Goal: Task Accomplishment & Management: Use online tool/utility

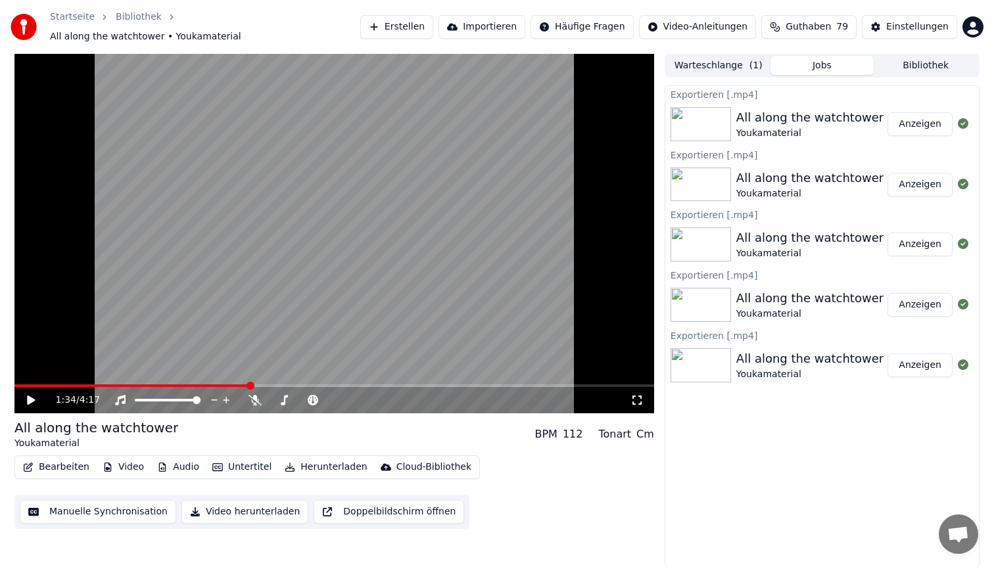
click at [420, 26] on button "Erstellen" at bounding box center [396, 27] width 73 height 24
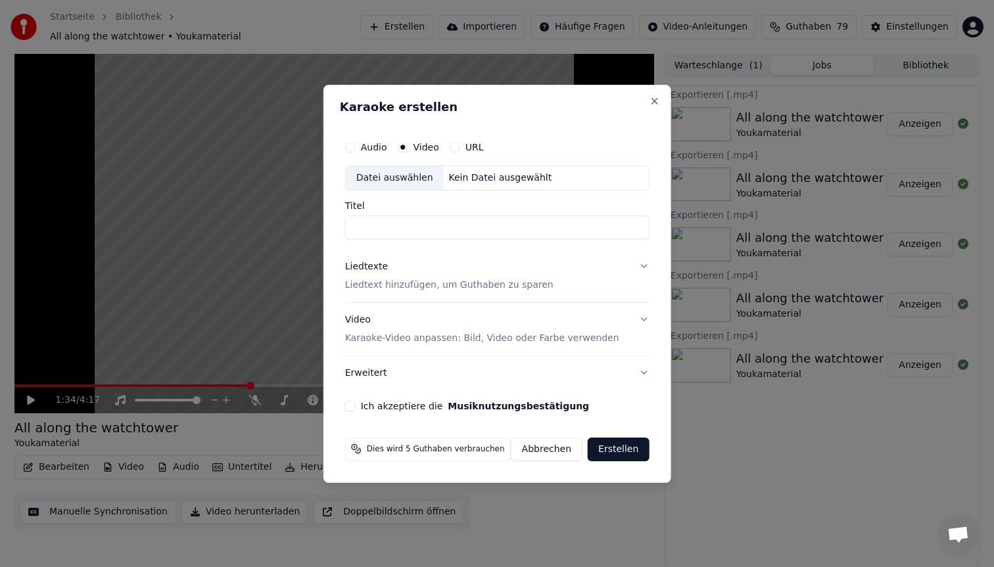
click at [394, 189] on div "Datei auswählen" at bounding box center [395, 178] width 98 height 24
type input "**********"
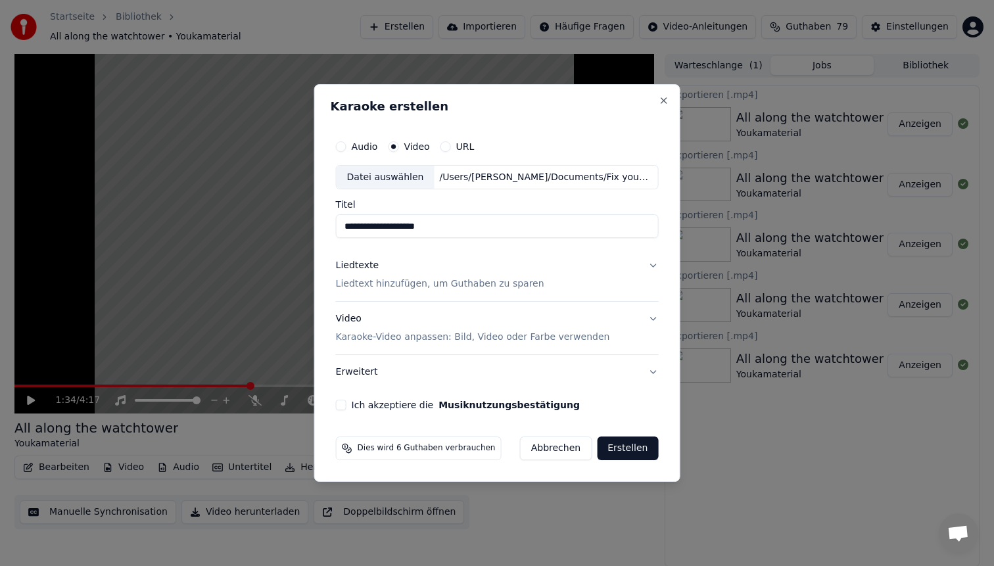
click at [473, 279] on p "Liedtext hinzufügen, um Guthaben zu sparen" at bounding box center [440, 284] width 208 height 13
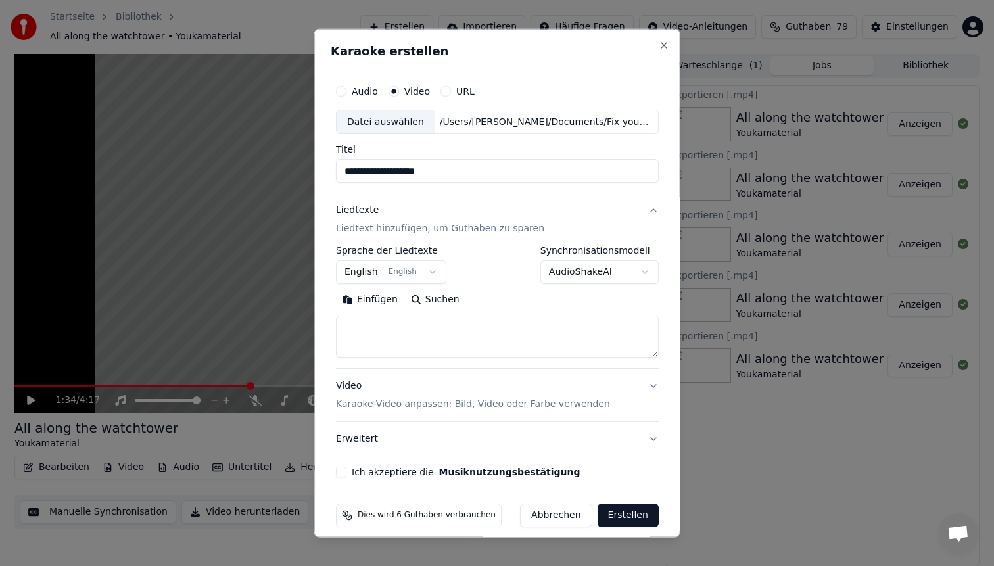
click at [383, 341] on textarea at bounding box center [497, 336] width 323 height 42
paste textarea "**********"
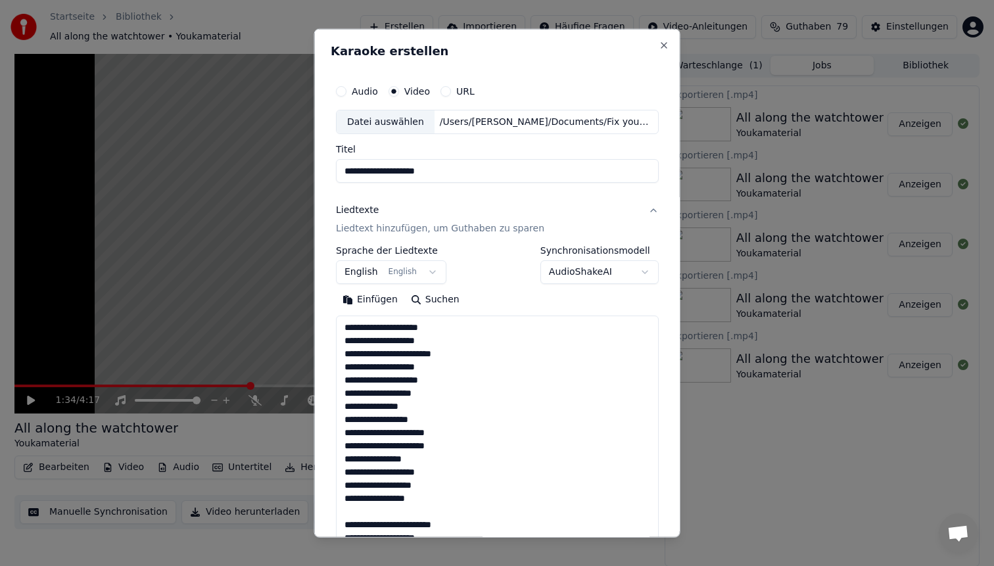
scroll to position [528, 0]
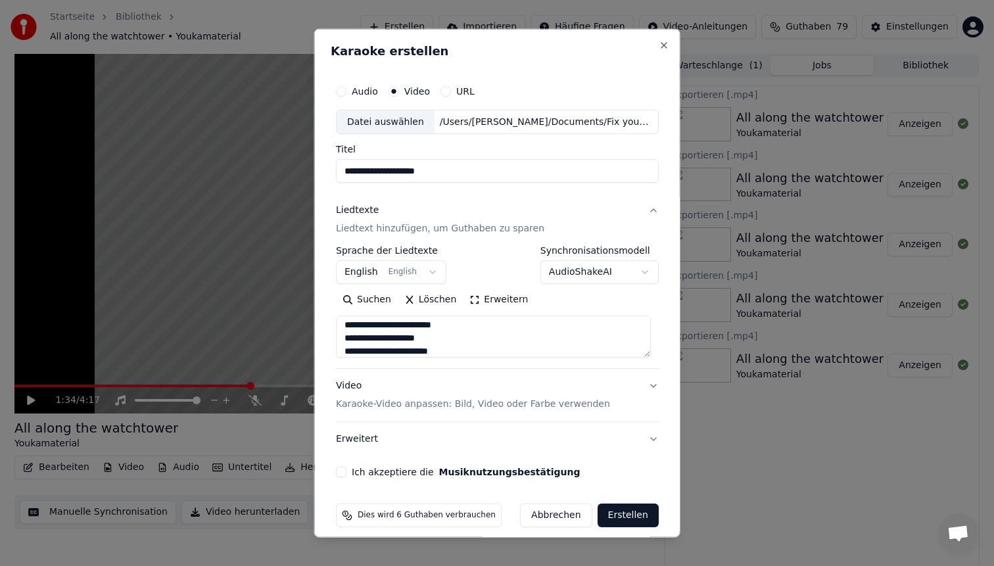
type textarea "**********"
click at [378, 383] on div "Video Karaoke-Video anpassen: Bild, Video oder Farbe verwenden" at bounding box center [473, 395] width 274 height 32
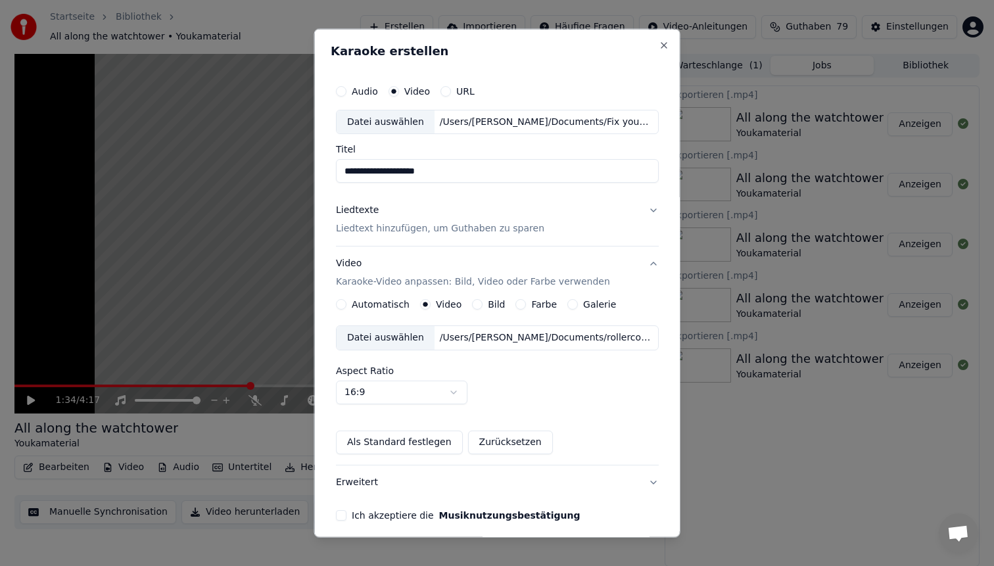
click at [469, 339] on div "/Users/[PERSON_NAME]/Documents/rollercoaster für youka.mp4" at bounding box center [545, 337] width 223 height 13
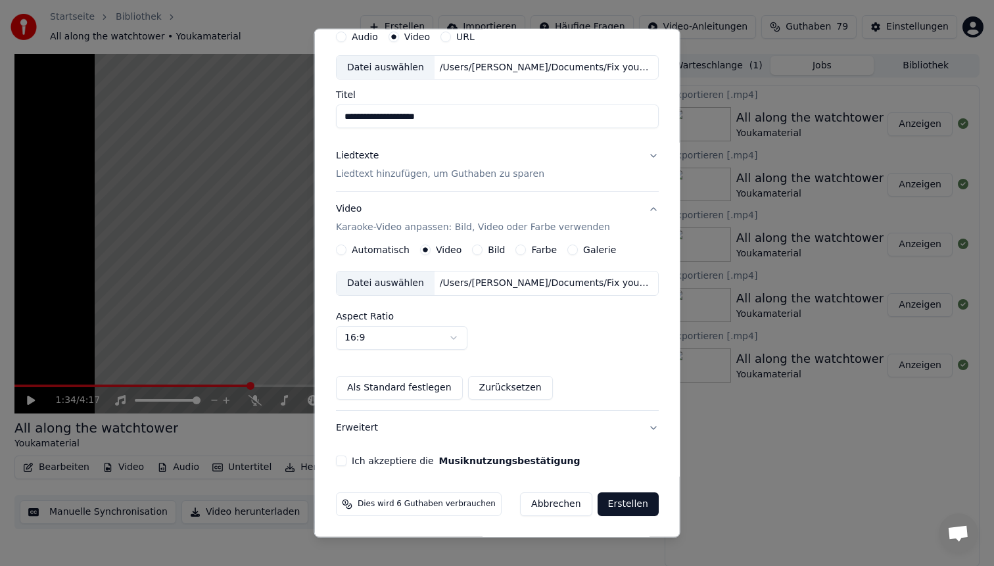
click at [344, 460] on button "Ich akzeptiere die Musiknutzungsbestätigung" at bounding box center [341, 460] width 11 height 11
click at [625, 511] on button "Erstellen" at bounding box center [627, 504] width 61 height 24
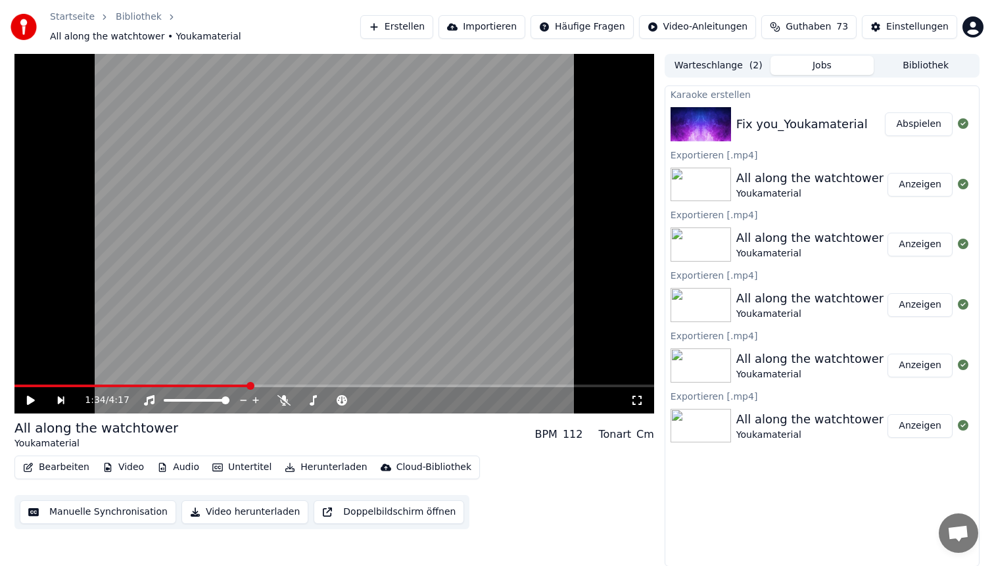
click at [922, 112] on button "Abspielen" at bounding box center [919, 124] width 68 height 24
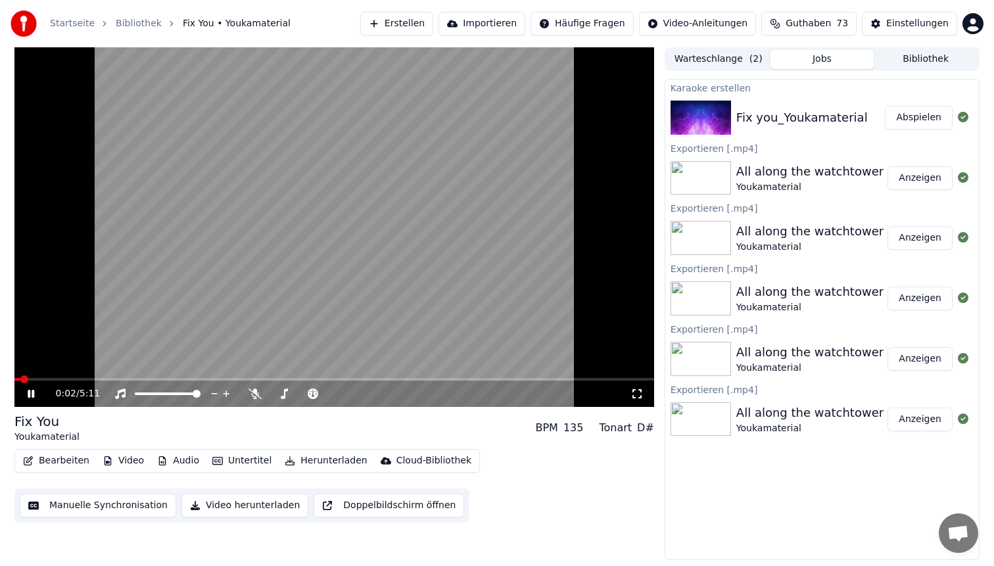
click at [72, 379] on span at bounding box center [333, 379] width 639 height 3
click at [394, 212] on video at bounding box center [333, 227] width 639 height 360
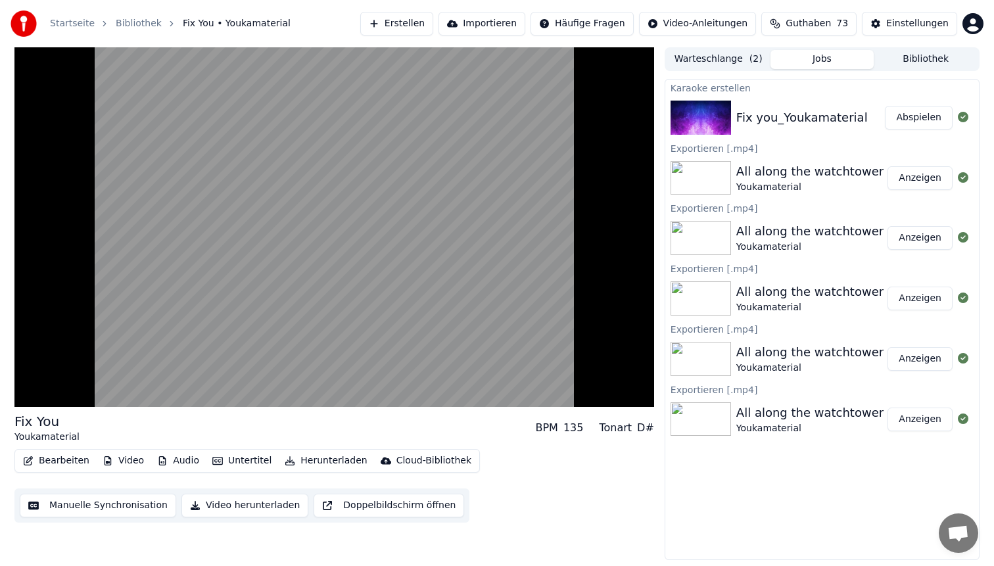
click at [394, 212] on video at bounding box center [333, 227] width 639 height 360
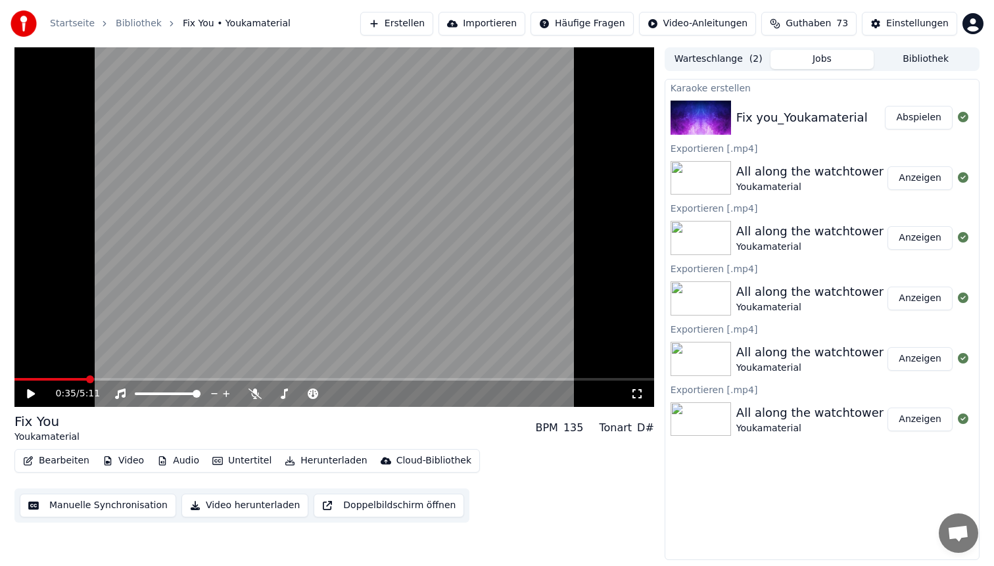
click at [57, 466] on button "Bearbeiten" at bounding box center [56, 461] width 77 height 18
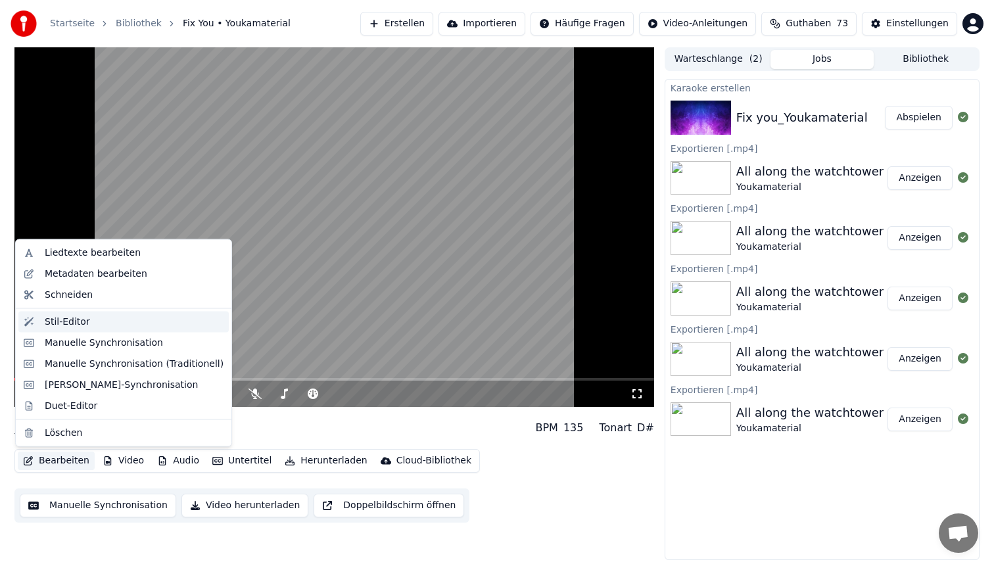
click at [102, 325] on div "Stil-Editor" at bounding box center [134, 321] width 179 height 13
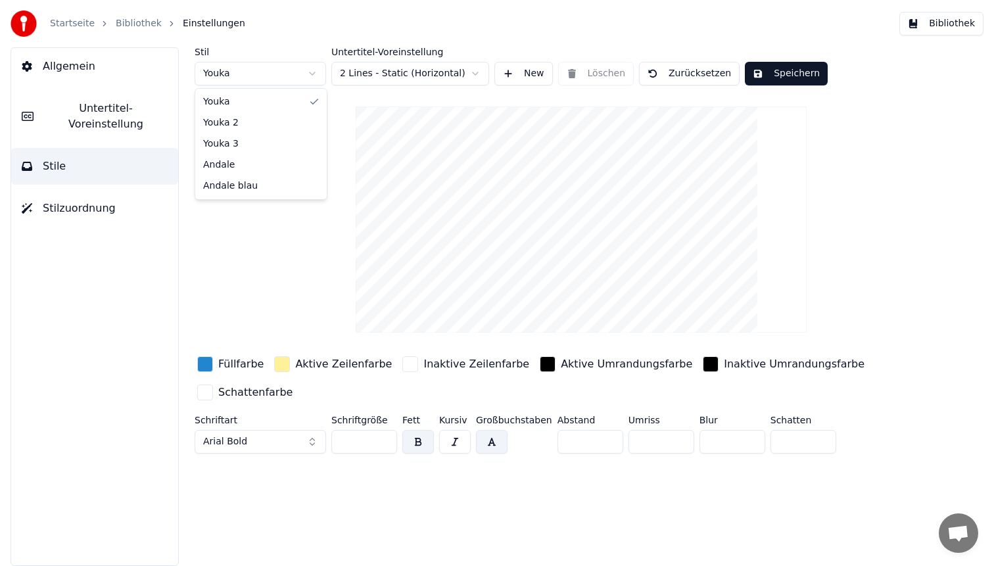
click at [252, 78] on html "Startseite Bibliothek Einstellungen Bibliothek Allgemein Untertitel-Voreinstell…" at bounding box center [497, 283] width 994 height 566
type input "**"
type input "*"
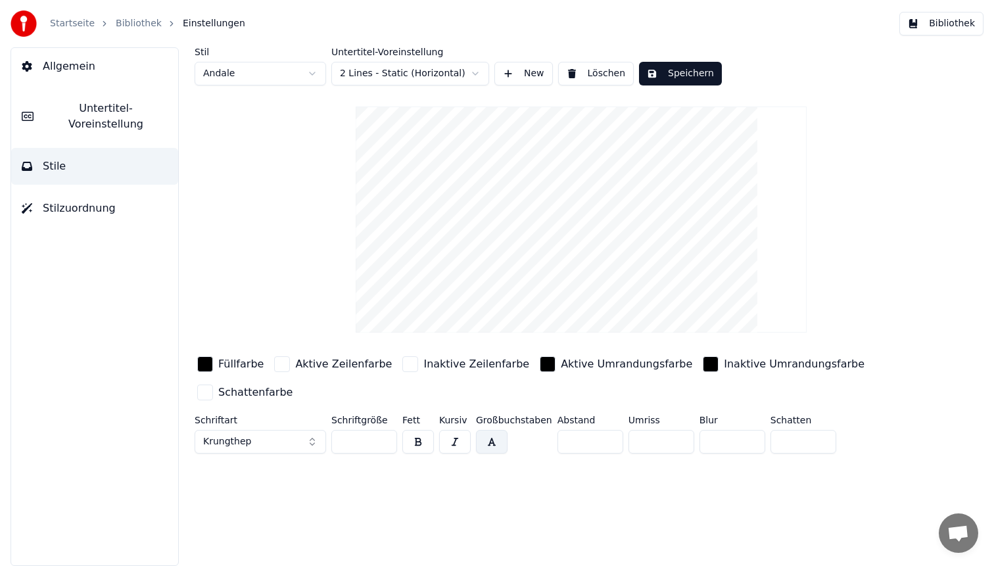
click at [264, 442] on button "Krungthep" at bounding box center [260, 442] width 131 height 24
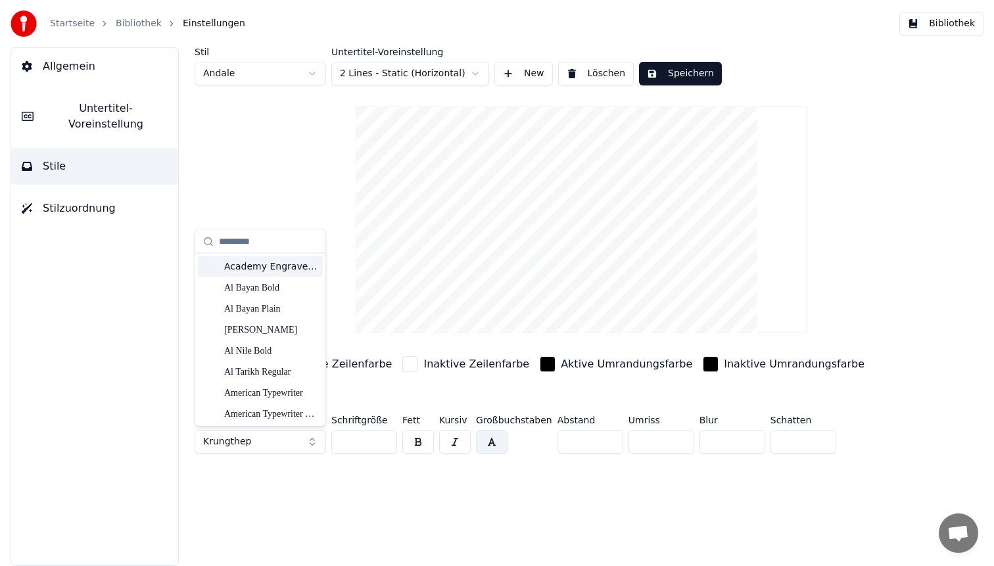
click at [284, 267] on div "Academy Engraved LET Plain:1.0" at bounding box center [270, 266] width 93 height 13
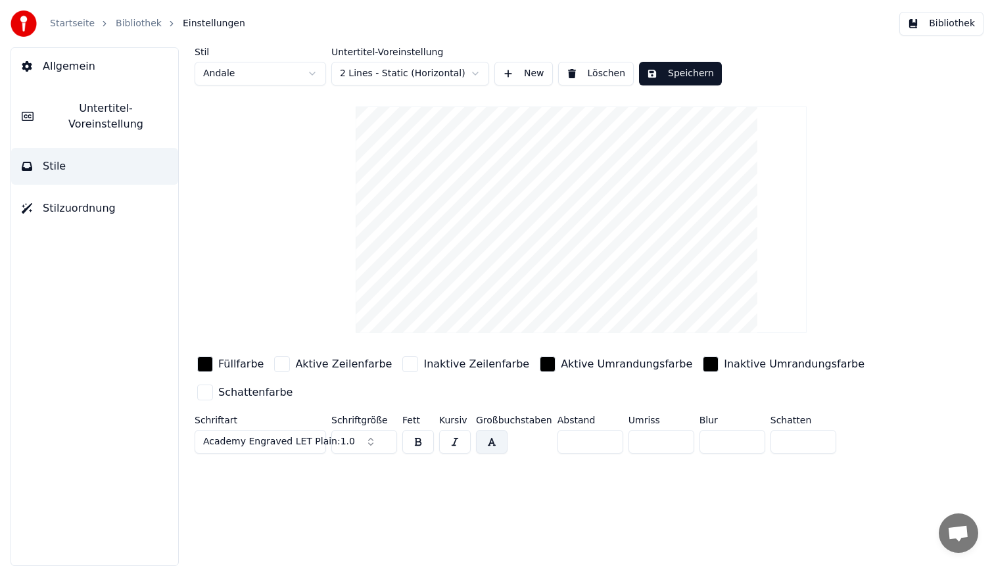
click at [279, 442] on span "Academy Engraved LET Plain:1.0" at bounding box center [279, 441] width 152 height 13
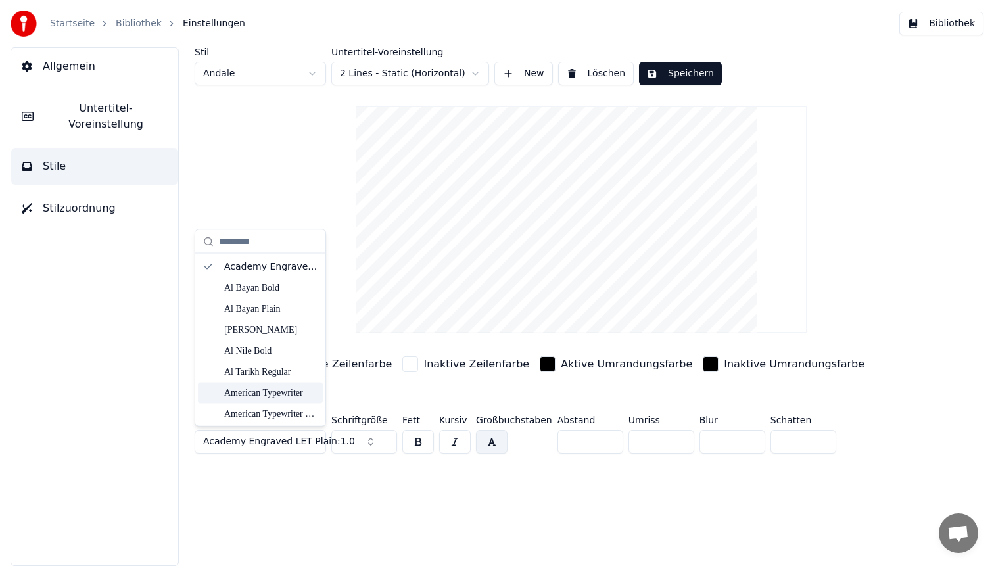
click at [278, 399] on div "American Typewriter" at bounding box center [260, 392] width 125 height 21
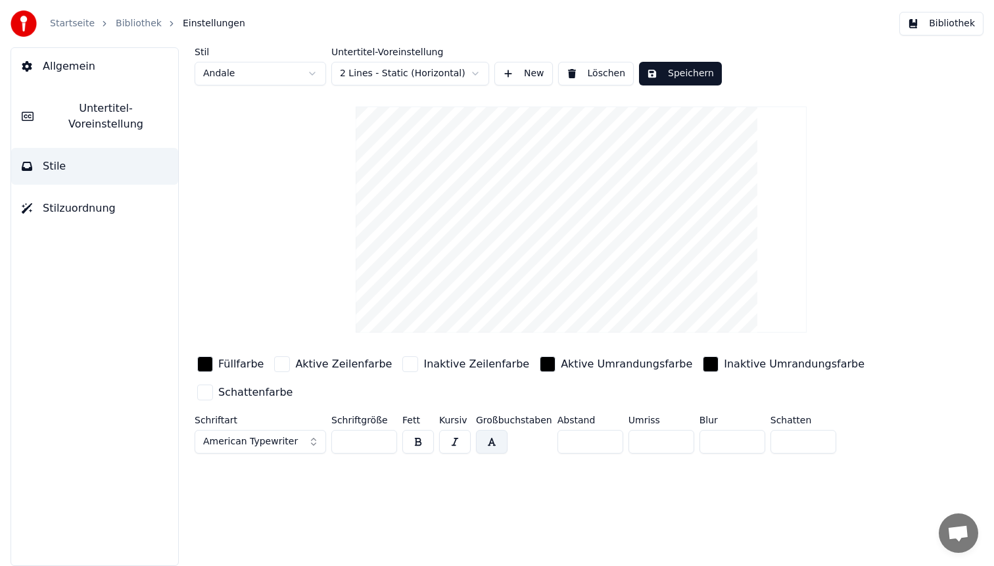
click at [267, 440] on span "American Typewriter" at bounding box center [250, 441] width 95 height 13
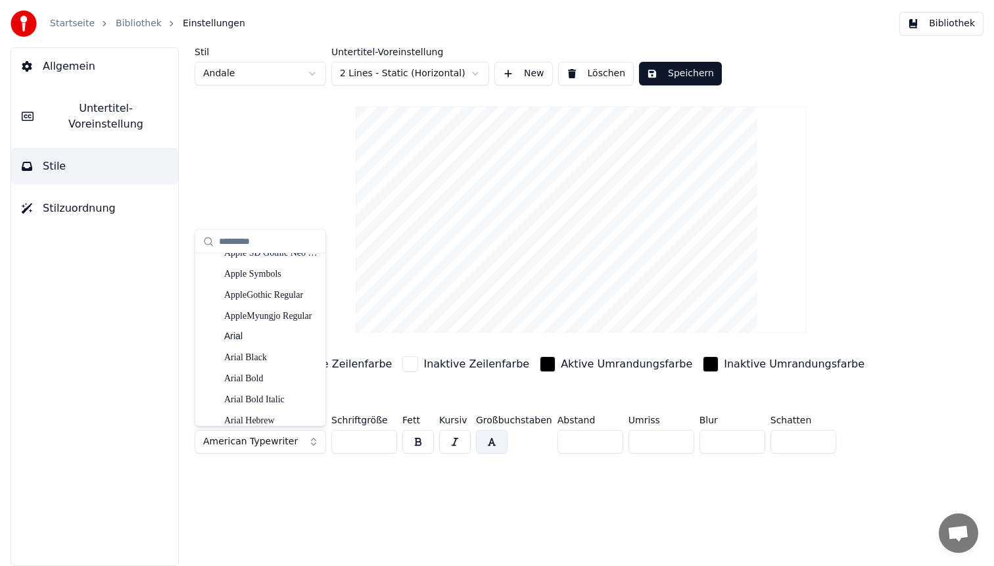
scroll to position [946, 0]
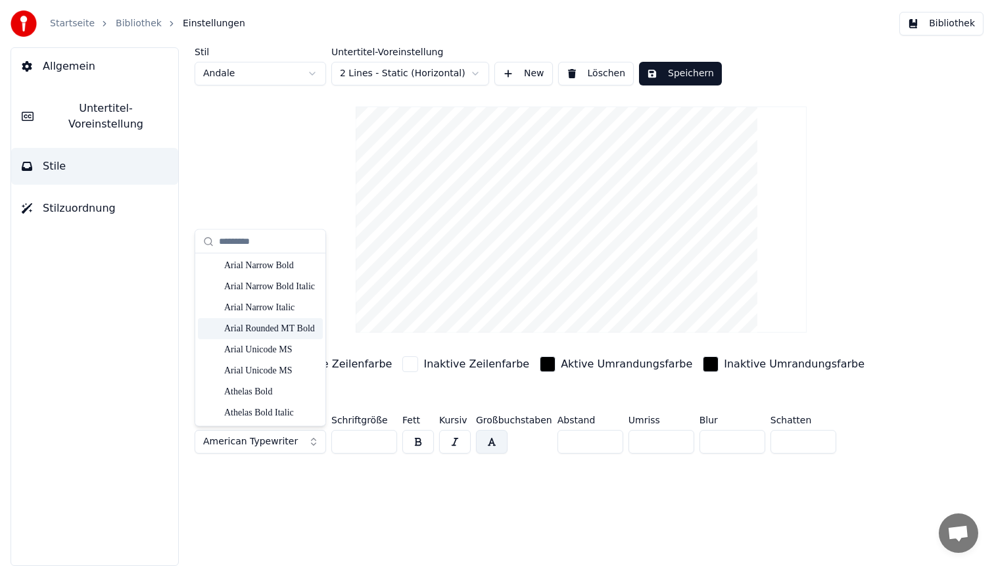
click at [269, 326] on div "Arial Rounded MT Bold" at bounding box center [270, 329] width 93 height 13
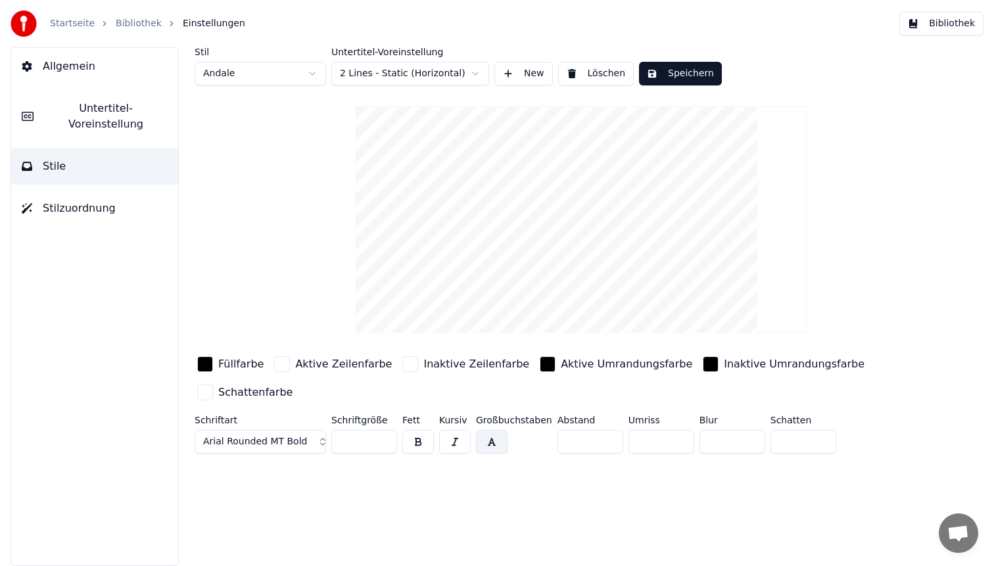
click at [279, 436] on span "Arial Rounded MT Bold" at bounding box center [255, 441] width 104 height 13
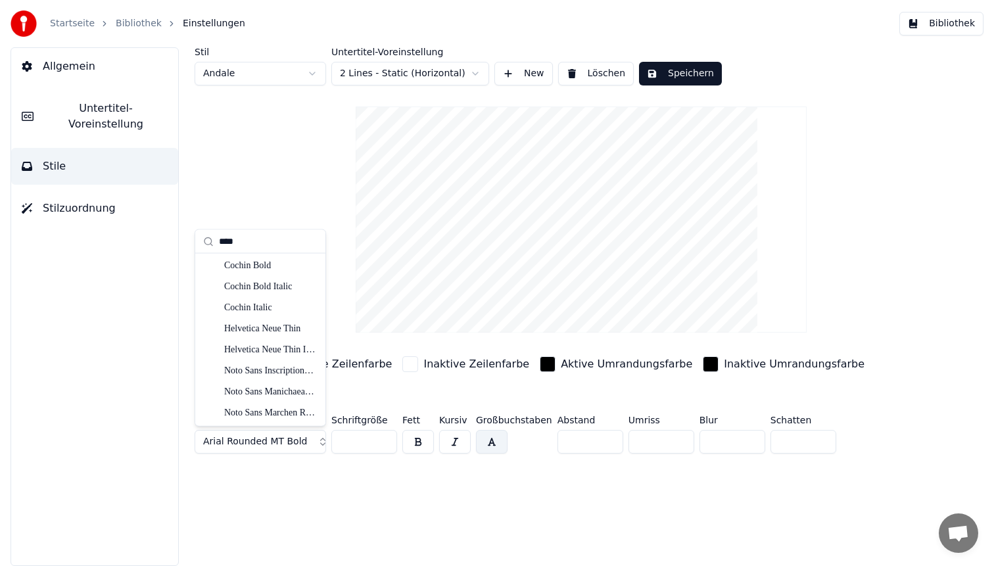
scroll to position [0, 0]
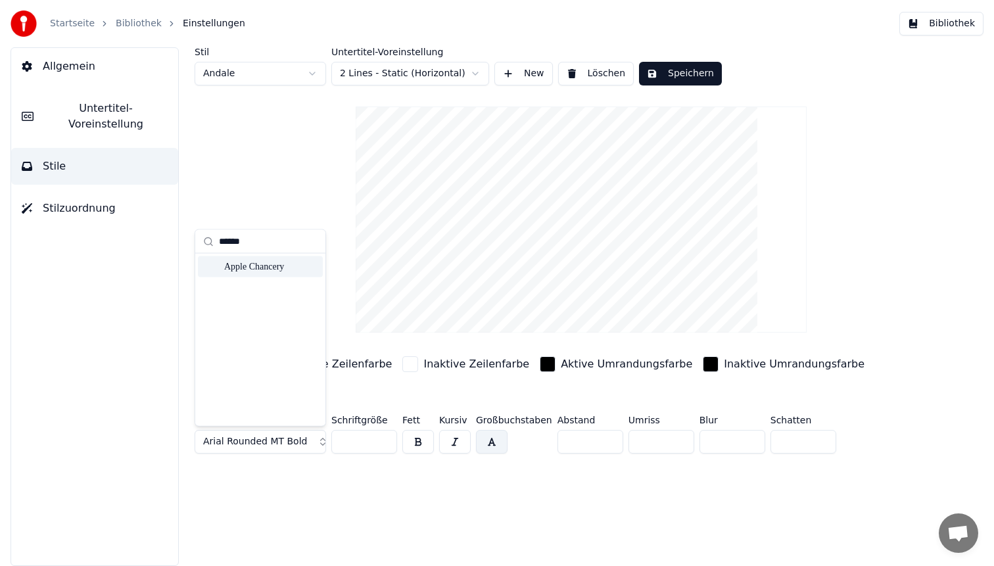
type input "******"
click at [266, 267] on div "Apple Chancery" at bounding box center [270, 266] width 93 height 13
click at [488, 444] on button "button" at bounding box center [492, 442] width 32 height 24
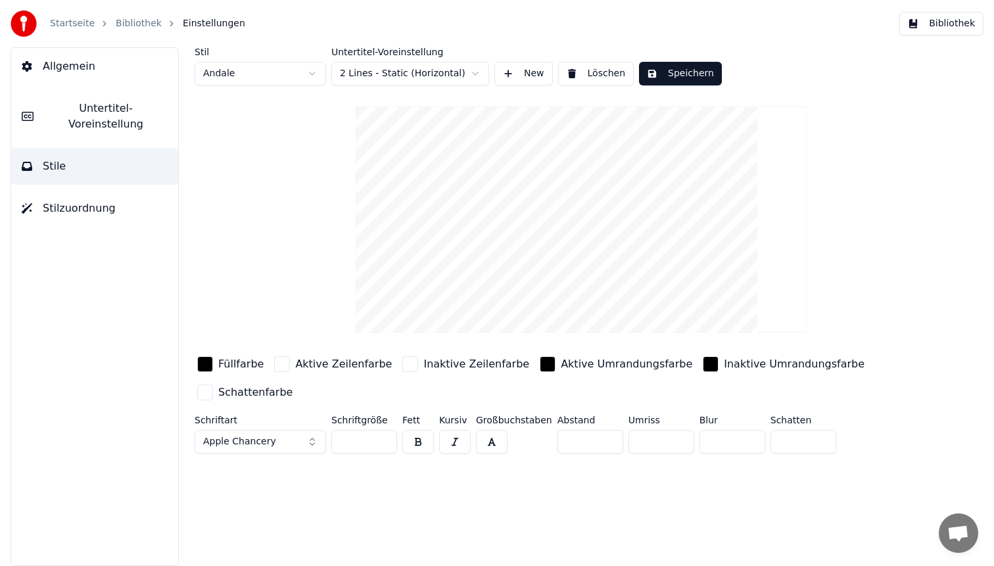
click at [488, 444] on button "button" at bounding box center [492, 442] width 32 height 24
click at [487, 432] on button "button" at bounding box center [492, 442] width 32 height 24
click at [283, 435] on button "Apple Chancery" at bounding box center [260, 442] width 131 height 24
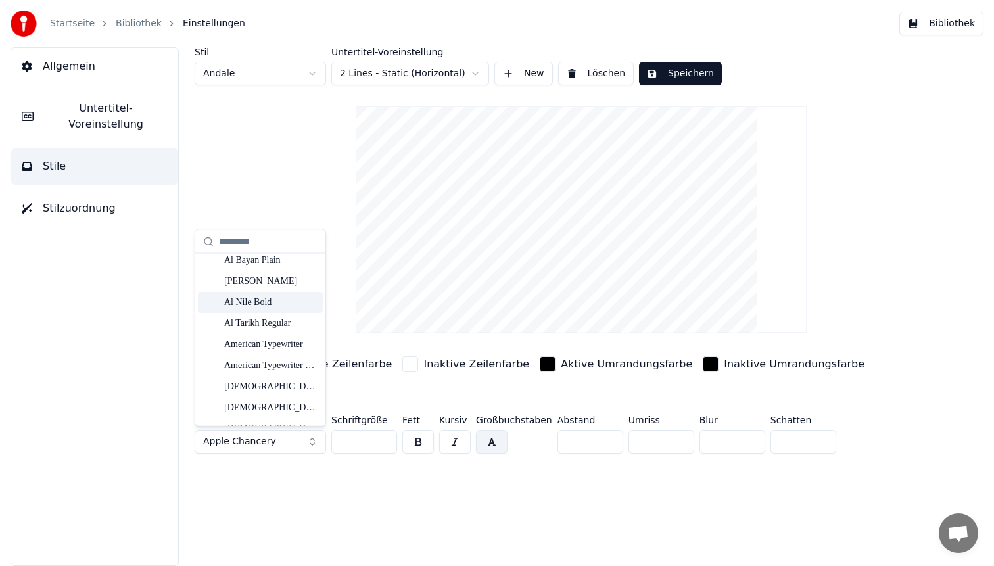
scroll to position [50, 0]
click at [254, 342] on div "American Typewriter" at bounding box center [270, 342] width 93 height 13
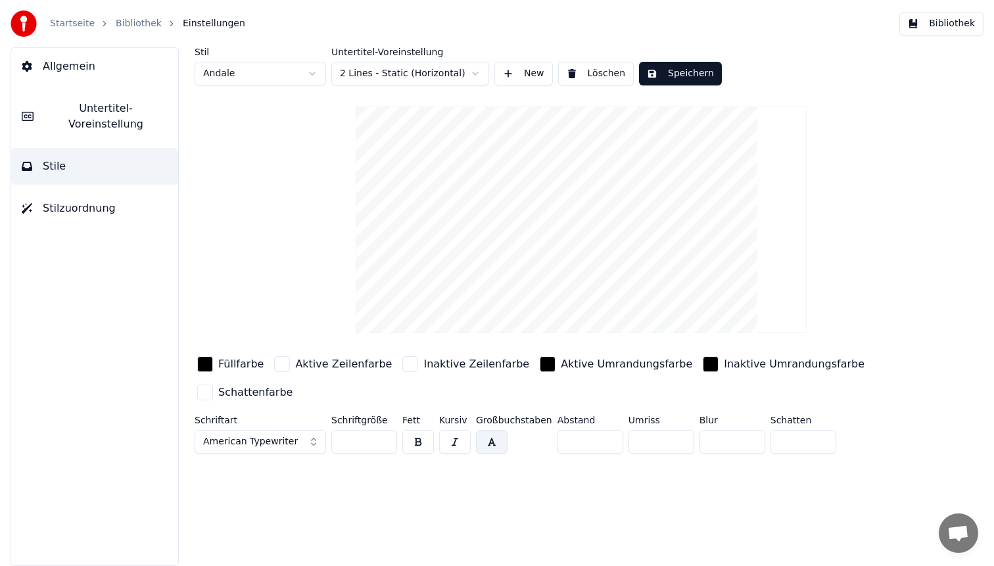
click at [208, 361] on div "button" at bounding box center [205, 364] width 16 height 16
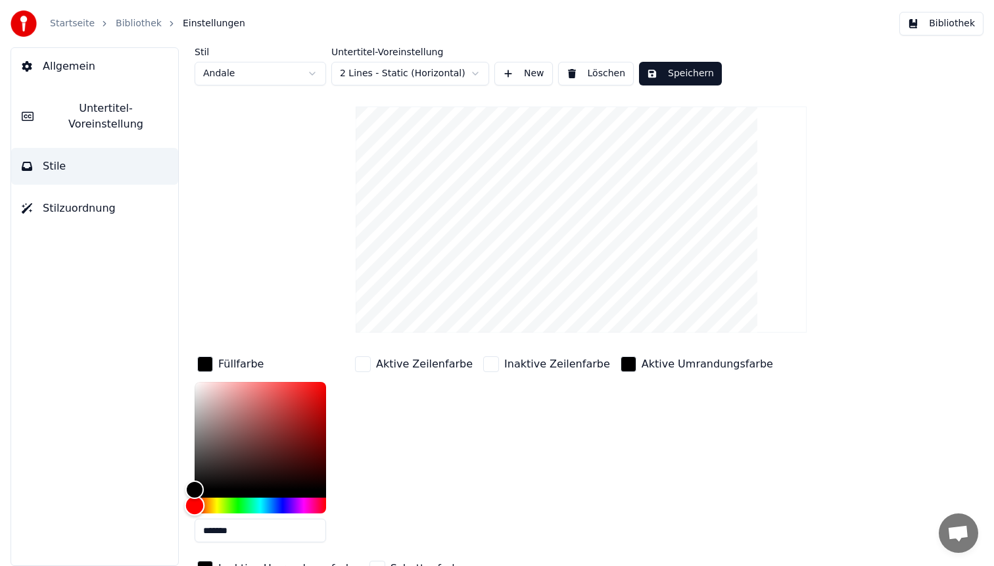
click at [296, 506] on div "Hue" at bounding box center [260, 506] width 131 height 16
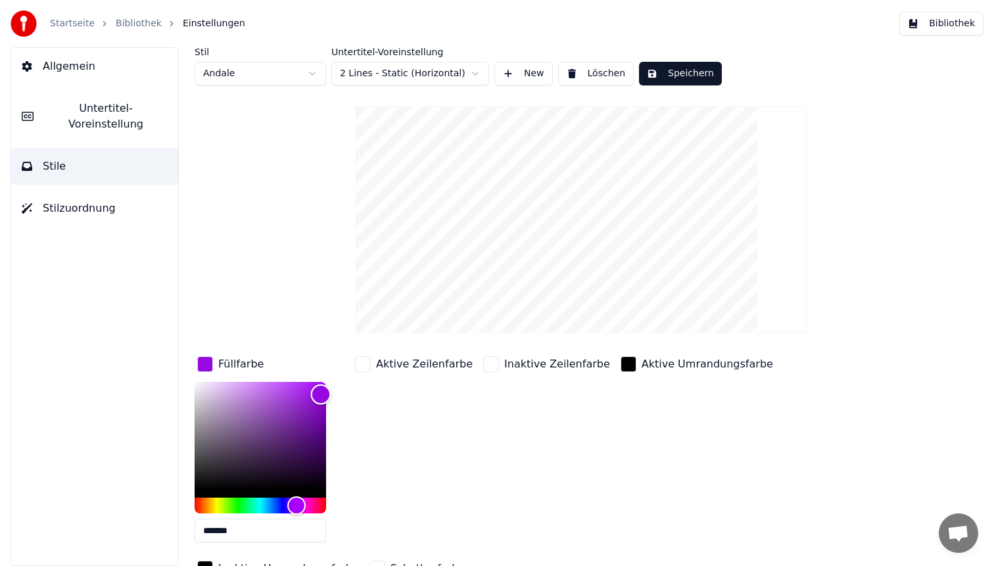
type input "*******"
drag, startPoint x: 321, startPoint y: 399, endPoint x: 321, endPoint y: 360, distance: 38.8
click at [321, 360] on div "Füllfarbe *******" at bounding box center [271, 453] width 152 height 199
click at [570, 386] on div "Inaktive Zeilenfarbe" at bounding box center [546, 453] width 132 height 199
click at [620, 365] on div "button" at bounding box center [628, 364] width 16 height 16
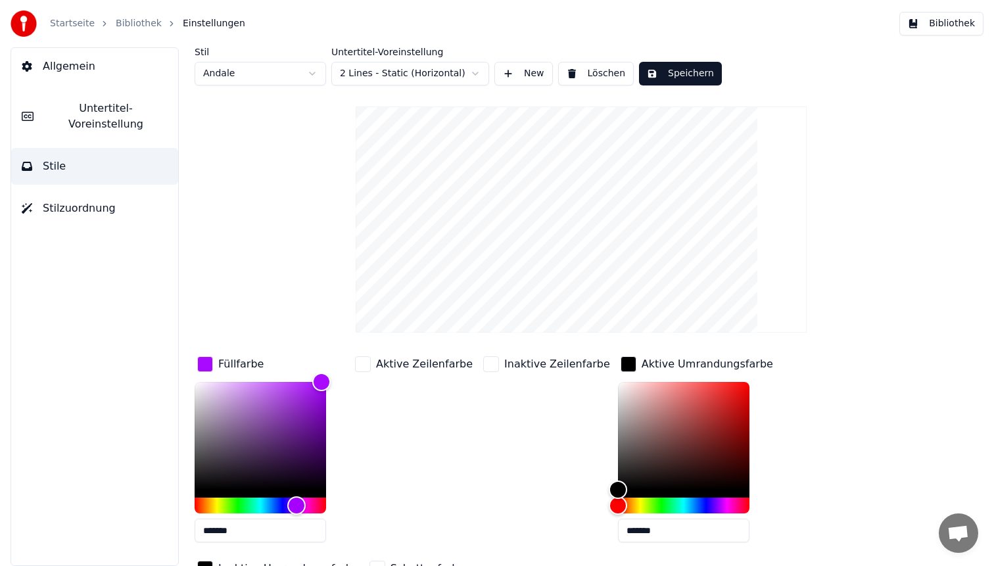
click at [498, 399] on div "Inaktive Zeilenfarbe" at bounding box center [546, 453] width 132 height 199
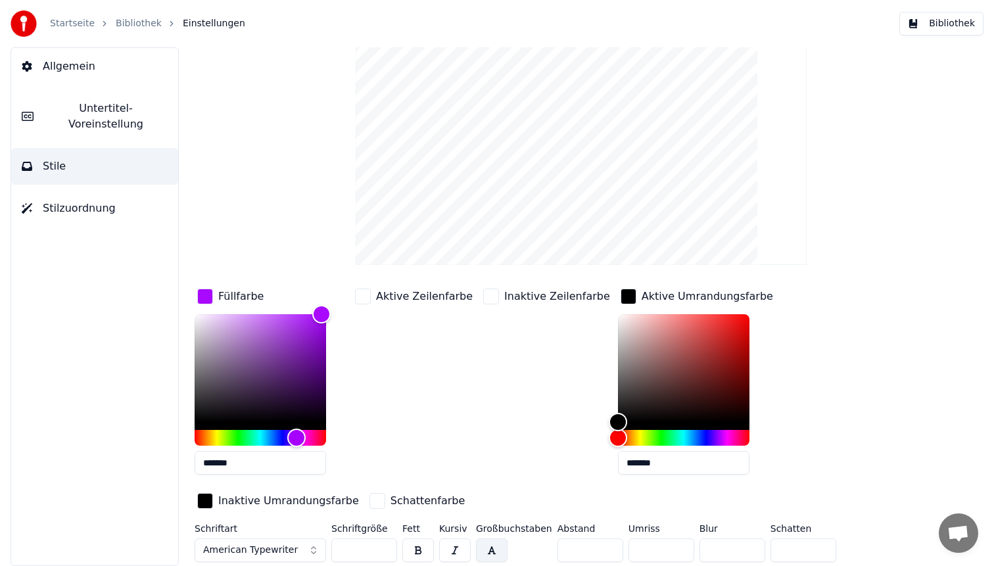
click at [211, 500] on div "button" at bounding box center [205, 501] width 16 height 16
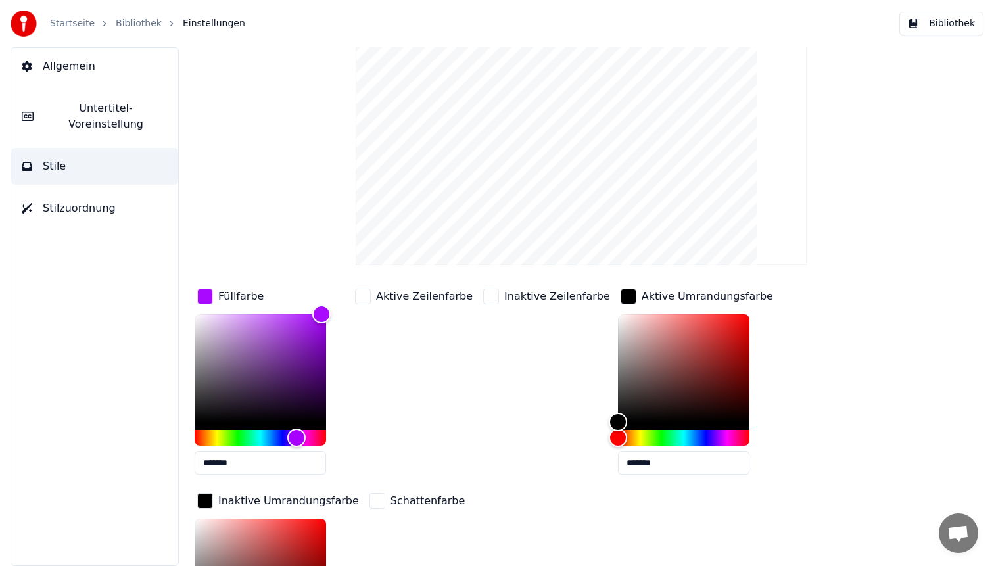
scroll to position [127, 0]
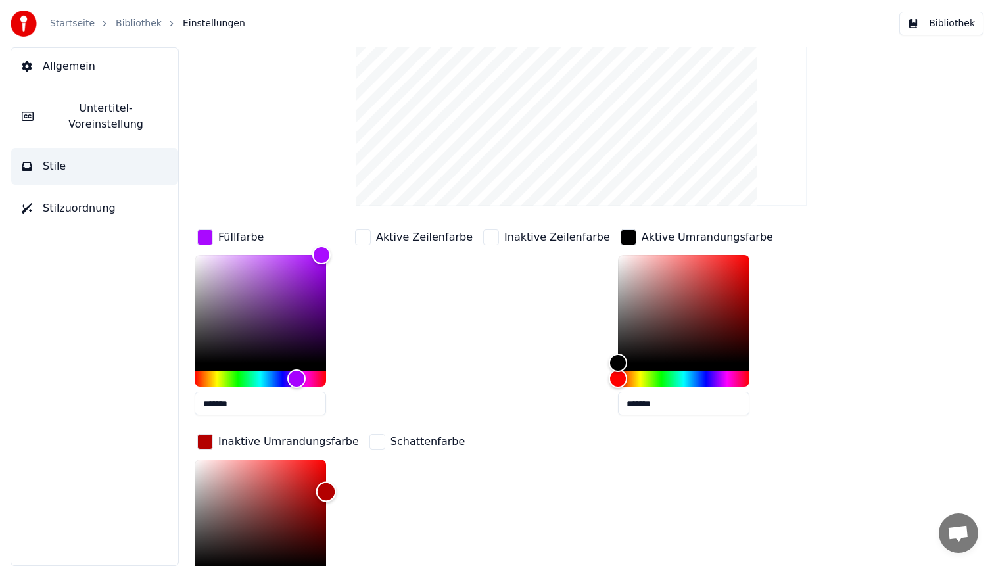
type input "*******"
drag, startPoint x: 306, startPoint y: 523, endPoint x: 473, endPoint y: 295, distance: 282.6
click at [471, 298] on div "Füllfarbe ******* Aktive Zeilenfarbe Inaktive Zeilenfarbe Aktive Umrandungsfarb…" at bounding box center [542, 429] width 695 height 404
type input "*******"
drag, startPoint x: 598, startPoint y: 363, endPoint x: 873, endPoint y: 106, distance: 376.6
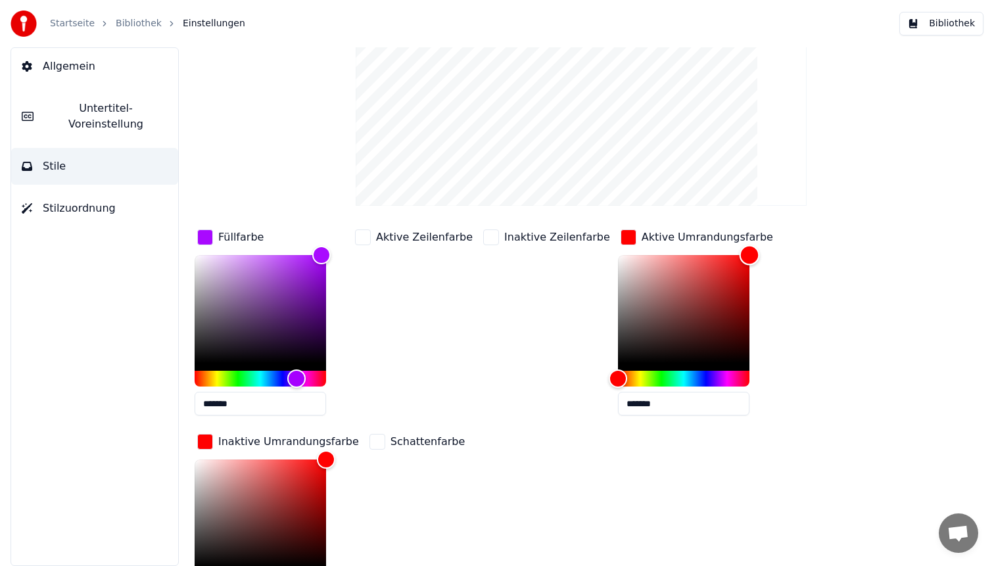
click at [873, 106] on div "Stil Andale Untertitel-Voreinstellung 2 Lines - Static (Horizontal) New Löschen…" at bounding box center [581, 302] width 773 height 764
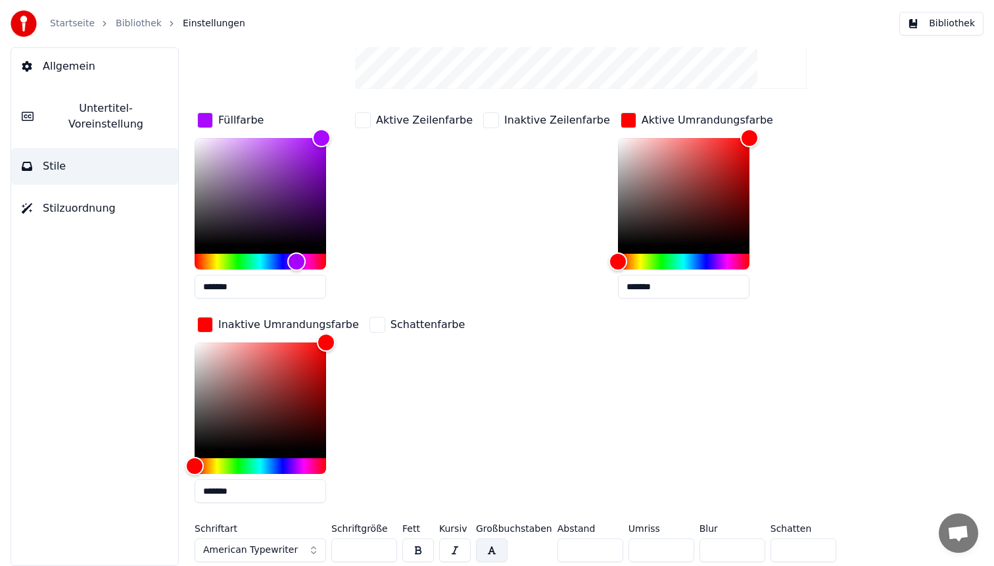
drag, startPoint x: 787, startPoint y: 553, endPoint x: 712, endPoint y: 544, distance: 75.4
click at [712, 544] on div "Schriftart American Typewriter Schriftgröße ** Fett Kursiv Großbuchstaben Absta…" at bounding box center [542, 545] width 695 height 43
type input "*"
drag, startPoint x: 577, startPoint y: 551, endPoint x: 452, endPoint y: 536, distance: 125.7
click at [452, 536] on div "Schriftart American Typewriter Schriftgröße ** Fett Kursiv Großbuchstaben Absta…" at bounding box center [542, 545] width 695 height 43
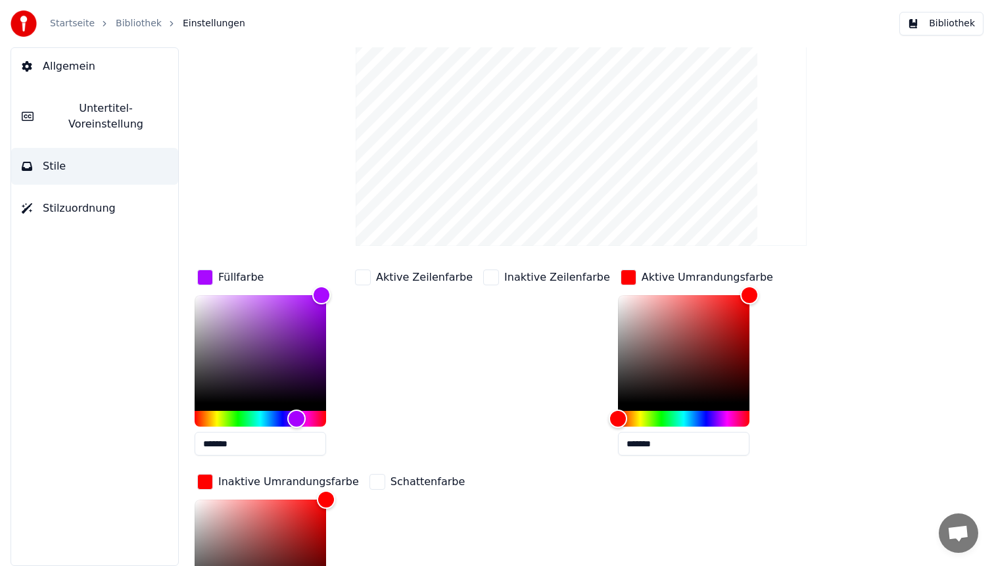
scroll to position [0, 0]
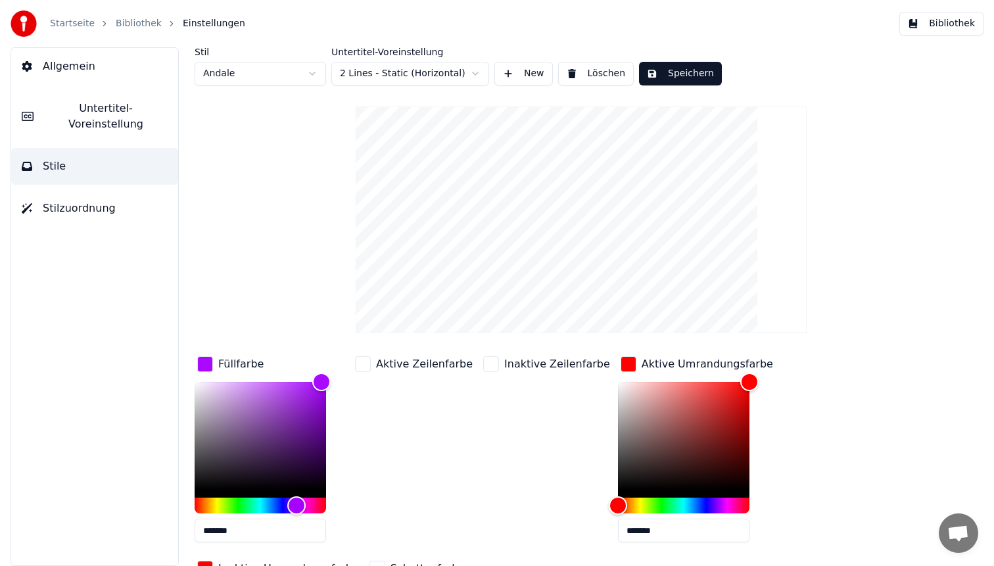
type input "*"
click at [699, 78] on button "Speichern" at bounding box center [680, 74] width 83 height 24
click at [950, 19] on button "Bibliothek" at bounding box center [941, 24] width 84 height 24
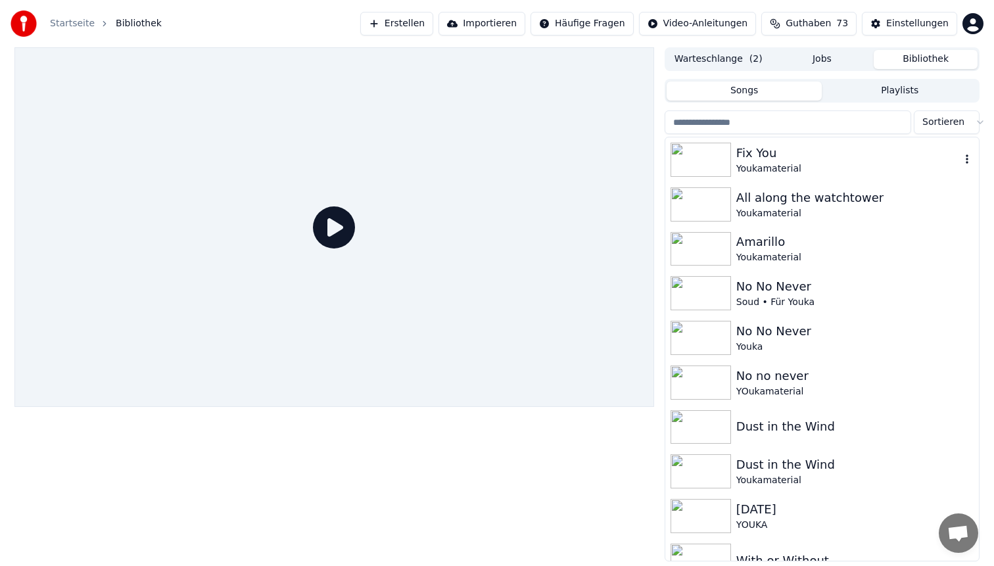
click at [823, 175] on div "Fix You Youkamaterial" at bounding box center [822, 159] width 314 height 45
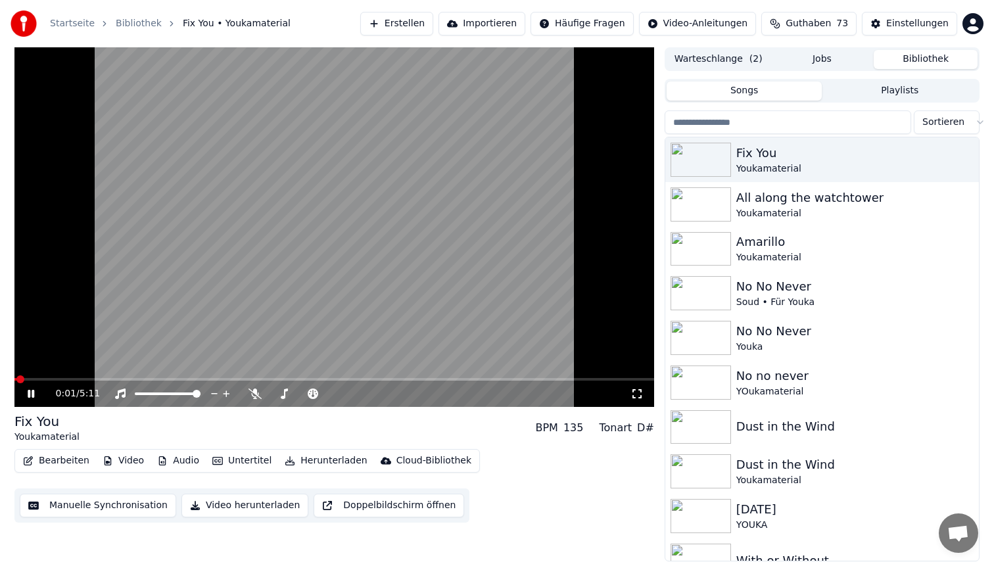
click at [165, 379] on span at bounding box center [333, 379] width 639 height 3
click at [344, 208] on video at bounding box center [333, 227] width 639 height 360
click at [58, 463] on button "Bearbeiten" at bounding box center [56, 461] width 77 height 18
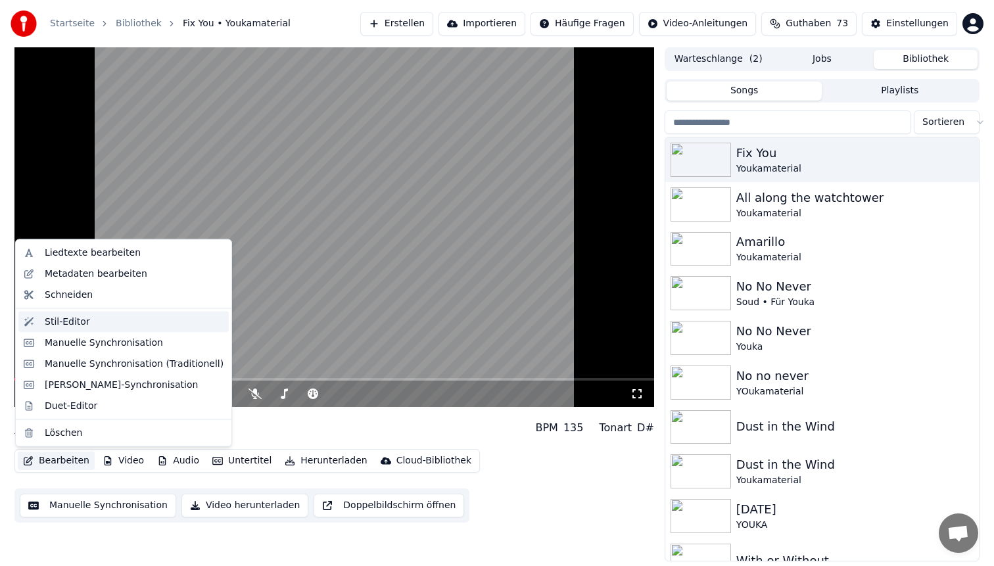
click at [108, 321] on div "Stil-Editor" at bounding box center [134, 321] width 179 height 13
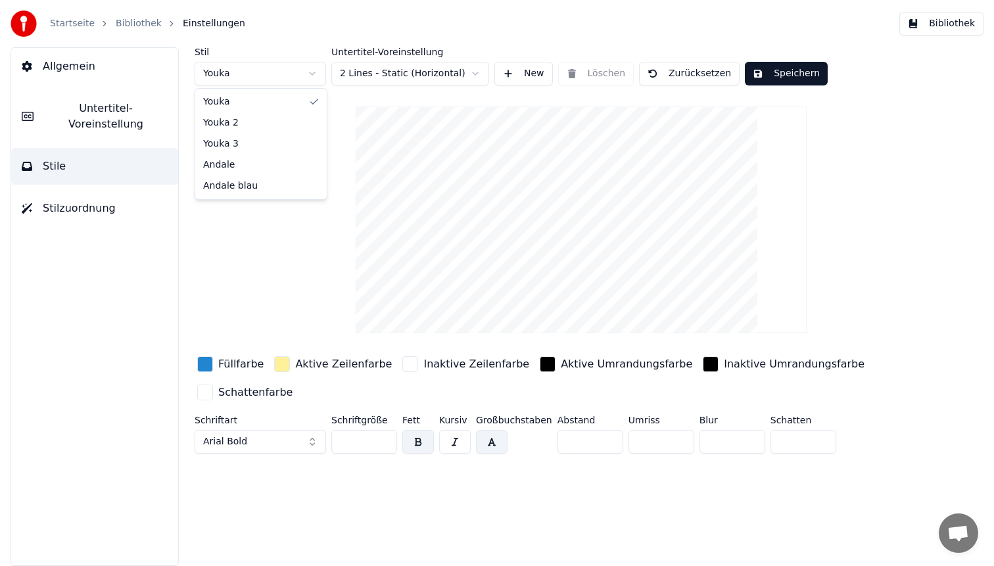
click at [248, 68] on html "Startseite Bibliothek Einstellungen Bibliothek Allgemein Untertitel-Voreinstell…" at bounding box center [497, 283] width 994 height 566
type input "**"
type input "*"
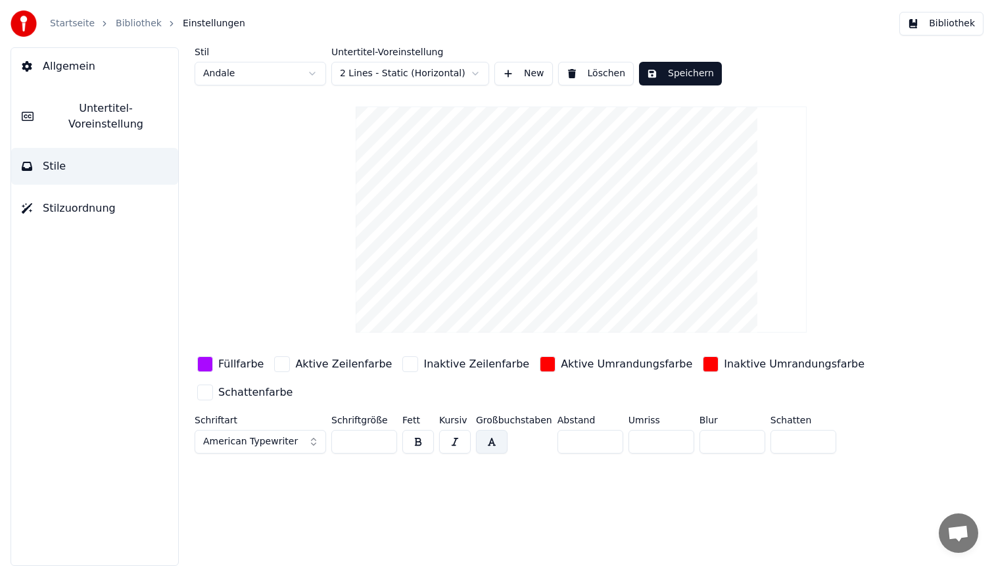
click at [204, 368] on div "button" at bounding box center [205, 364] width 16 height 16
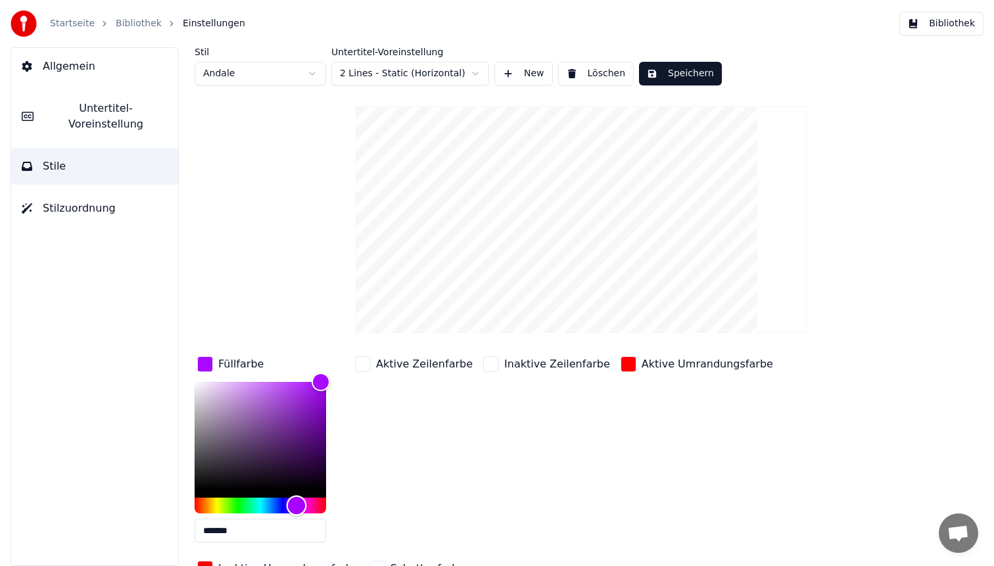
type input "*******"
click at [279, 505] on div "Hue" at bounding box center [260, 506] width 131 height 16
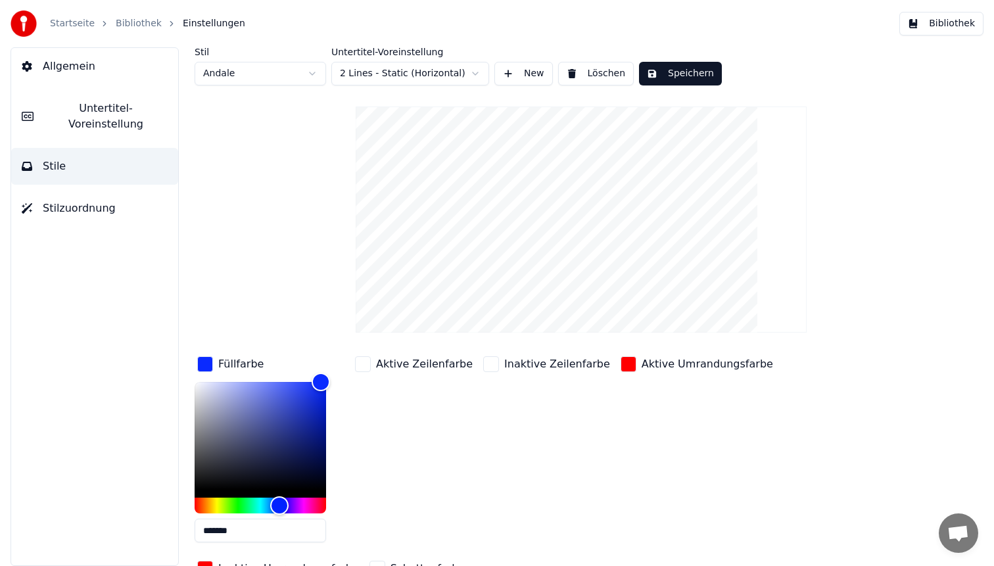
click at [620, 367] on div "button" at bounding box center [628, 364] width 16 height 16
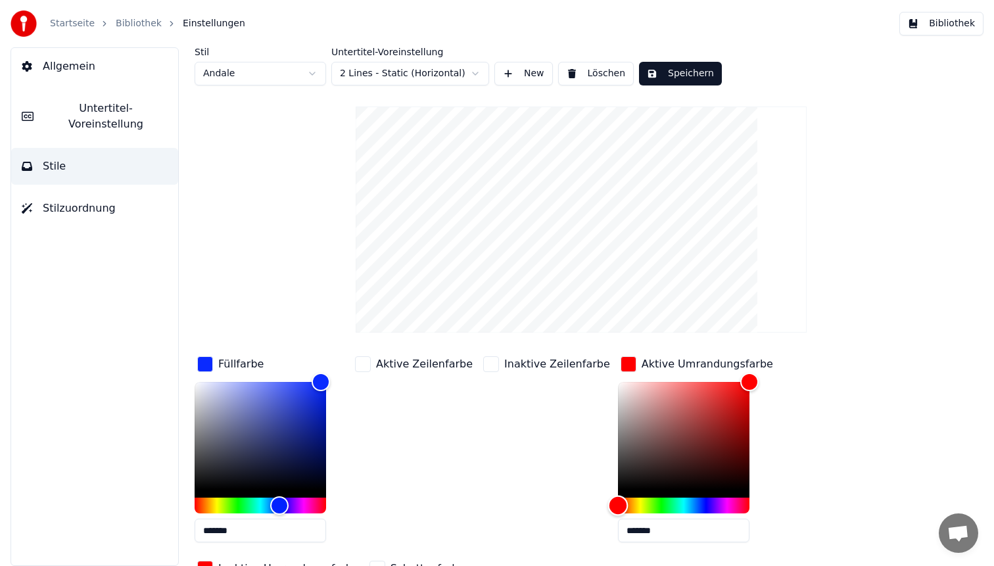
type input "*******"
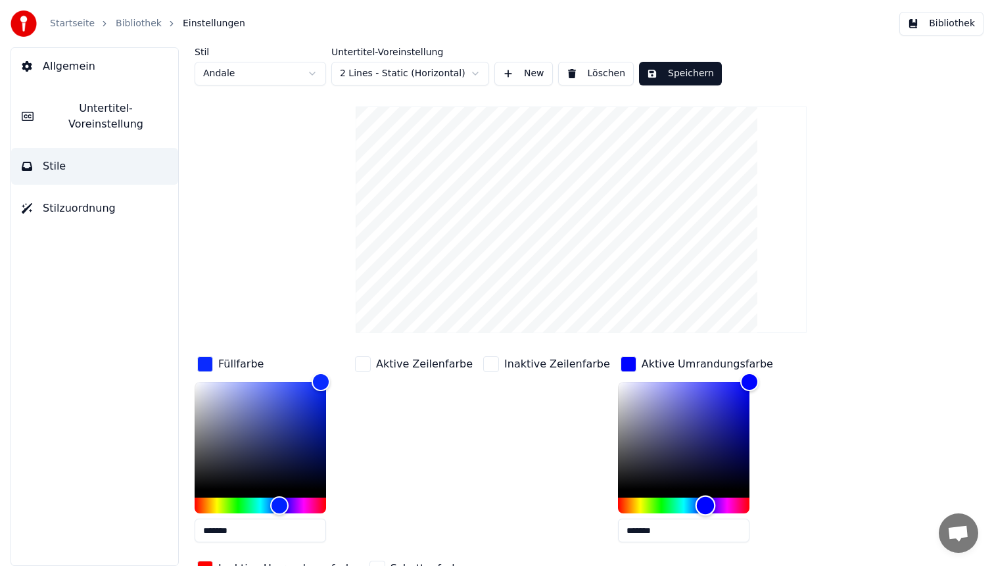
click at [682, 504] on div "Hue" at bounding box center [683, 506] width 131 height 16
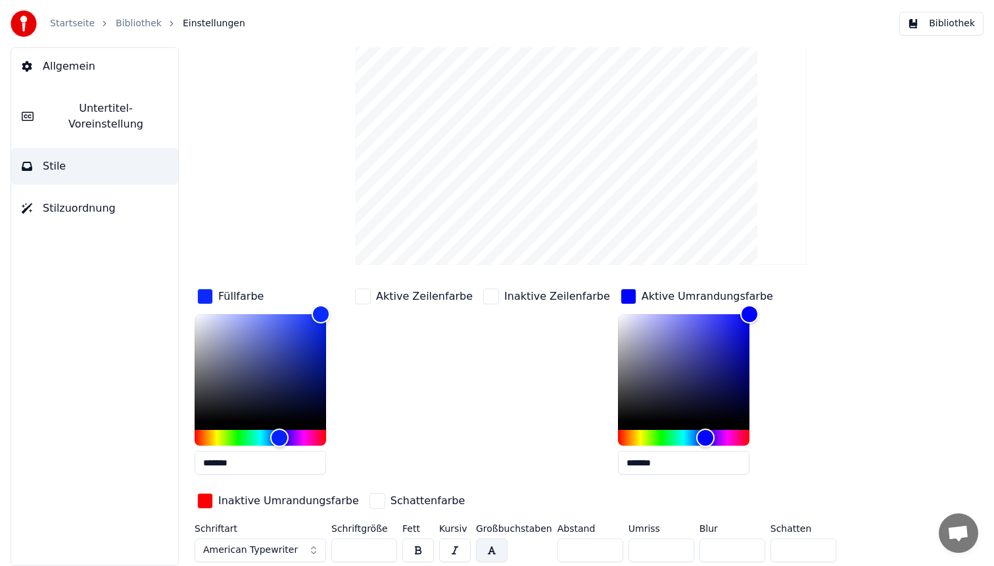
click at [212, 497] on div "button" at bounding box center [205, 501] width 16 height 16
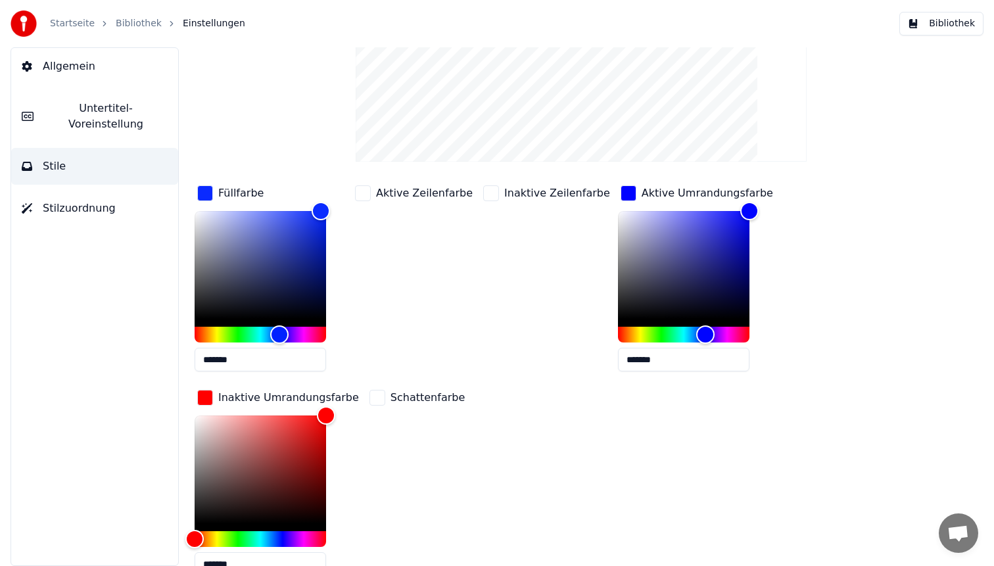
scroll to position [183, 0]
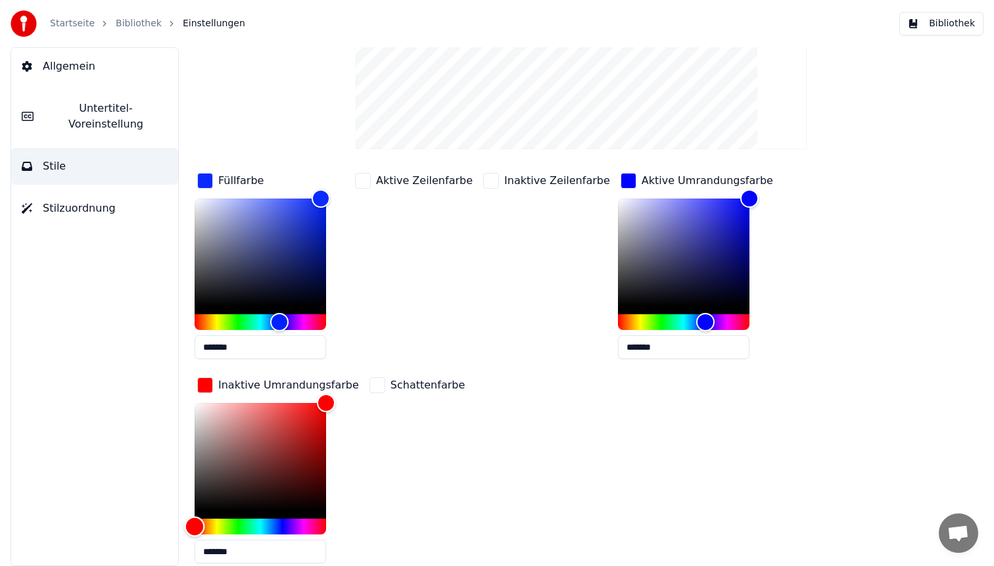
type input "*******"
click at [280, 523] on div "Hue" at bounding box center [260, 527] width 131 height 16
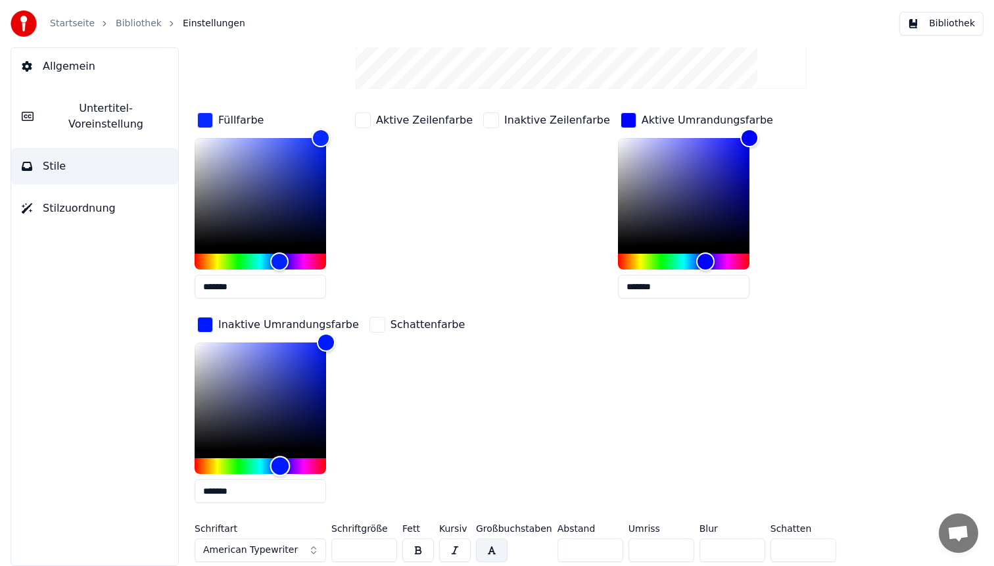
scroll to position [0, 0]
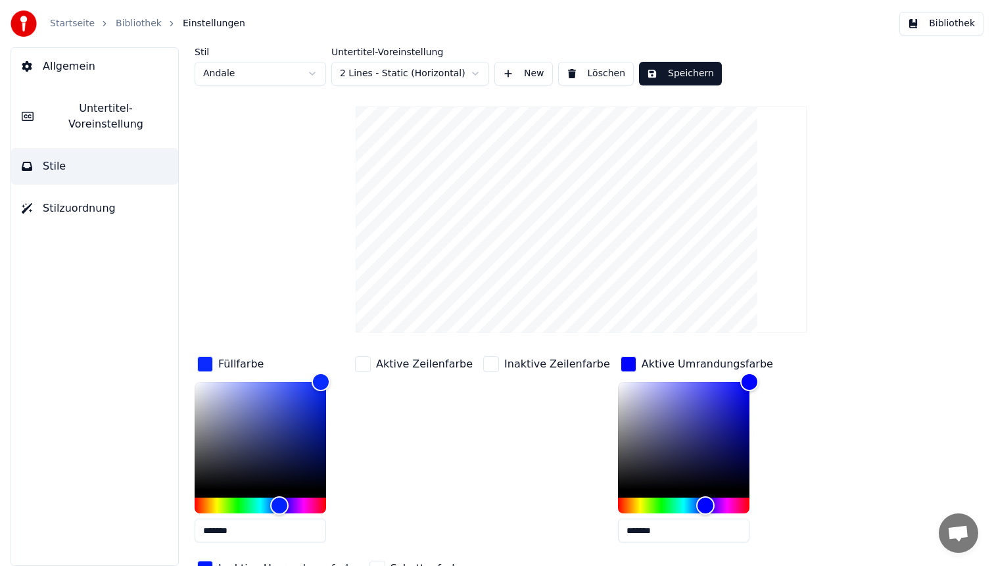
click at [682, 75] on button "Speichern" at bounding box center [680, 74] width 83 height 24
click at [931, 13] on button "Bibliothek" at bounding box center [941, 24] width 84 height 24
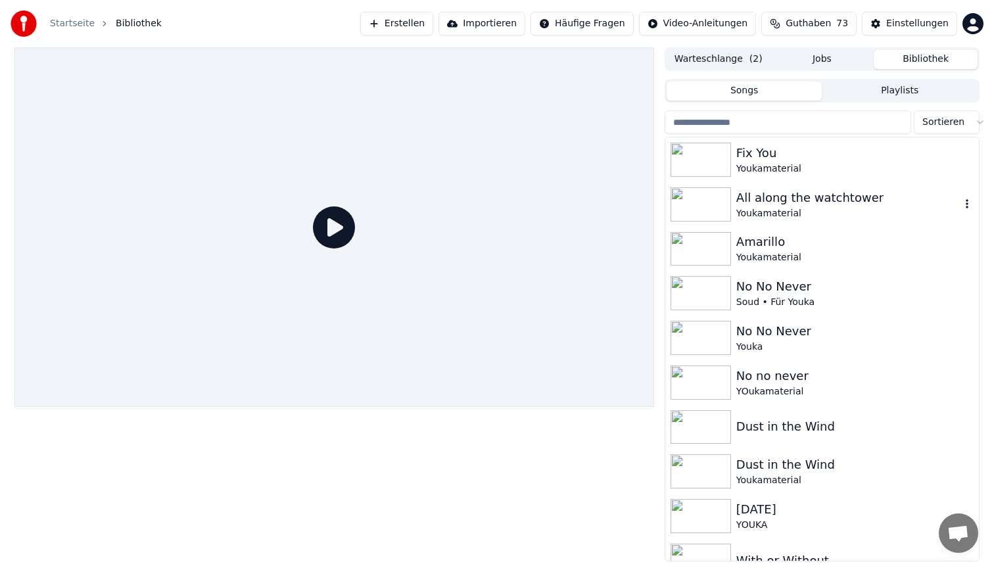
click at [801, 155] on div "Fix You" at bounding box center [854, 153] width 237 height 18
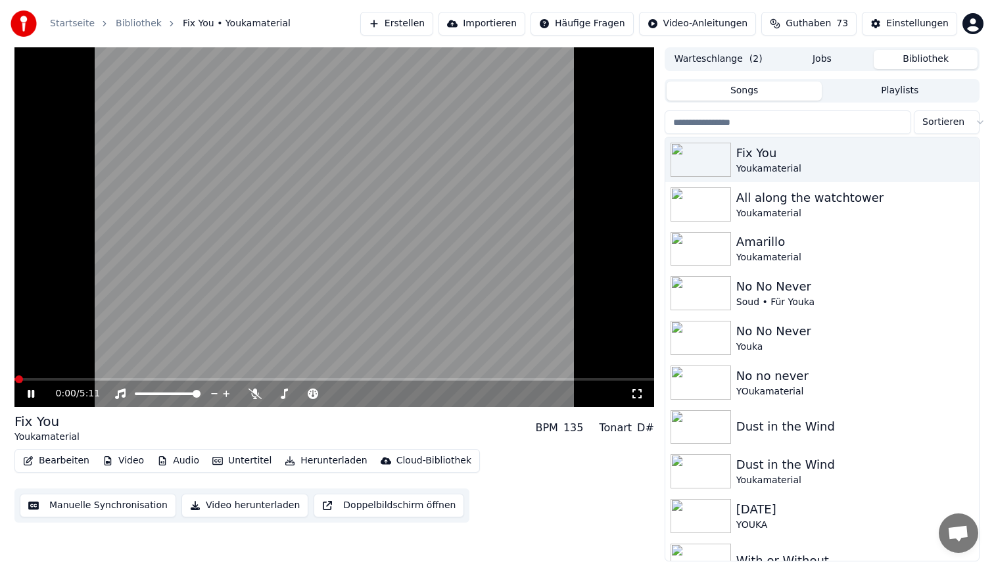
click at [112, 377] on video at bounding box center [333, 227] width 639 height 360
click at [101, 377] on video at bounding box center [333, 227] width 639 height 360
click at [102, 379] on span at bounding box center [333, 379] width 639 height 3
click at [387, 163] on video at bounding box center [333, 227] width 639 height 360
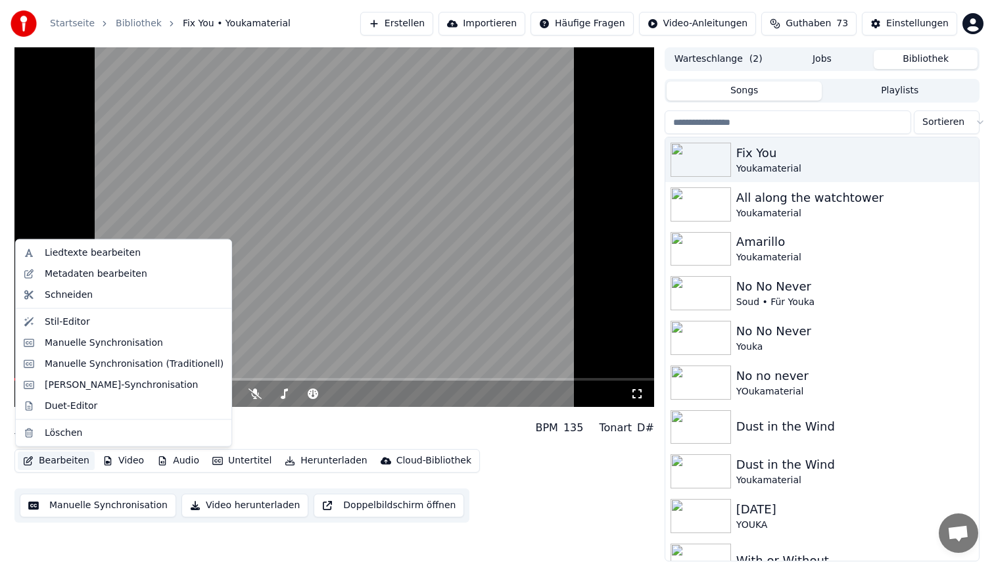
click at [54, 466] on button "Bearbeiten" at bounding box center [56, 461] width 77 height 18
click at [116, 340] on div "Manuelle Synchronisation" at bounding box center [104, 342] width 118 height 13
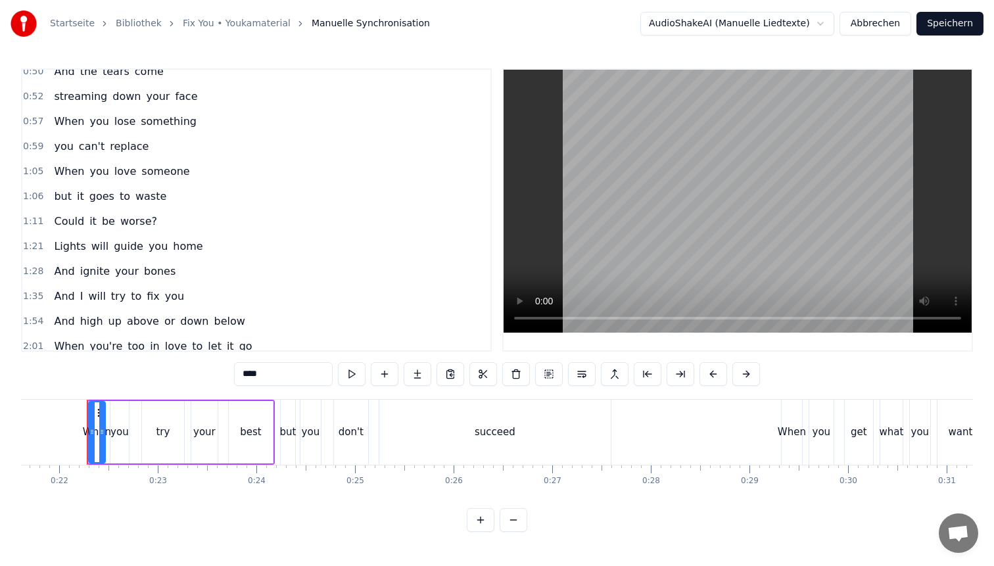
scroll to position [178, 0]
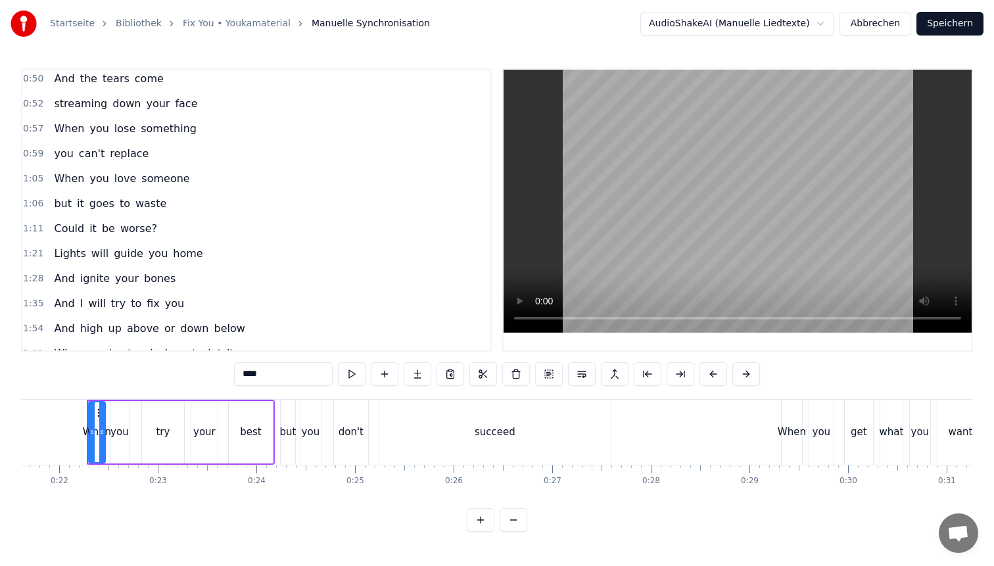
click at [53, 327] on span "And" at bounding box center [64, 328] width 23 height 15
type input "***"
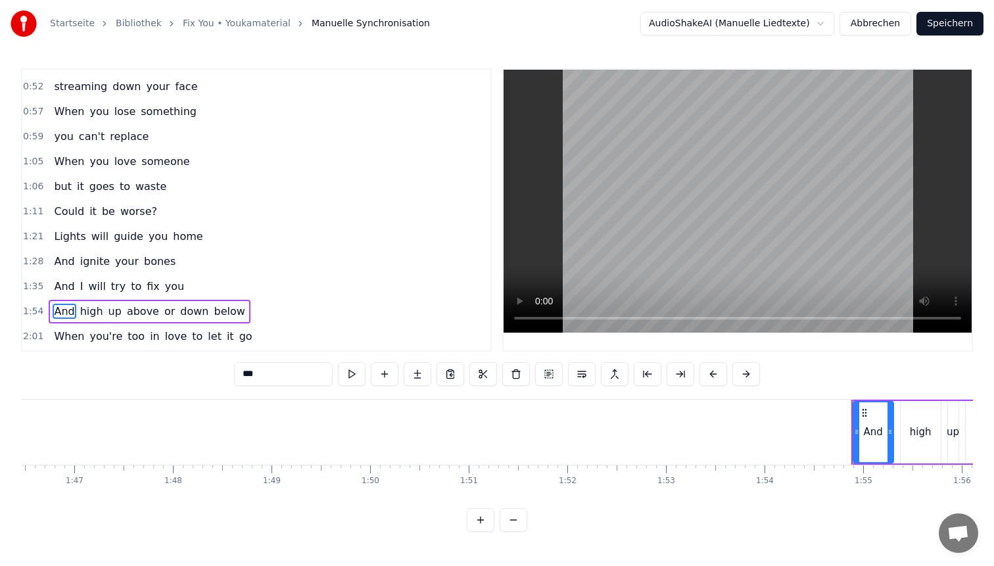
scroll to position [0, 11259]
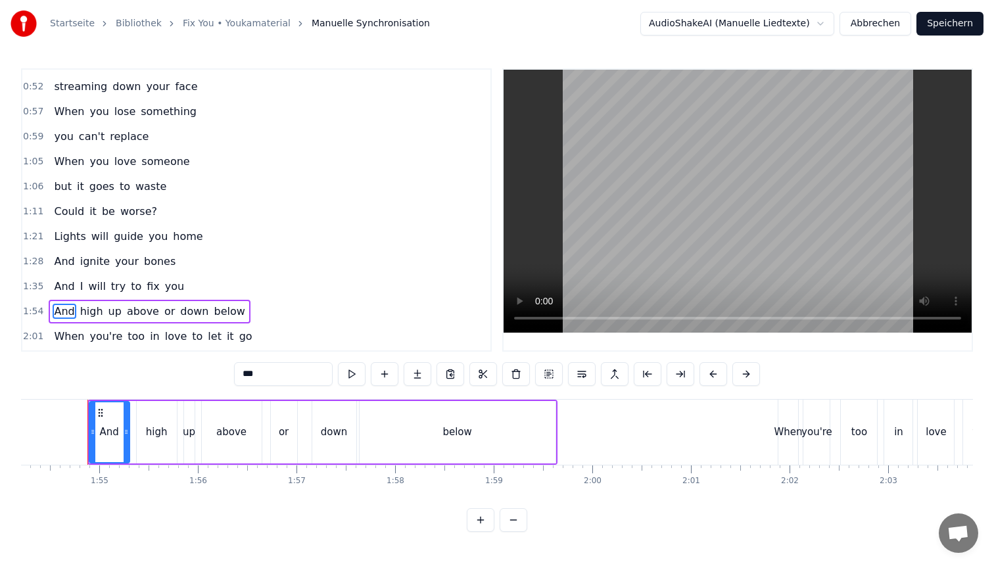
click at [877, 22] on button "Abbrechen" at bounding box center [875, 24] width 72 height 24
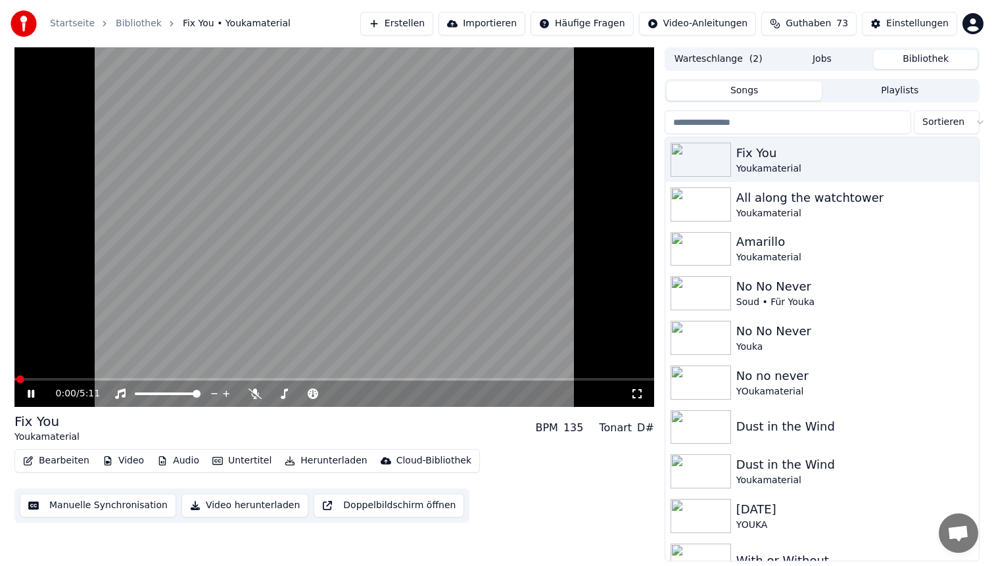
click at [151, 378] on span at bounding box center [333, 379] width 639 height 3
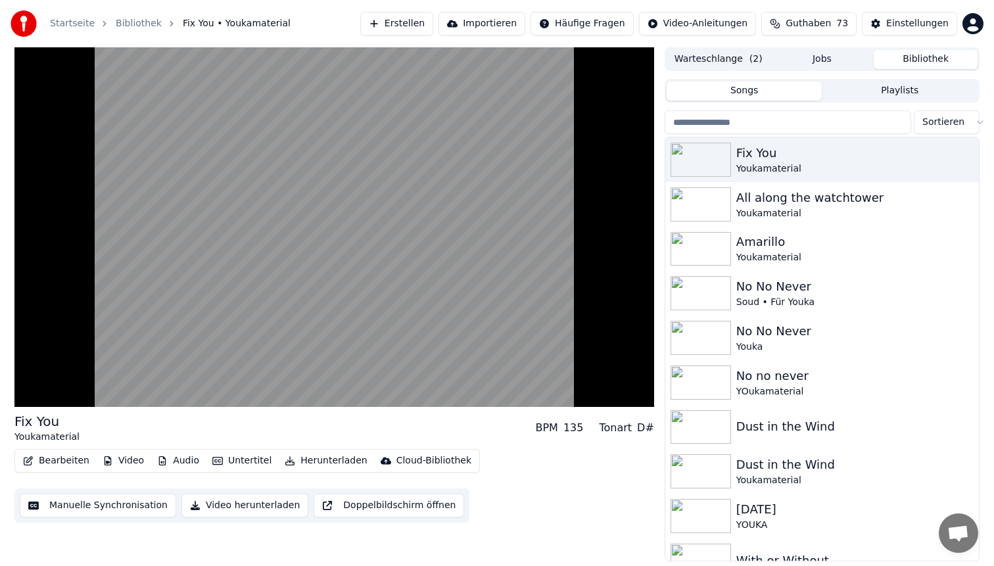
click at [402, 377] on video at bounding box center [333, 227] width 639 height 360
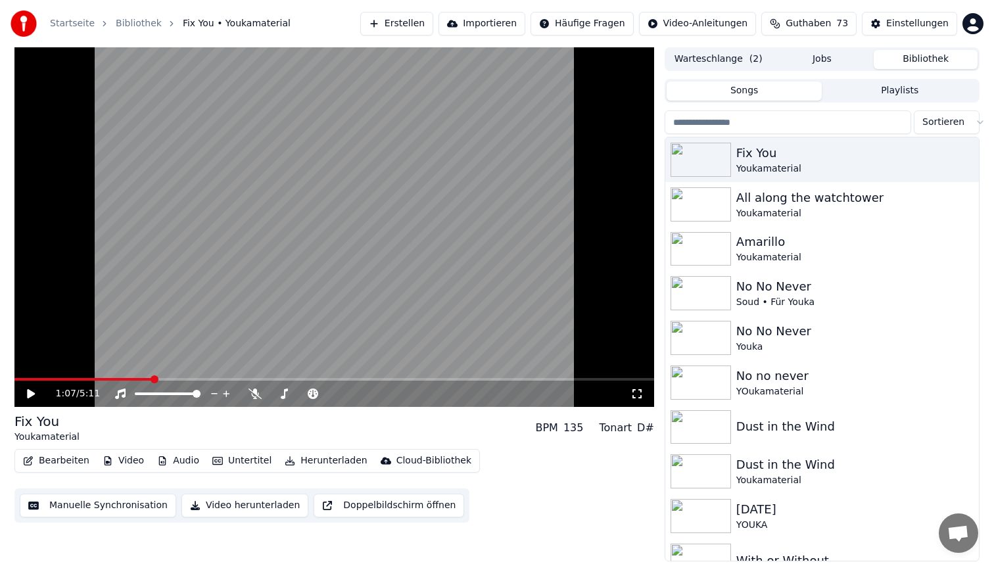
click at [412, 291] on video at bounding box center [333, 227] width 639 height 360
click at [237, 379] on span at bounding box center [333, 379] width 639 height 3
click at [350, 378] on span at bounding box center [333, 379] width 639 height 3
click at [414, 210] on video at bounding box center [333, 227] width 639 height 360
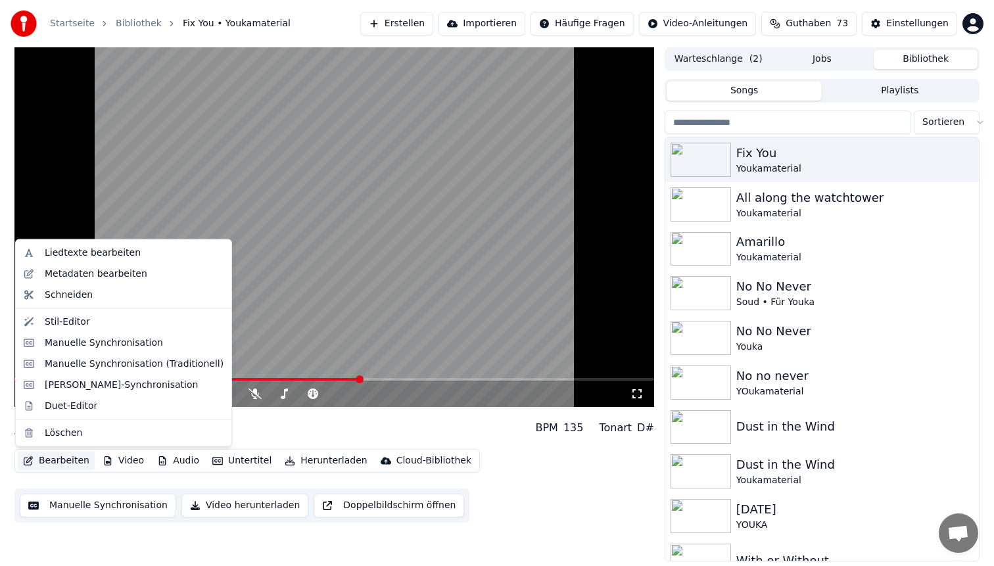
click at [56, 463] on button "Bearbeiten" at bounding box center [56, 461] width 77 height 18
click at [131, 323] on div "Stil-Editor" at bounding box center [134, 321] width 179 height 13
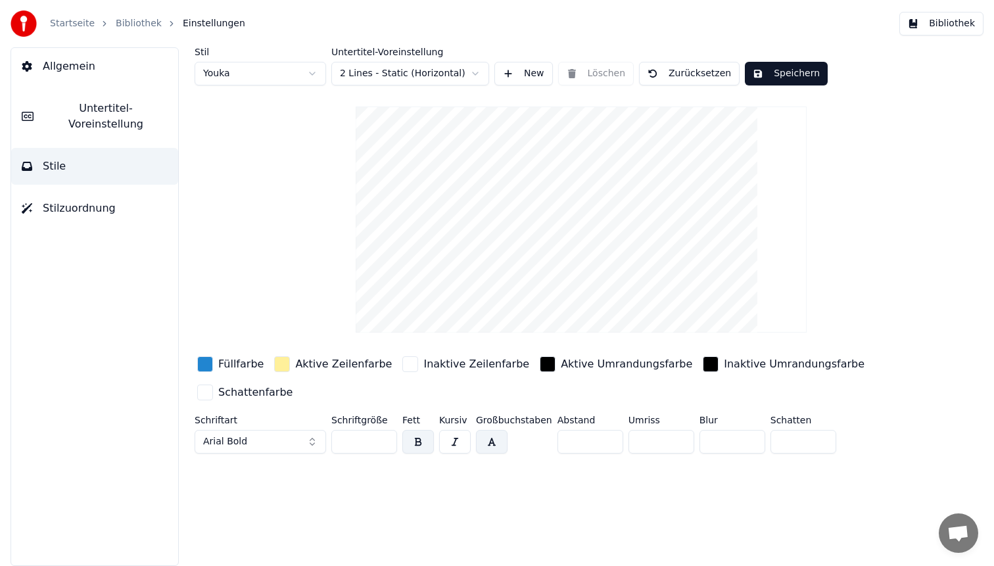
click at [292, 81] on html "Startseite Bibliothek Einstellungen Bibliothek Allgemein Untertitel-Voreinstell…" at bounding box center [497, 283] width 994 height 566
type input "**"
type input "*"
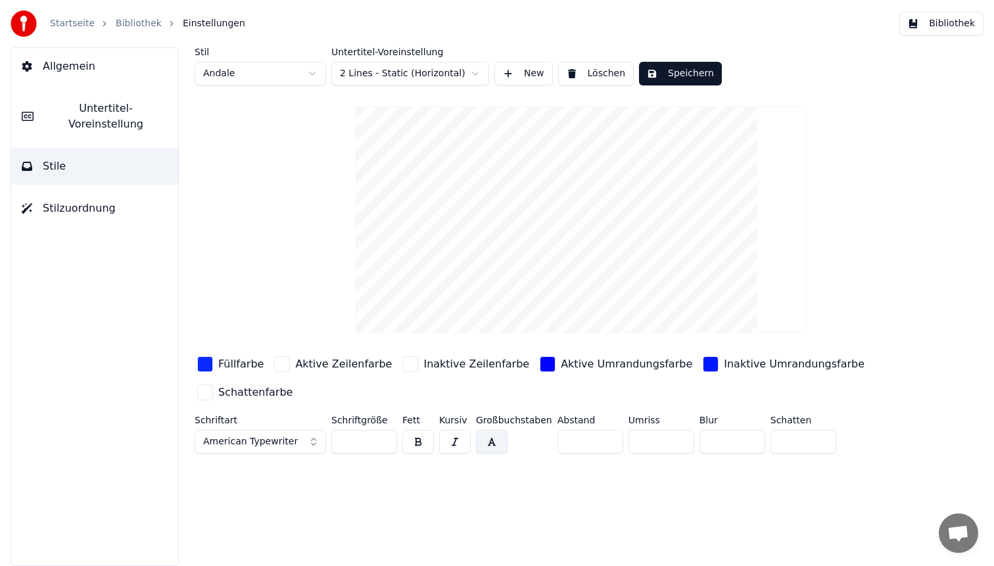
drag, startPoint x: 787, startPoint y: 438, endPoint x: 568, endPoint y: 348, distance: 236.9
click at [575, 352] on div "Stil Andale Untertitel-Voreinstellung 2 Lines - Static (Horizontal) New Löschen…" at bounding box center [581, 252] width 773 height 411
type input "*"
click at [670, 83] on button "Speichern" at bounding box center [680, 74] width 83 height 24
click at [955, 29] on button "Bibliothek" at bounding box center [941, 24] width 84 height 24
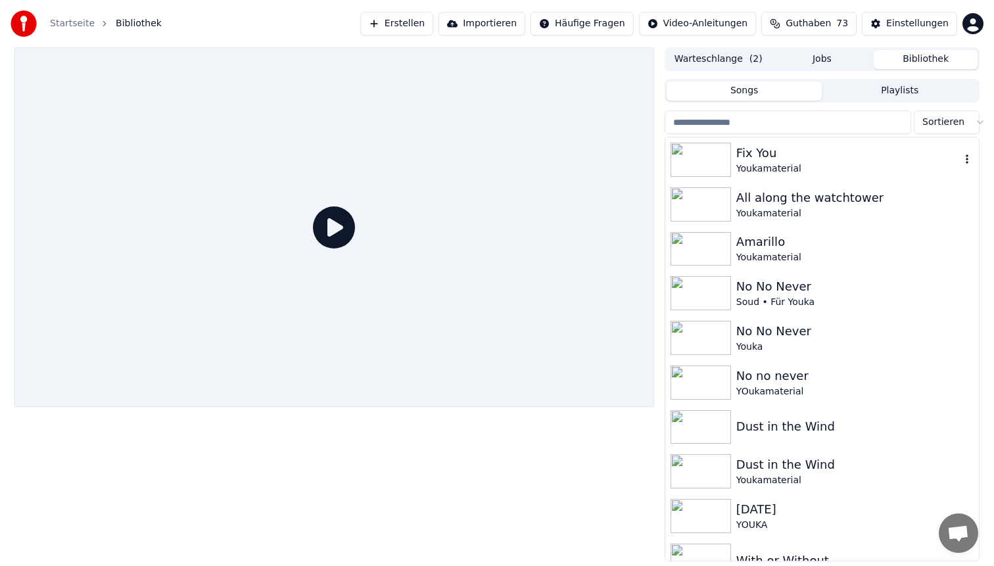
click at [835, 160] on div "Fix You" at bounding box center [848, 153] width 224 height 18
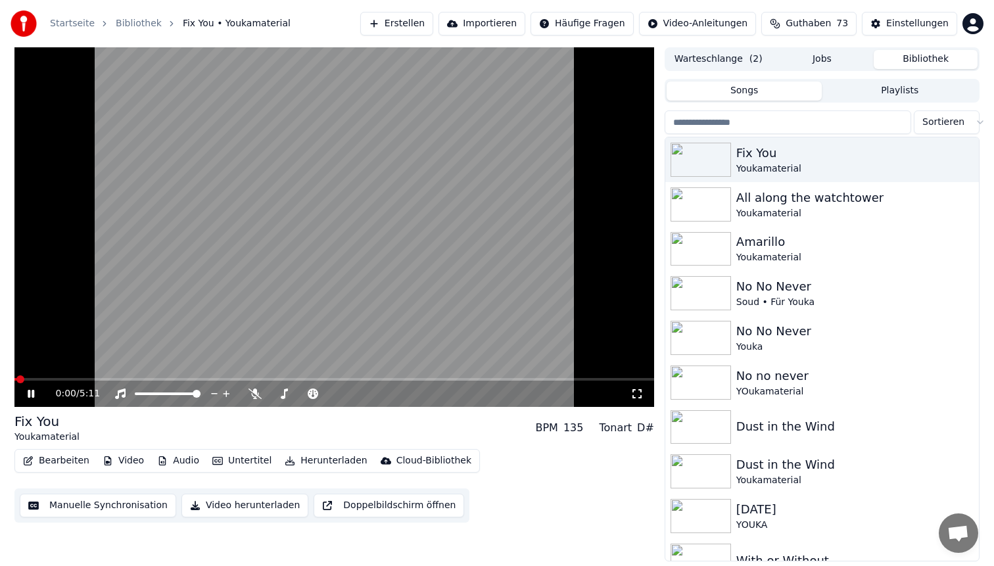
click at [124, 379] on span at bounding box center [333, 379] width 639 height 3
click at [393, 165] on video at bounding box center [333, 227] width 639 height 360
click at [45, 458] on button "Bearbeiten" at bounding box center [56, 461] width 77 height 18
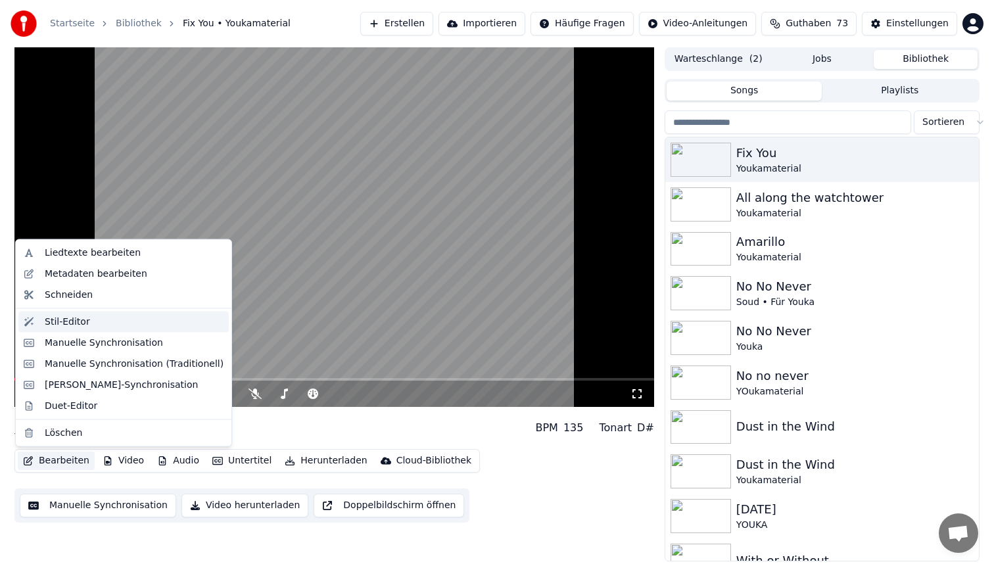
click at [83, 326] on div "Stil-Editor" at bounding box center [67, 321] width 45 height 13
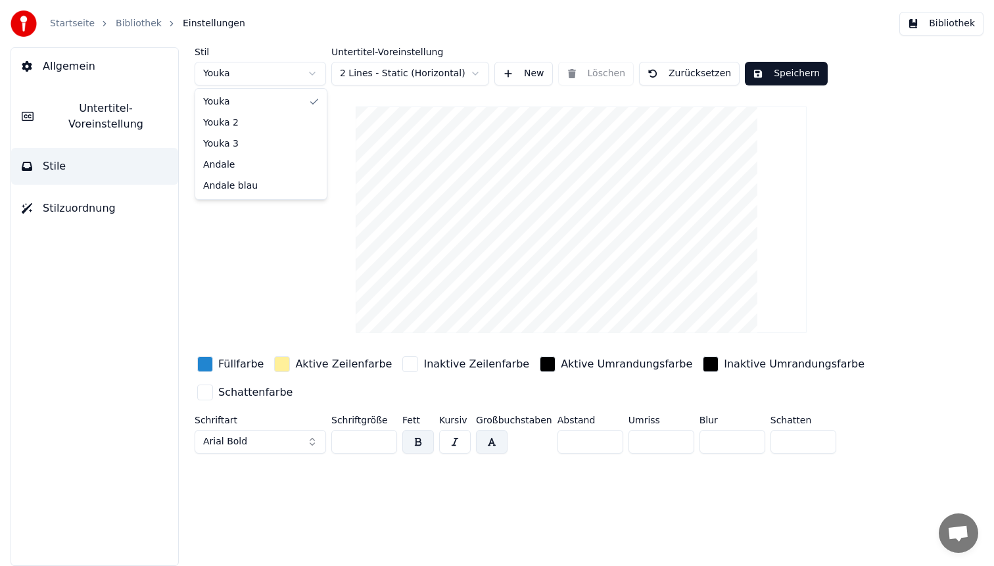
click at [264, 75] on html "Startseite Bibliothek Einstellungen Bibliothek Allgemein Untertitel-Voreinstell…" at bounding box center [497, 283] width 994 height 566
type input "**"
type input "*"
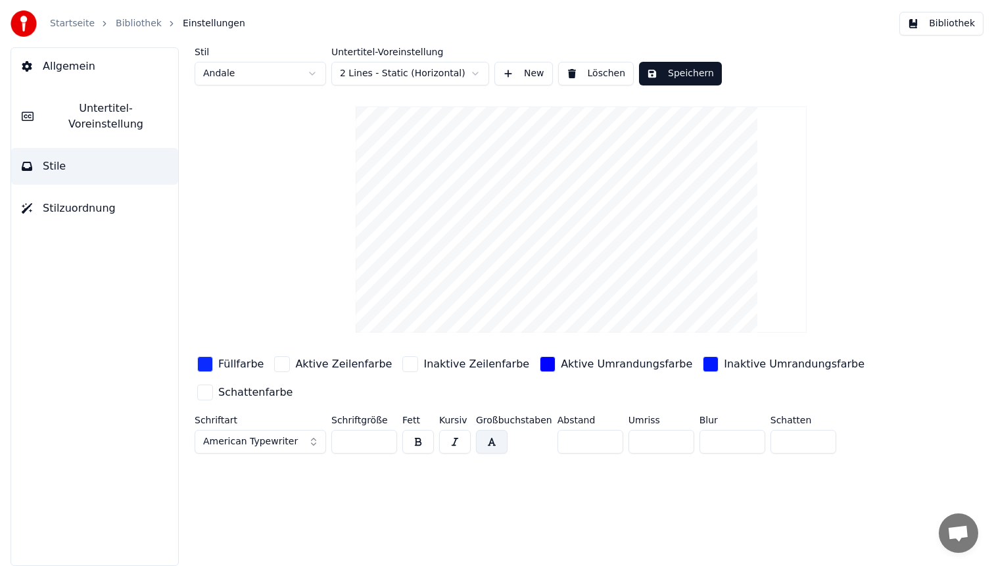
drag, startPoint x: 783, startPoint y: 438, endPoint x: 726, endPoint y: 417, distance: 60.1
click at [753, 428] on div "Schriftart American Typewriter Schriftgröße ** Fett Kursiv Großbuchstaben Absta…" at bounding box center [542, 436] width 695 height 43
type input "*"
click at [694, 70] on button "Speichern" at bounding box center [680, 74] width 83 height 24
click at [942, 30] on button "Bibliothek" at bounding box center [941, 24] width 84 height 24
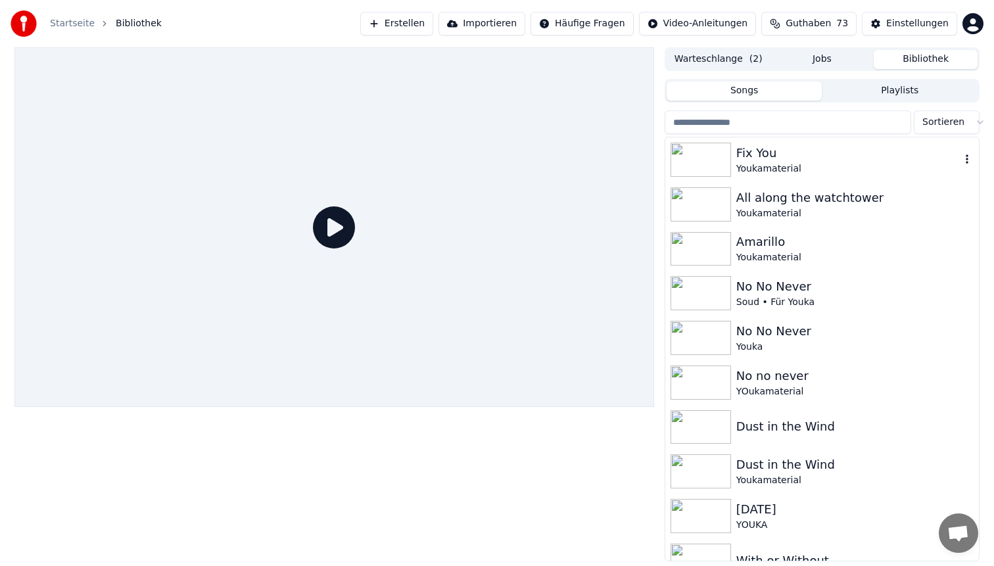
click at [846, 147] on div "Fix You" at bounding box center [848, 153] width 224 height 18
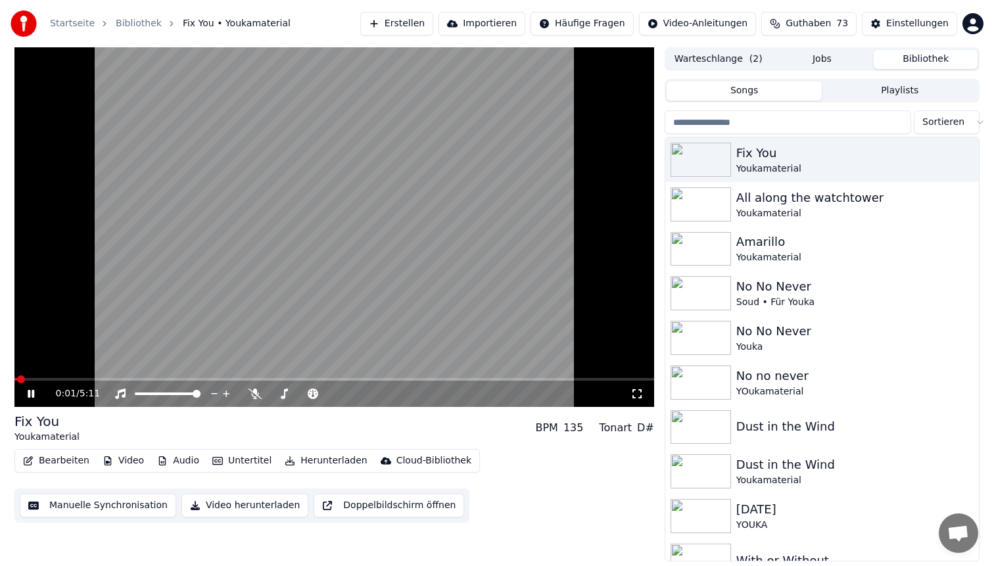
click at [116, 376] on video at bounding box center [333, 227] width 639 height 360
click at [116, 380] on span at bounding box center [333, 379] width 639 height 3
click at [294, 218] on video at bounding box center [333, 227] width 639 height 360
click at [336, 212] on video at bounding box center [333, 227] width 639 height 360
click at [52, 465] on button "Bearbeiten" at bounding box center [56, 461] width 77 height 18
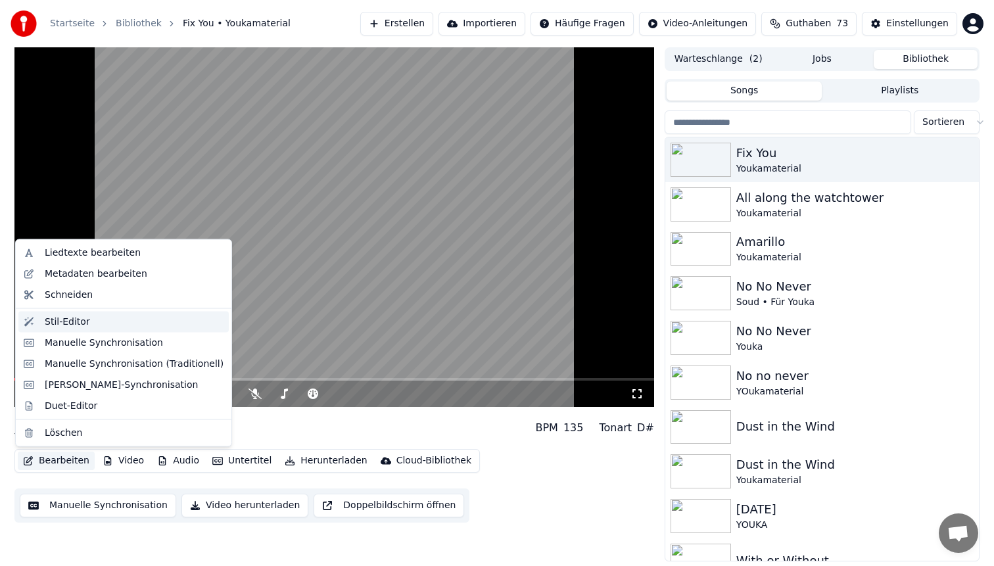
click at [118, 320] on div "Stil-Editor" at bounding box center [134, 321] width 179 height 13
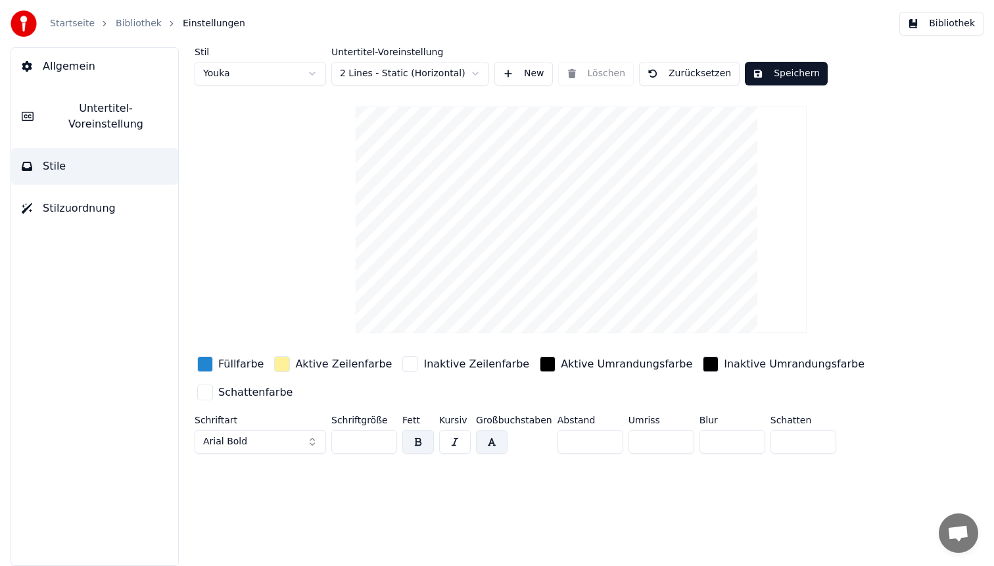
click at [267, 73] on html "Startseite Bibliothek Einstellungen Bibliothek Allgemein Untertitel-Voreinstell…" at bounding box center [497, 283] width 994 height 566
type input "**"
type input "*"
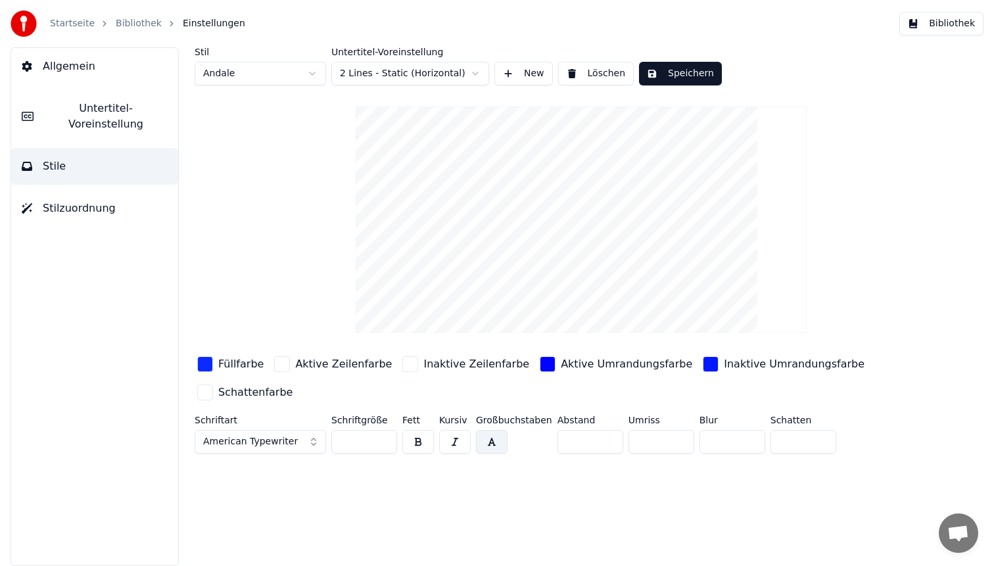
drag, startPoint x: 766, startPoint y: 434, endPoint x: 739, endPoint y: 423, distance: 28.8
click at [739, 423] on div "Schriftart American Typewriter Schriftgröße ** Fett Kursiv Großbuchstaben Absta…" at bounding box center [542, 436] width 695 height 43
type input "*"
click at [206, 364] on div "button" at bounding box center [205, 364] width 16 height 16
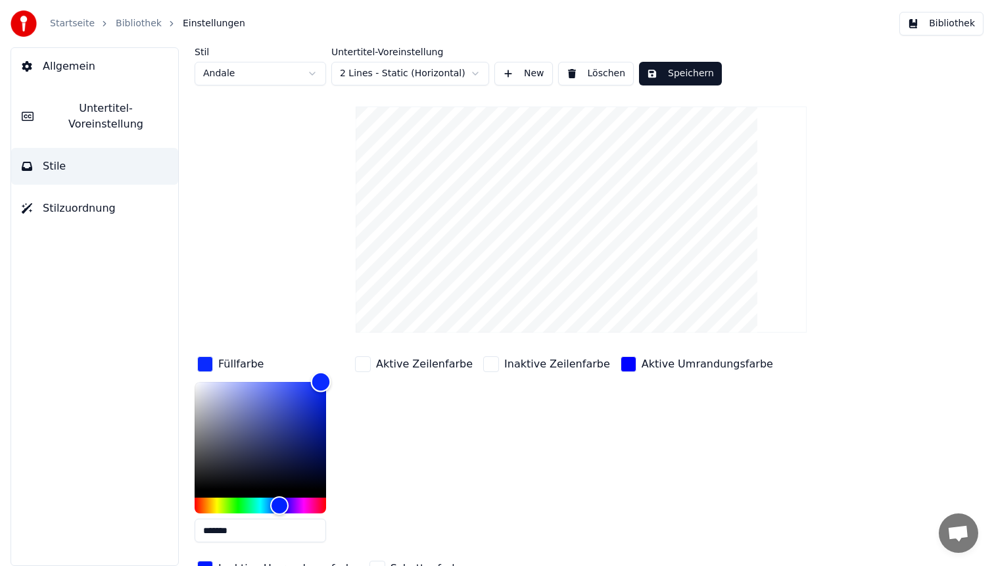
click at [277, 385] on div "Color" at bounding box center [260, 436] width 131 height 108
drag, startPoint x: 277, startPoint y: 385, endPoint x: 284, endPoint y: 406, distance: 21.4
click at [284, 406] on div "Color" at bounding box center [284, 406] width 20 height 20
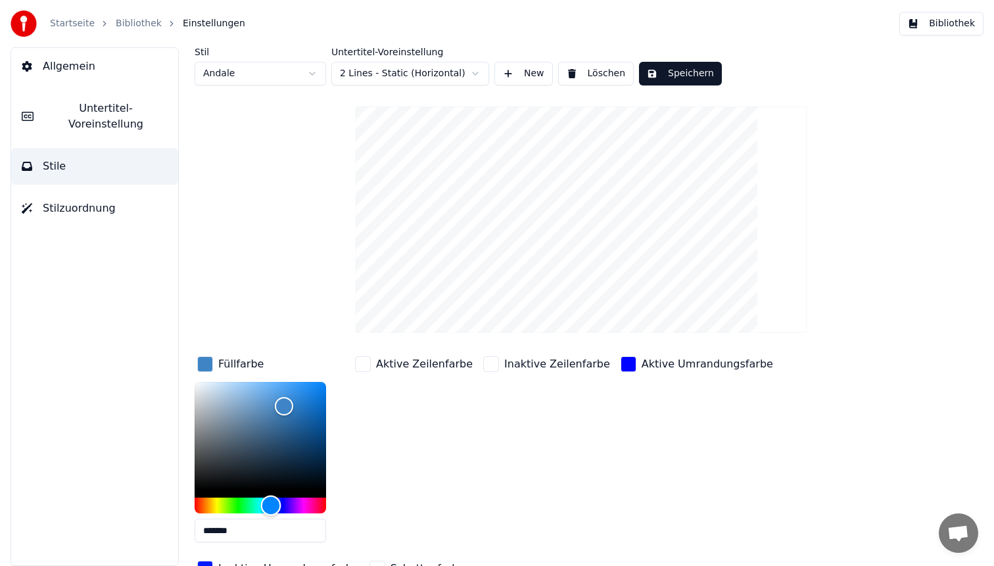
click at [271, 505] on div "Hue" at bounding box center [271, 506] width 20 height 20
type input "*******"
drag, startPoint x: 282, startPoint y: 406, endPoint x: 369, endPoint y: 355, distance: 100.8
click at [369, 355] on div "Füllfarbe ******* Aktive Zeilenfarbe Inaktive Zeilenfarbe Aktive Umrandungsfarb…" at bounding box center [542, 467] width 695 height 227
click at [684, 65] on button "Speichern" at bounding box center [680, 74] width 83 height 24
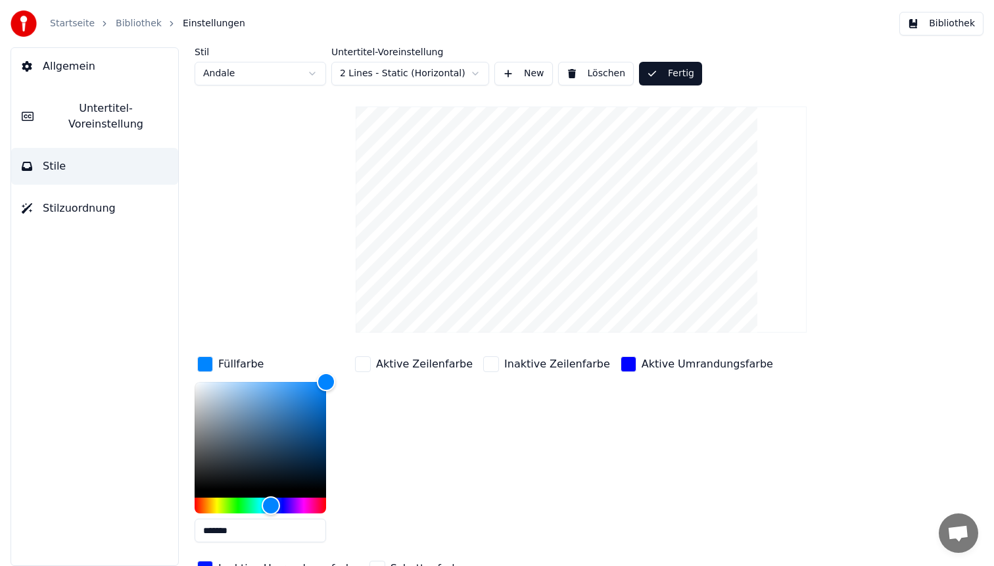
click at [958, 20] on button "Bibliothek" at bounding box center [941, 24] width 84 height 24
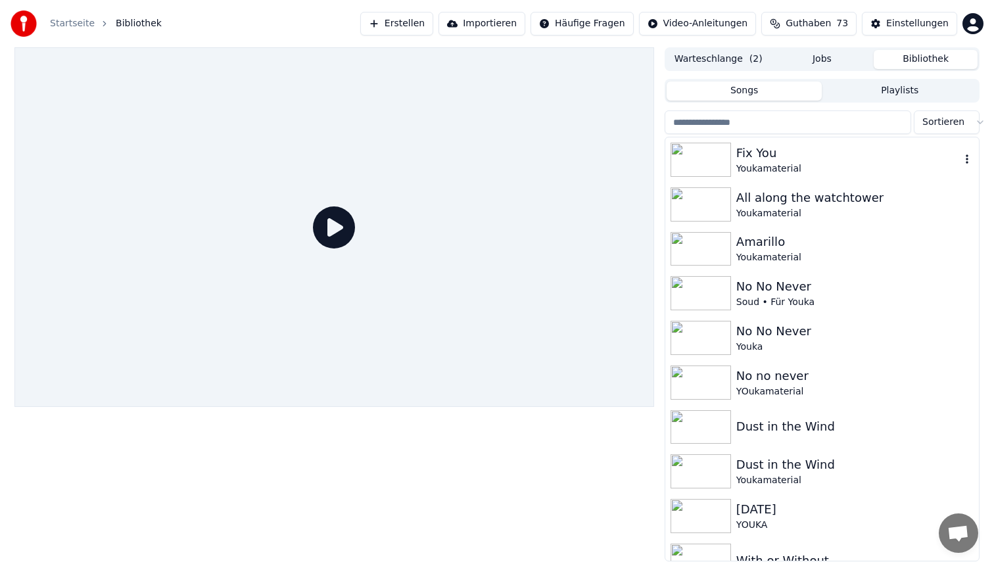
click at [814, 167] on div "Youkamaterial" at bounding box center [848, 168] width 224 height 13
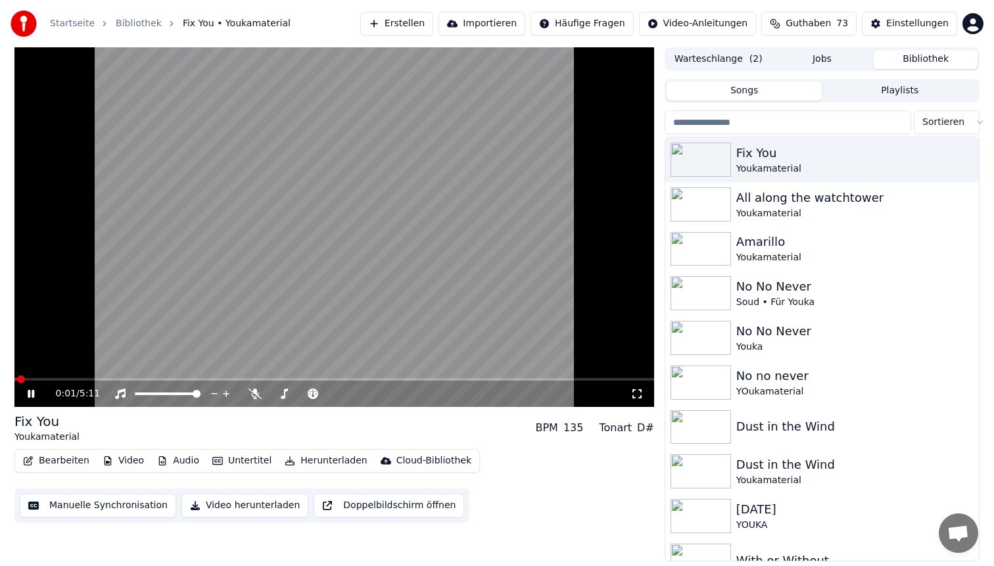
click at [87, 379] on span at bounding box center [333, 379] width 639 height 3
click at [302, 224] on video at bounding box center [333, 227] width 639 height 360
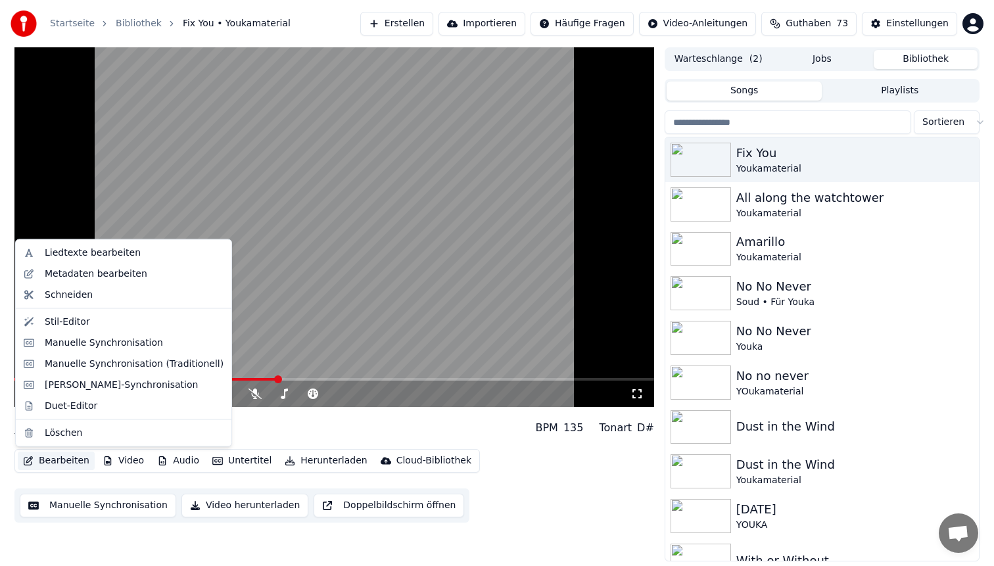
click at [54, 462] on button "Bearbeiten" at bounding box center [56, 461] width 77 height 18
click at [92, 338] on div "Manuelle Synchronisation" at bounding box center [104, 342] width 118 height 13
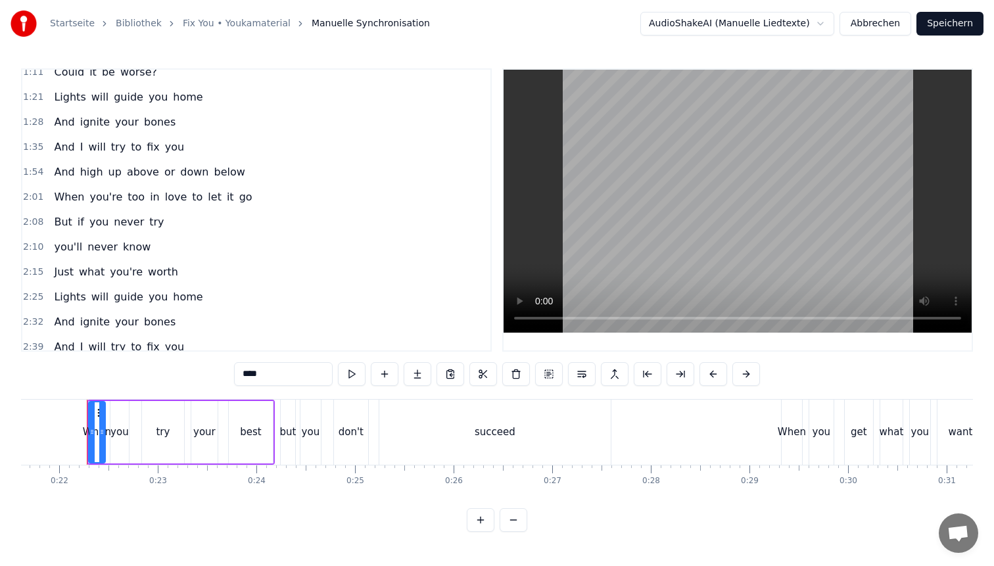
scroll to position [321, 0]
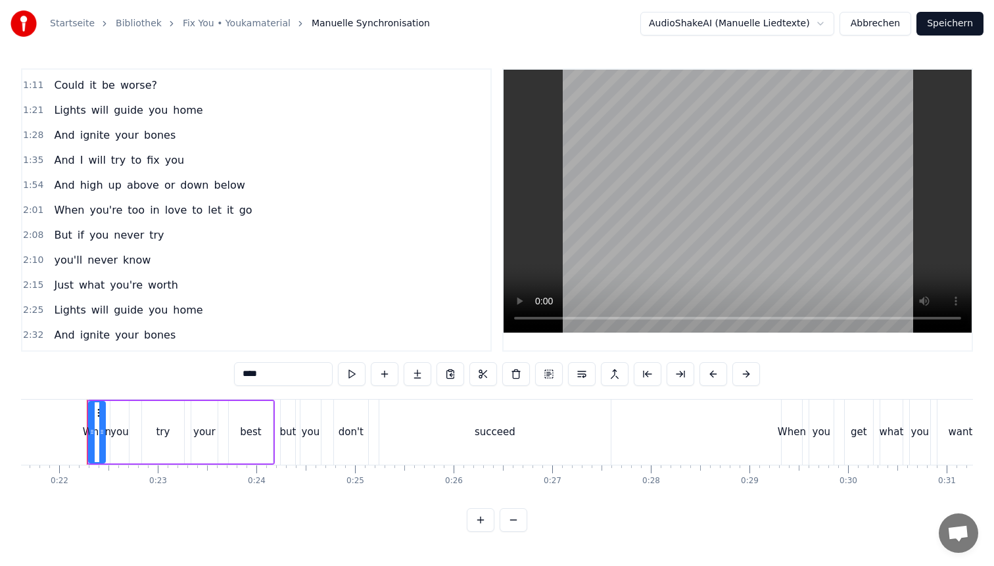
click at [57, 215] on span "When" at bounding box center [69, 209] width 33 height 15
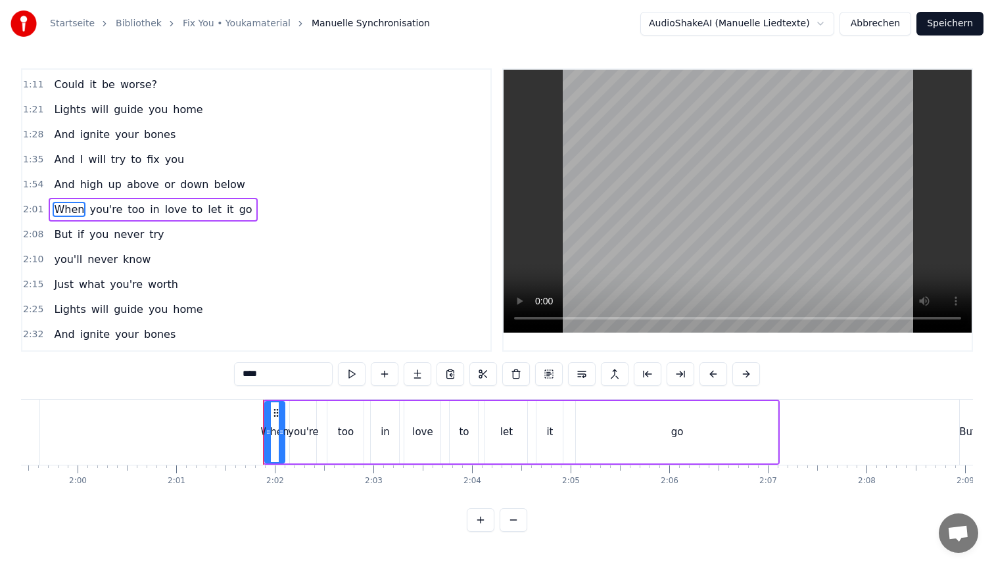
scroll to position [0, 11949]
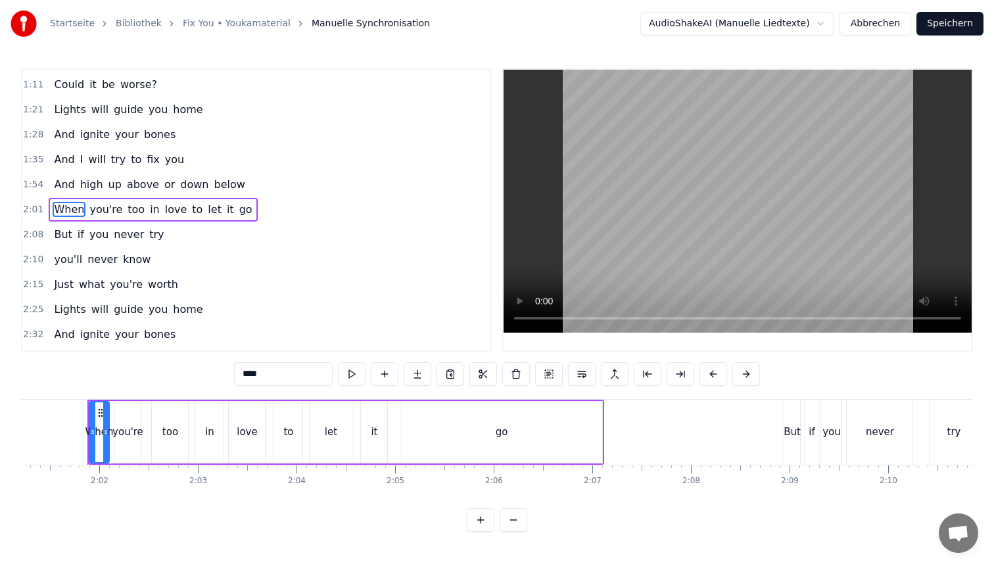
click at [869, 21] on button "Abbrechen" at bounding box center [875, 24] width 72 height 24
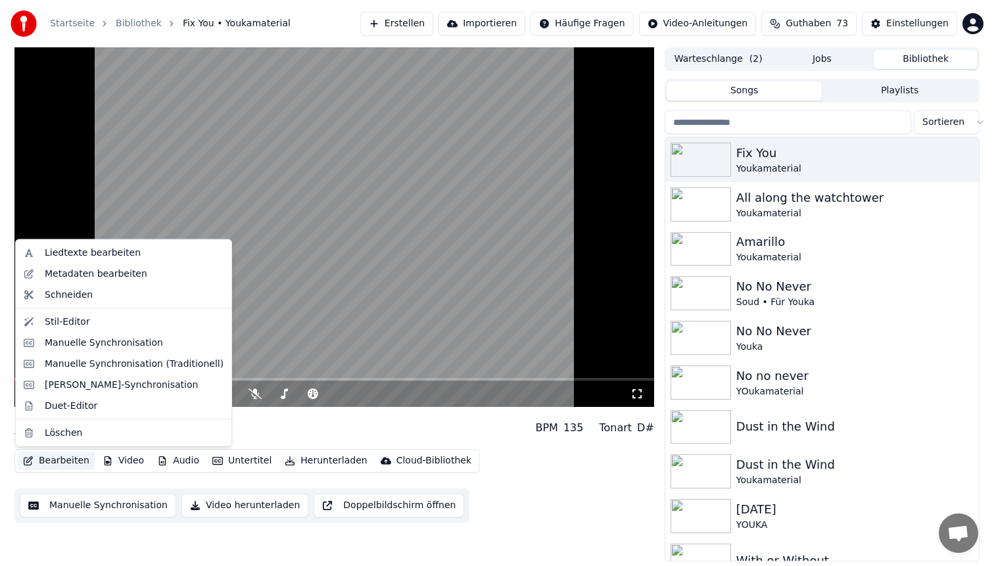
click at [65, 461] on button "Bearbeiten" at bounding box center [56, 461] width 77 height 18
click at [110, 325] on div "Stil-Editor" at bounding box center [134, 321] width 179 height 13
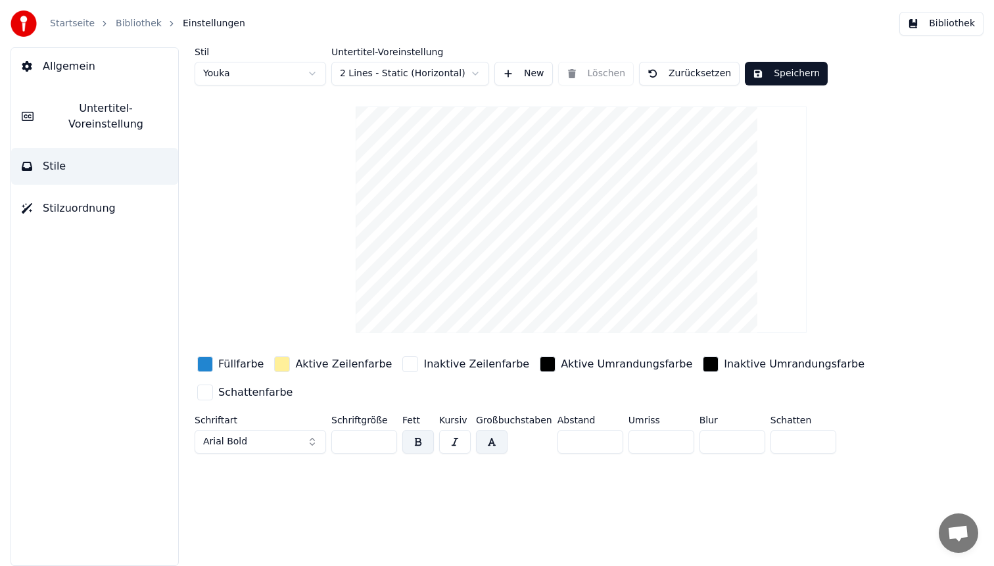
click at [230, 69] on html "Startseite Bibliothek Einstellungen Bibliothek Allgemein Untertitel-Voreinstell…" at bounding box center [497, 283] width 994 height 566
type input "**"
type input "*"
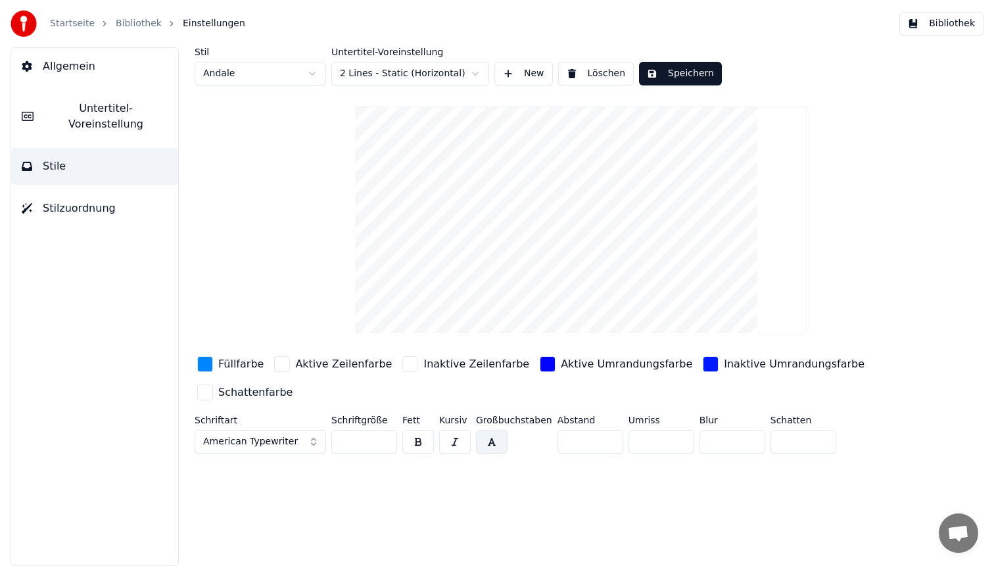
click at [360, 445] on input "**" at bounding box center [364, 442] width 66 height 24
type input "**"
click at [693, 66] on button "Speichern" at bounding box center [680, 74] width 83 height 24
click at [950, 23] on button "Bibliothek" at bounding box center [941, 24] width 84 height 24
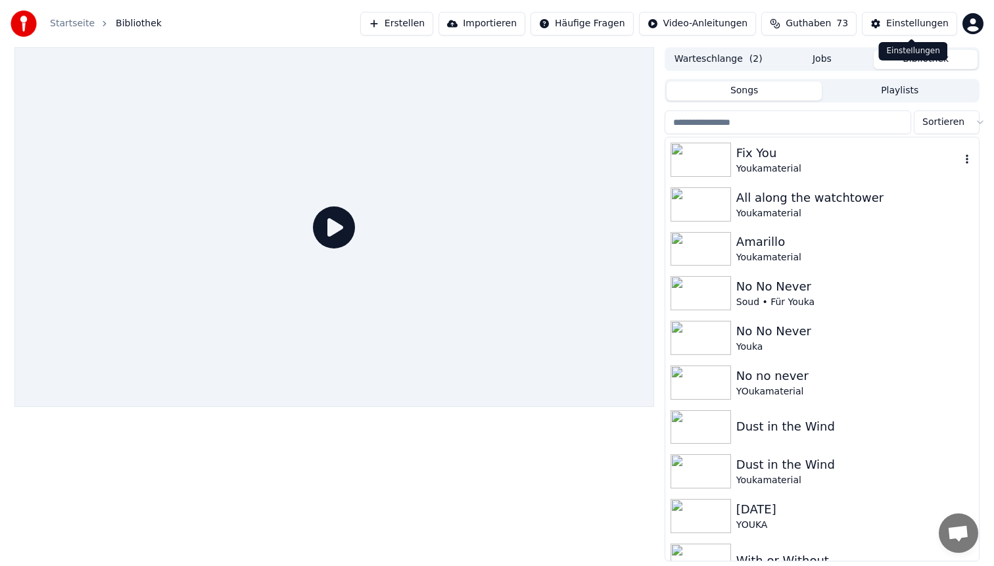
click at [762, 184] on div "All along the watchtower Youkamaterial" at bounding box center [822, 204] width 314 height 45
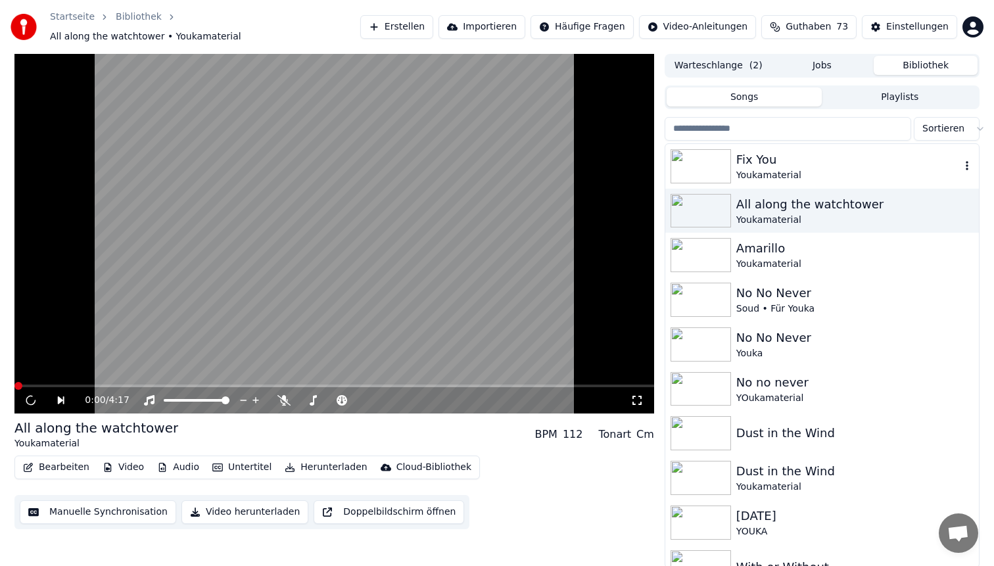
click at [771, 171] on div "Youkamaterial" at bounding box center [848, 175] width 224 height 13
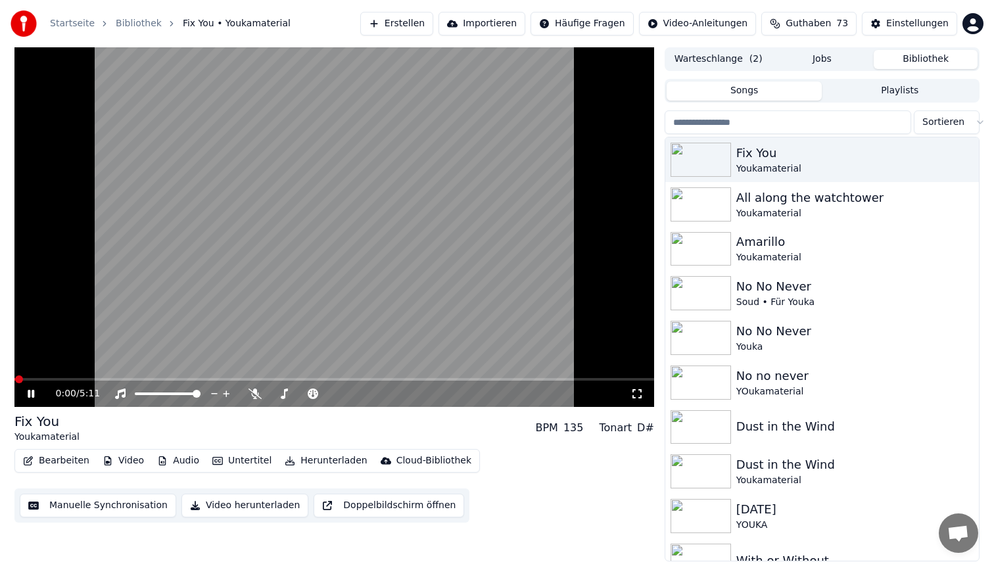
click at [101, 382] on div "0:00 / 5:11" at bounding box center [333, 394] width 639 height 26
click at [109, 381] on span at bounding box center [333, 379] width 639 height 3
click at [269, 379] on span at bounding box center [333, 379] width 639 height 3
click at [329, 378] on span at bounding box center [333, 379] width 639 height 3
click at [356, 380] on span at bounding box center [333, 379] width 639 height 3
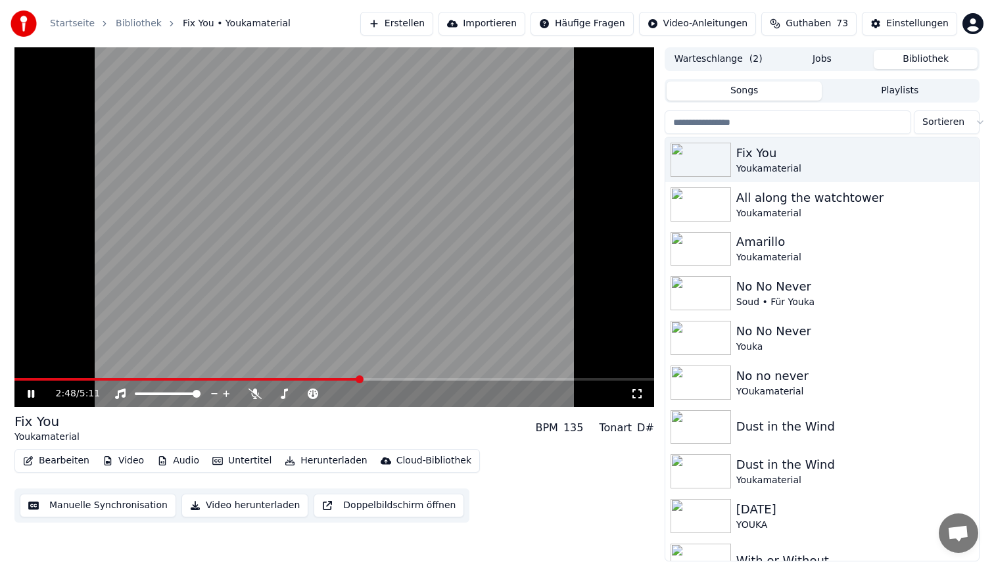
click at [383, 379] on span at bounding box center [333, 379] width 639 height 3
click at [186, 379] on span at bounding box center [200, 379] width 373 height 3
click at [380, 229] on video at bounding box center [333, 227] width 639 height 360
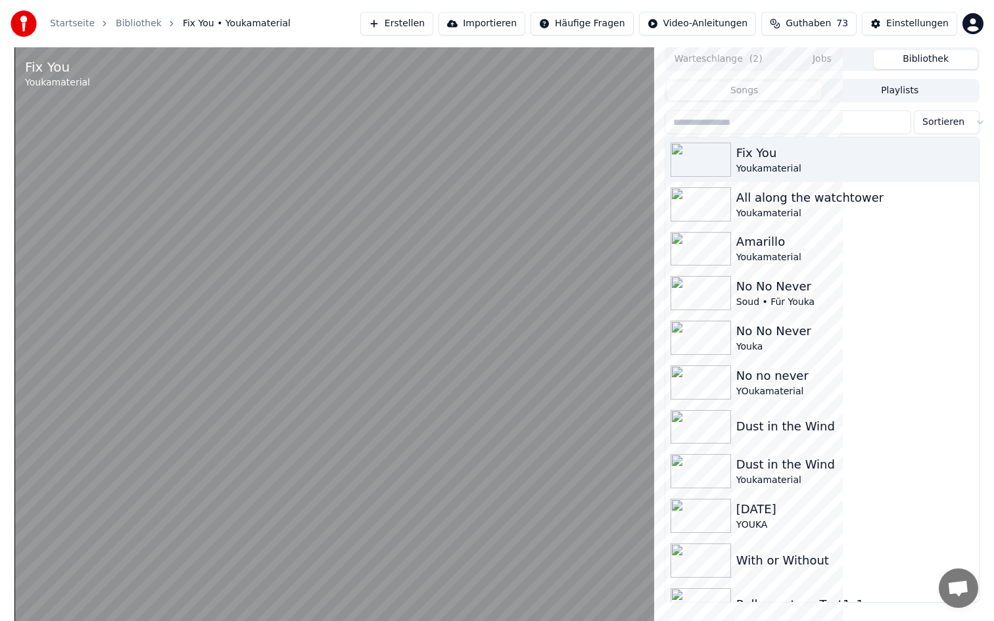
click at [390, 269] on video at bounding box center [333, 357] width 639 height 621
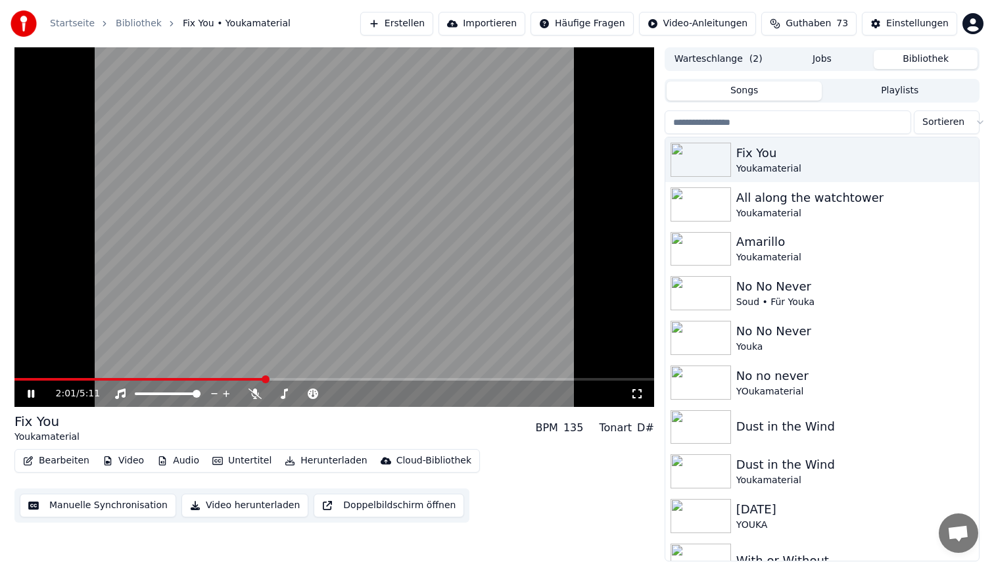
click at [342, 221] on video at bounding box center [333, 227] width 639 height 360
click at [340, 226] on video at bounding box center [333, 227] width 639 height 360
click at [308, 262] on video at bounding box center [333, 227] width 639 height 360
click at [48, 457] on button "Bearbeiten" at bounding box center [56, 461] width 77 height 18
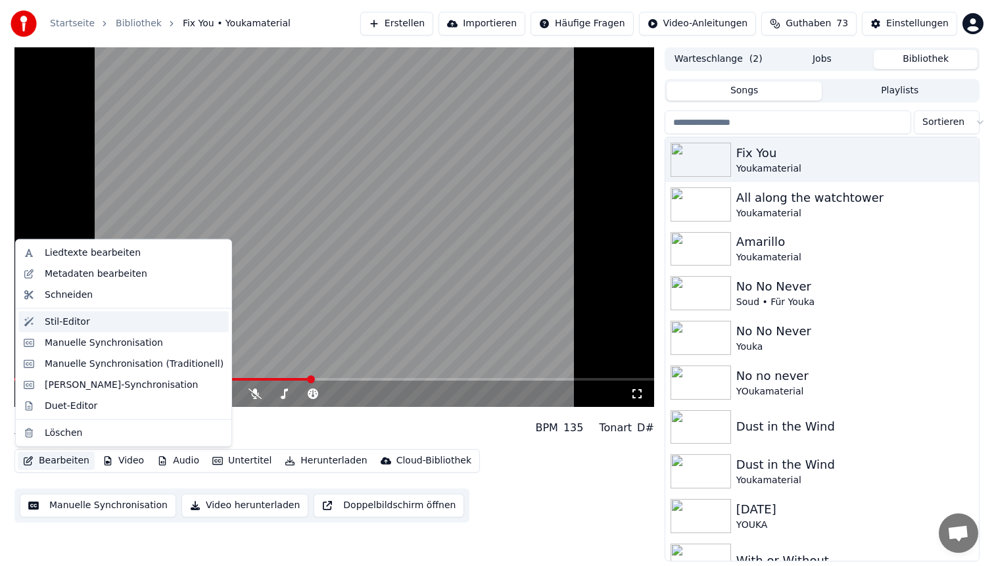
click at [97, 325] on div "Stil-Editor" at bounding box center [134, 321] width 179 height 13
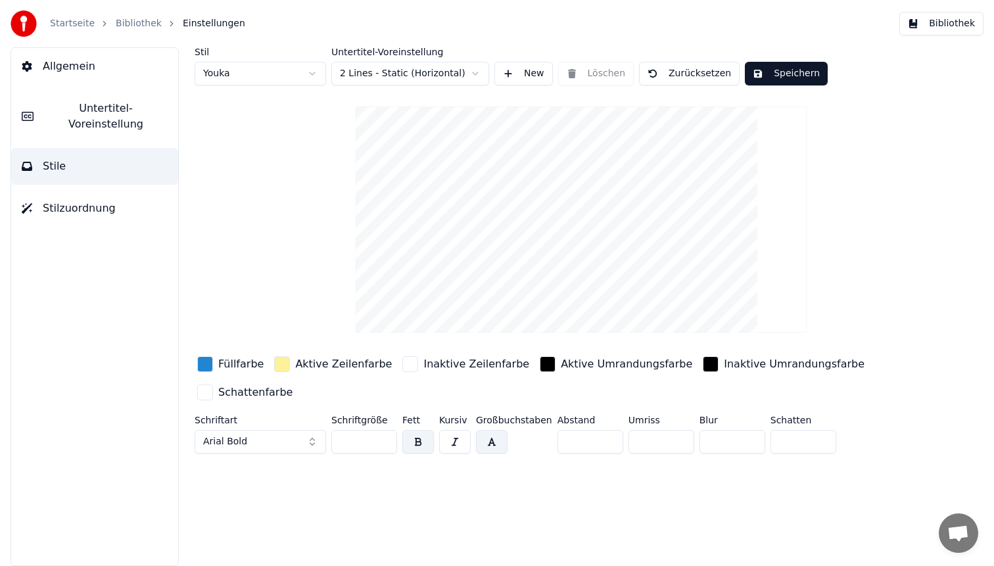
click at [277, 68] on html "Startseite Bibliothek Einstellungen Bibliothek Allgemein Untertitel-Voreinstell…" at bounding box center [497, 283] width 994 height 566
type input "**"
type input "*"
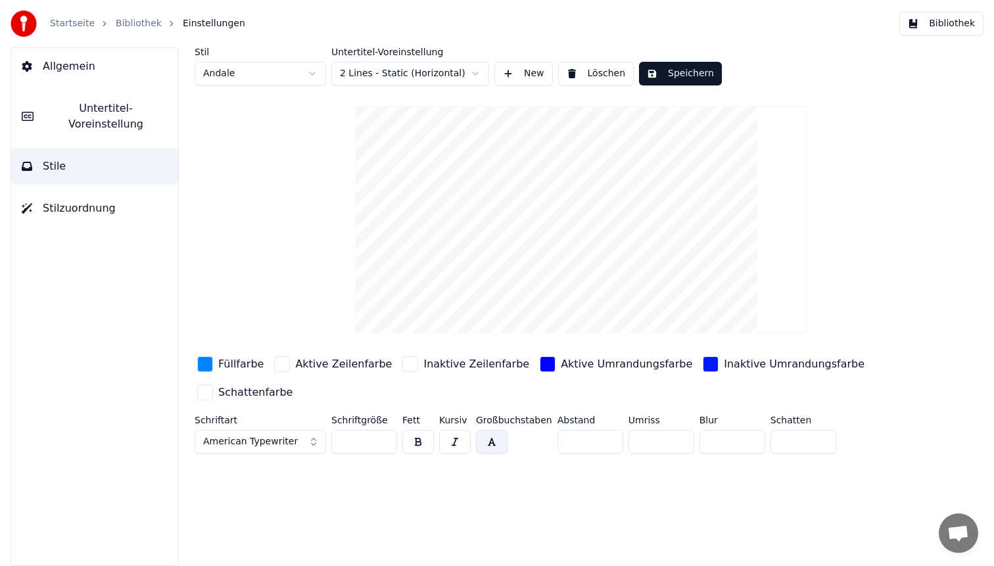
click at [353, 438] on input "**" at bounding box center [364, 442] width 66 height 24
type input "**"
click at [680, 82] on button "Speichern" at bounding box center [680, 74] width 83 height 24
click at [939, 32] on button "Bibliothek" at bounding box center [941, 24] width 84 height 24
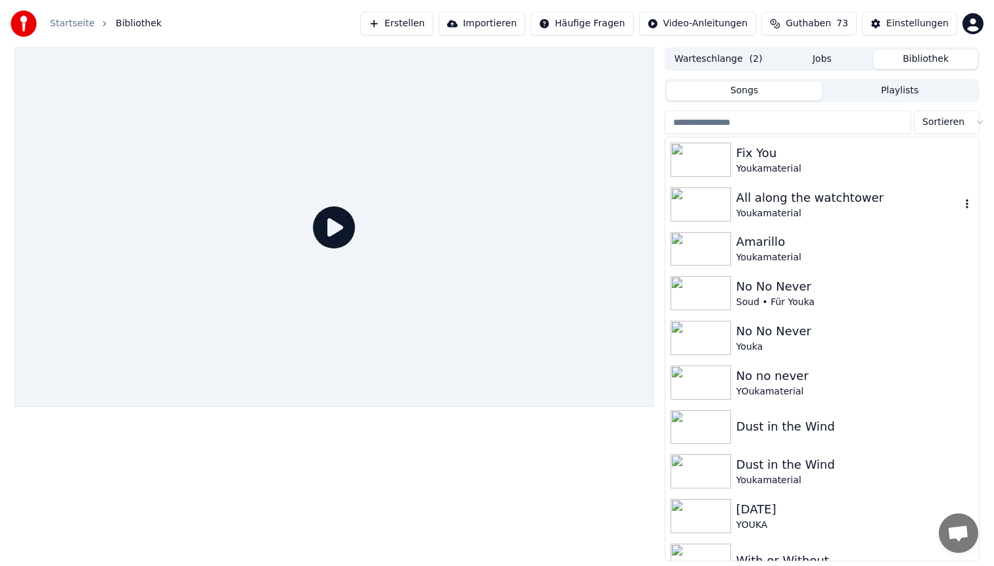
click at [796, 172] on div "Youkamaterial" at bounding box center [854, 168] width 237 height 13
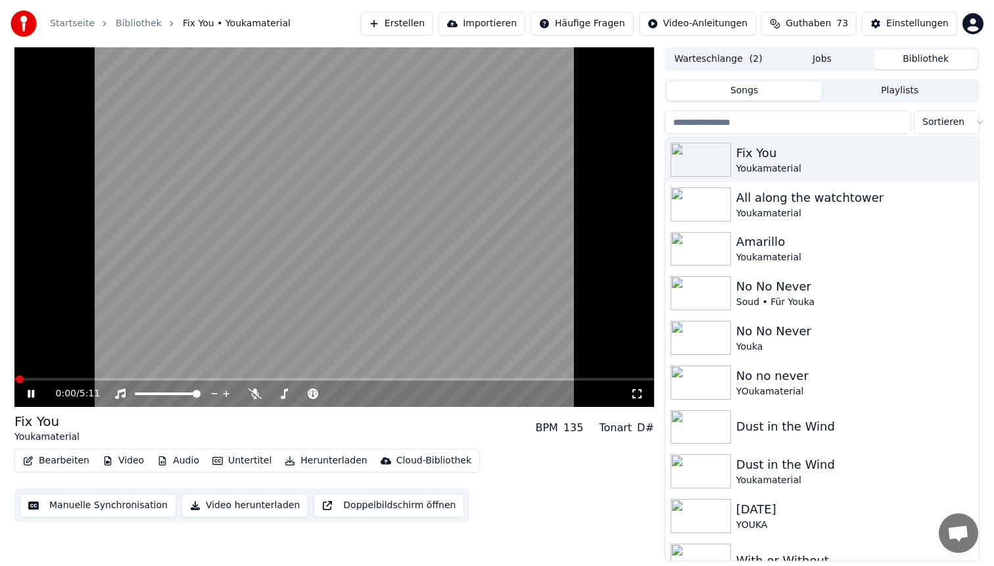
click at [325, 282] on video at bounding box center [333, 227] width 639 height 360
click at [51, 457] on button "Bearbeiten" at bounding box center [56, 461] width 77 height 18
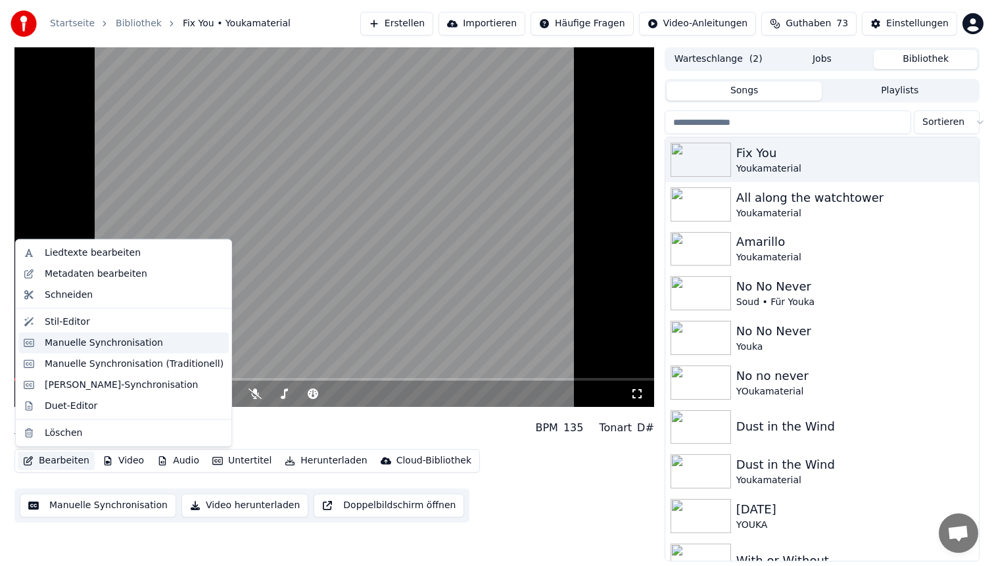
click at [93, 339] on div "Manuelle Synchronisation" at bounding box center [104, 342] width 118 height 13
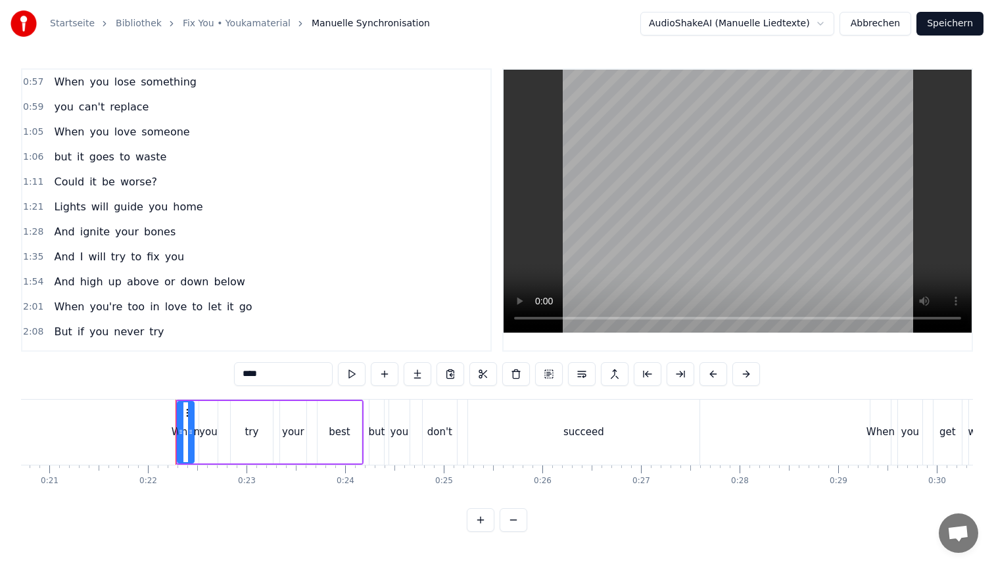
scroll to position [0, 2131]
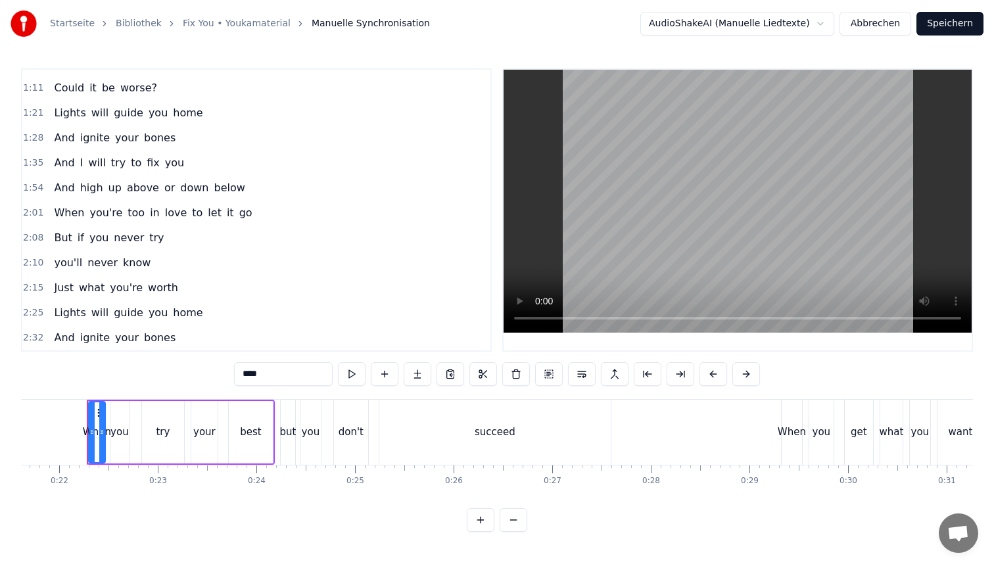
click at [191, 212] on span "to" at bounding box center [197, 212] width 13 height 15
type input "**"
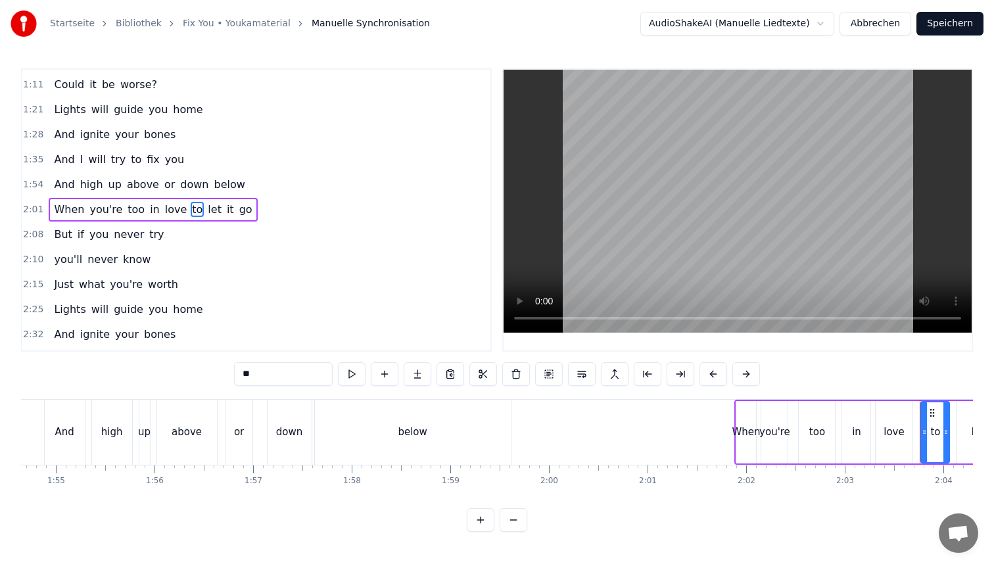
scroll to position [0, 12135]
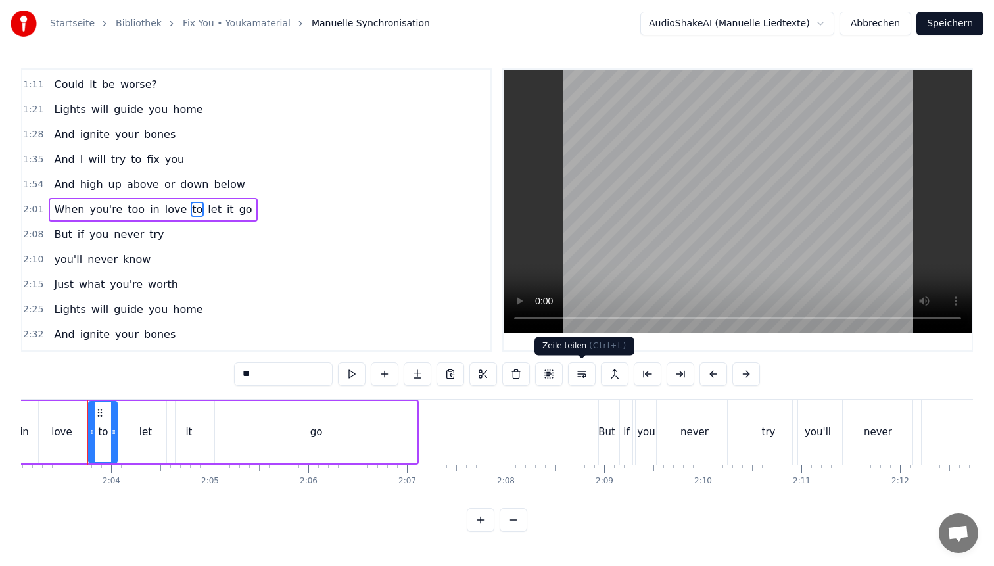
click at [582, 375] on button at bounding box center [582, 374] width 28 height 24
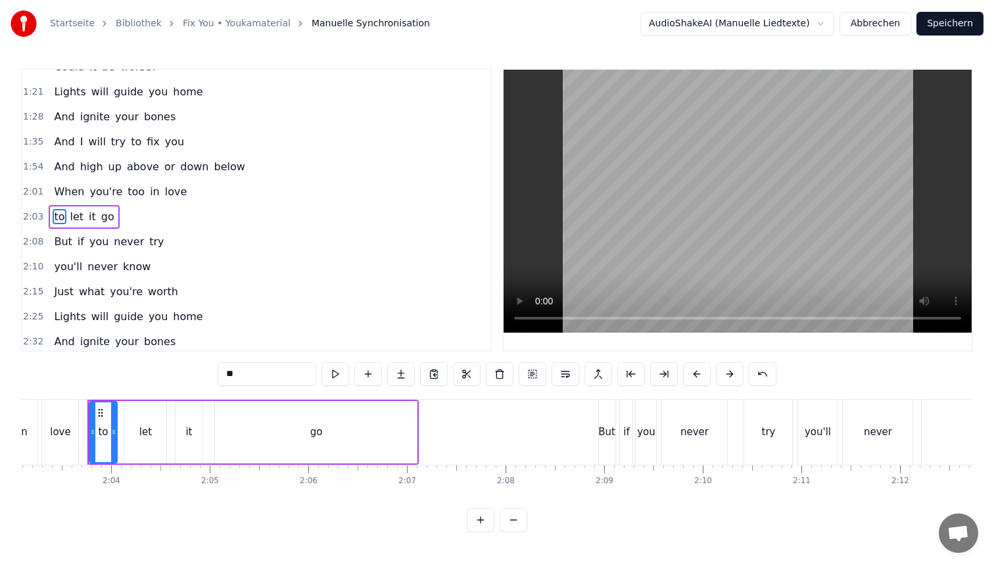
scroll to position [347, 0]
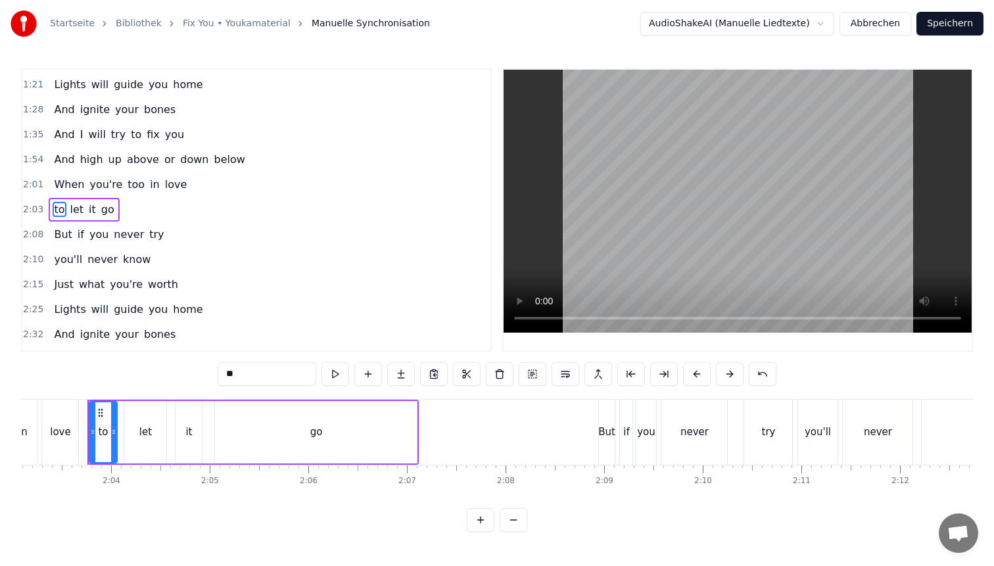
click at [958, 30] on button "Speichern" at bounding box center [949, 24] width 67 height 24
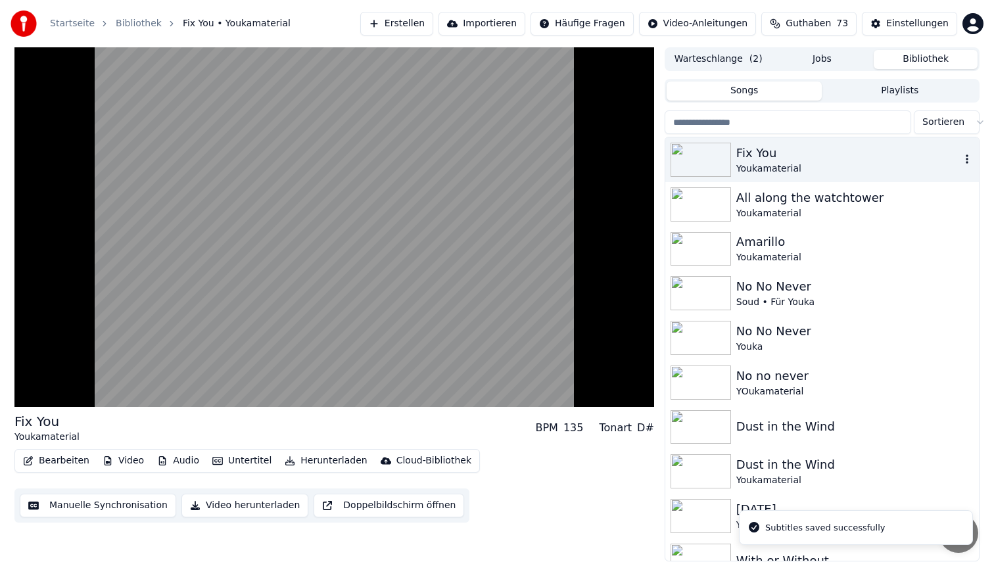
click at [811, 160] on div "Fix You" at bounding box center [848, 153] width 224 height 18
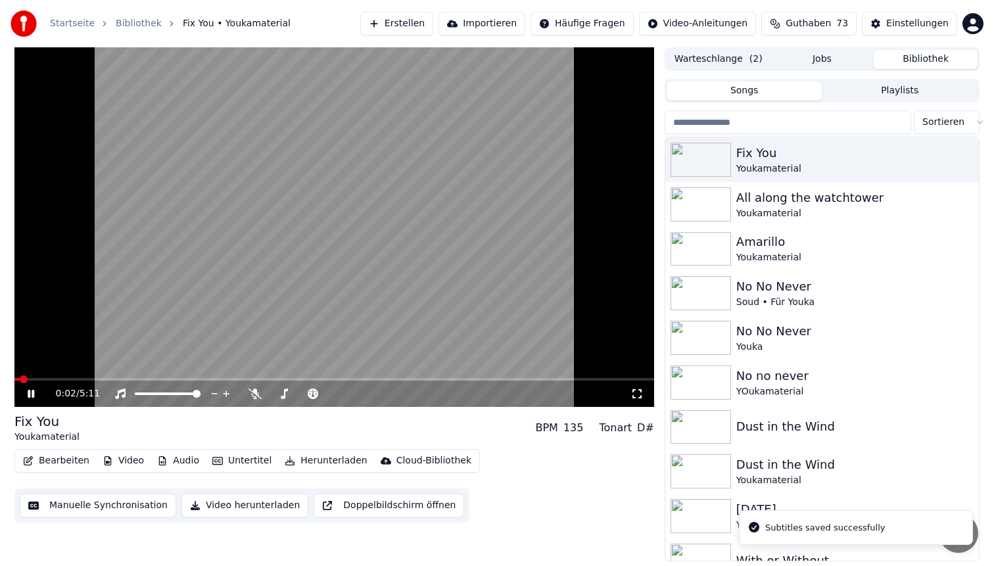
click at [143, 379] on span at bounding box center [333, 379] width 639 height 3
click at [269, 379] on span at bounding box center [333, 379] width 639 height 3
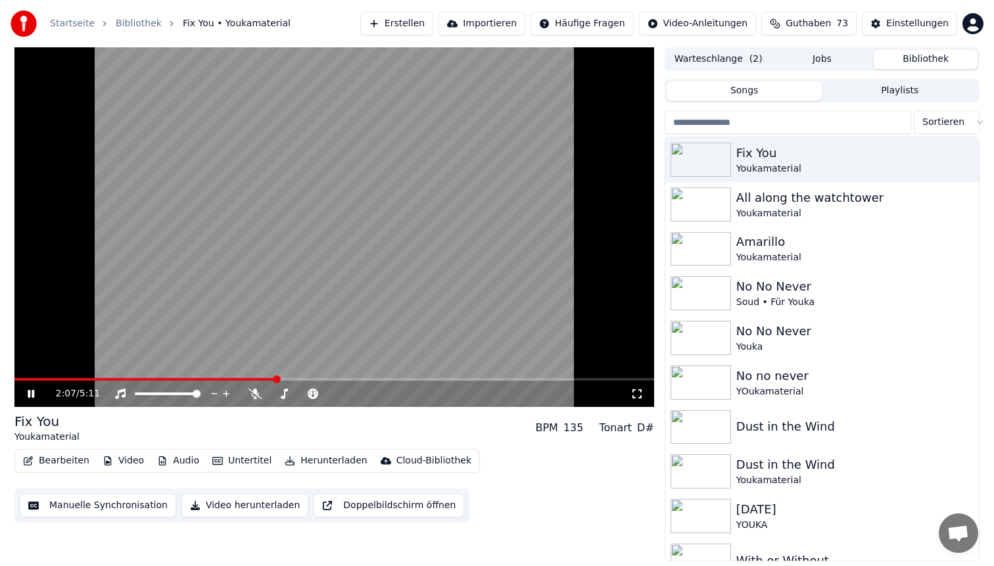
click at [260, 377] on video at bounding box center [333, 227] width 639 height 360
click at [258, 377] on video at bounding box center [333, 227] width 639 height 360
click at [258, 378] on span at bounding box center [146, 379] width 264 height 3
click at [45, 379] on span at bounding box center [327, 379] width 626 height 3
click at [293, 258] on video at bounding box center [333, 227] width 639 height 360
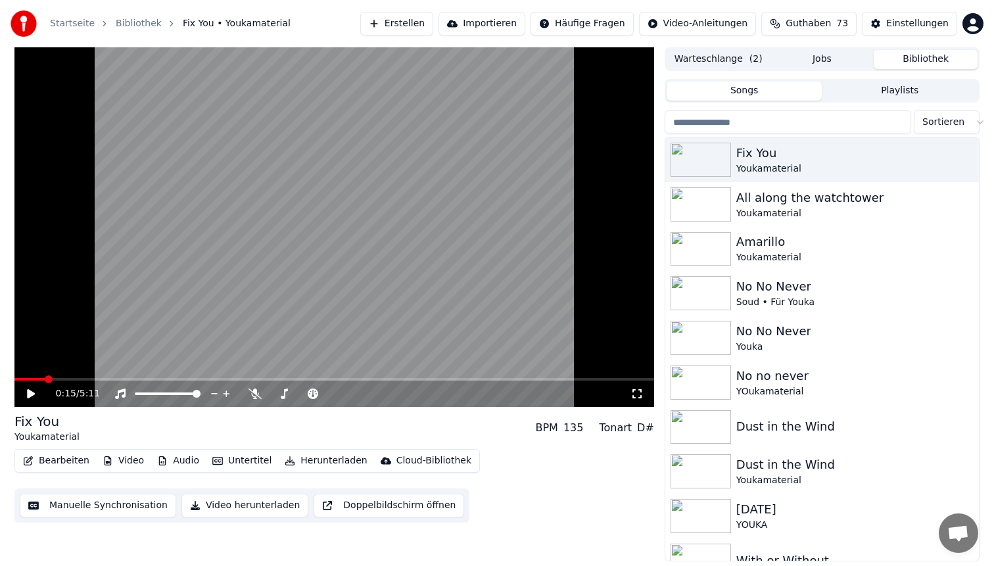
click at [293, 258] on video at bounding box center [333, 227] width 639 height 360
click at [409, 294] on video at bounding box center [333, 227] width 639 height 360
click at [334, 222] on video at bounding box center [333, 227] width 639 height 360
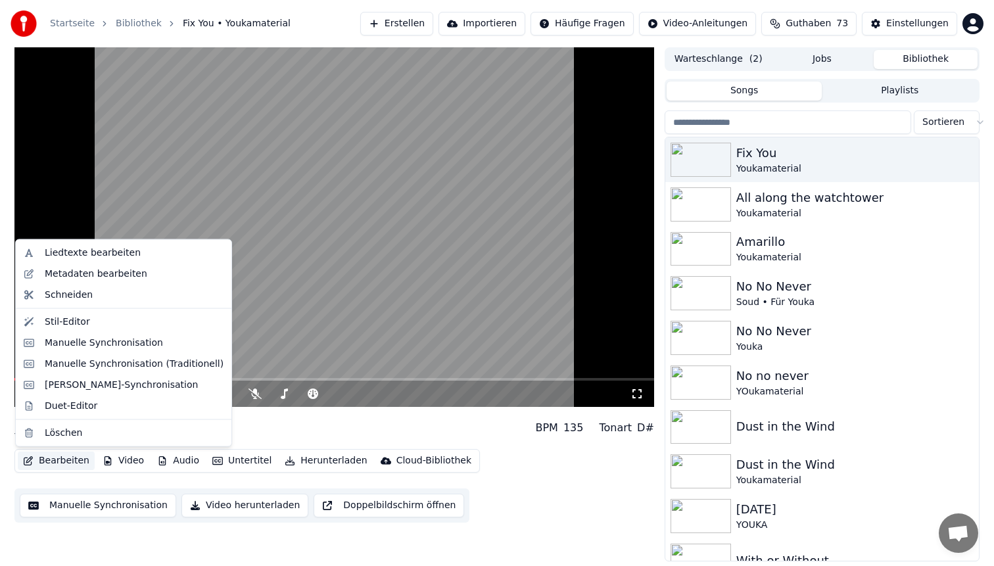
click at [53, 459] on button "Bearbeiten" at bounding box center [56, 461] width 77 height 18
click at [102, 337] on div "Manuelle Synchronisation" at bounding box center [104, 342] width 118 height 13
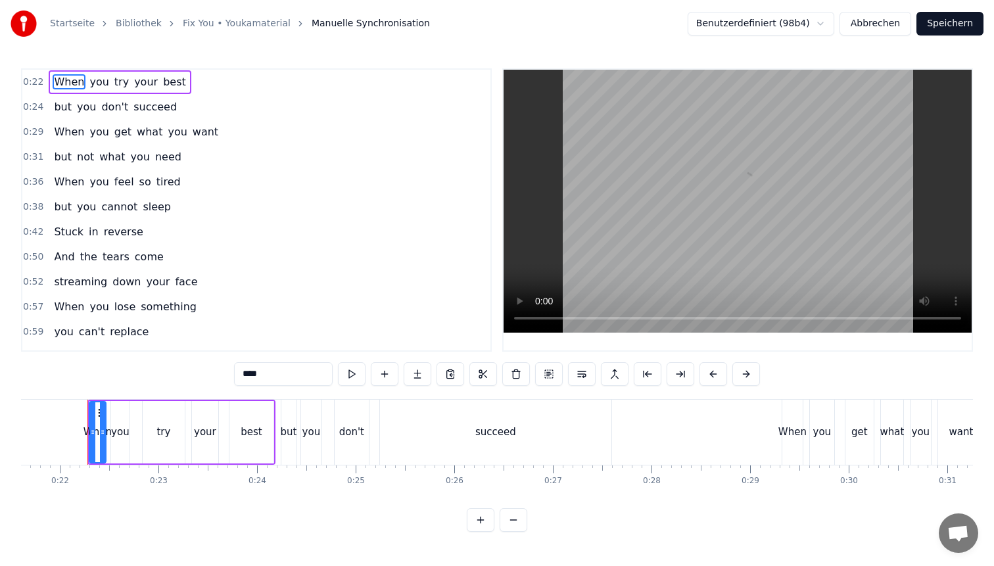
scroll to position [0, 2131]
click at [53, 208] on span "but" at bounding box center [63, 206] width 20 height 15
type input "***"
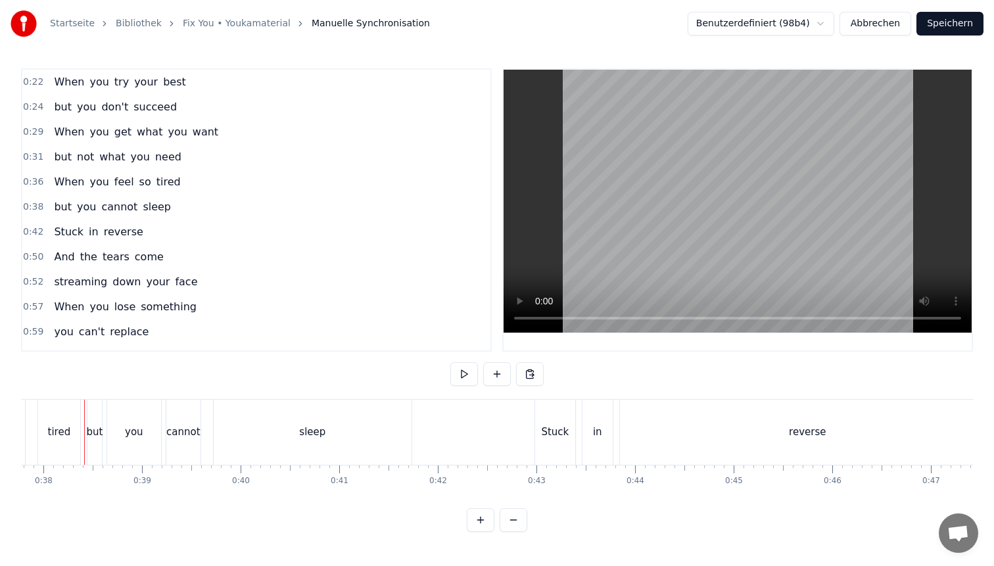
scroll to position [0, 3721]
click at [185, 434] on div "cannot" at bounding box center [186, 432] width 34 height 15
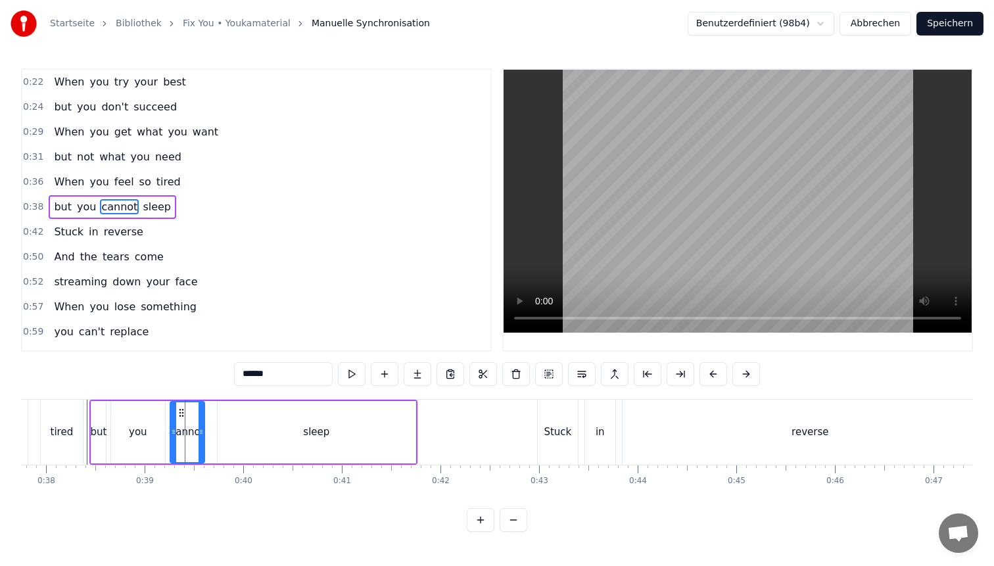
drag, startPoint x: 281, startPoint y: 375, endPoint x: 137, endPoint y: 352, distance: 145.0
click at [137, 352] on div "0:22 When you try your best 0:24 but you don't succeed 0:29 When you get what y…" at bounding box center [497, 299] width 952 height 463
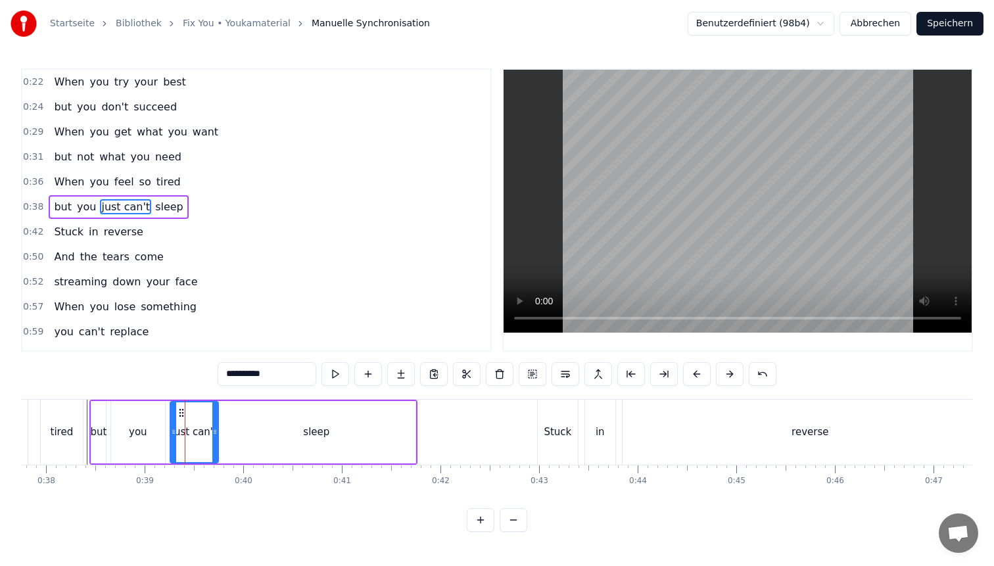
drag, startPoint x: 202, startPoint y: 419, endPoint x: 216, endPoint y: 420, distance: 13.8
click at [216, 420] on div at bounding box center [214, 432] width 5 height 60
type input "**********"
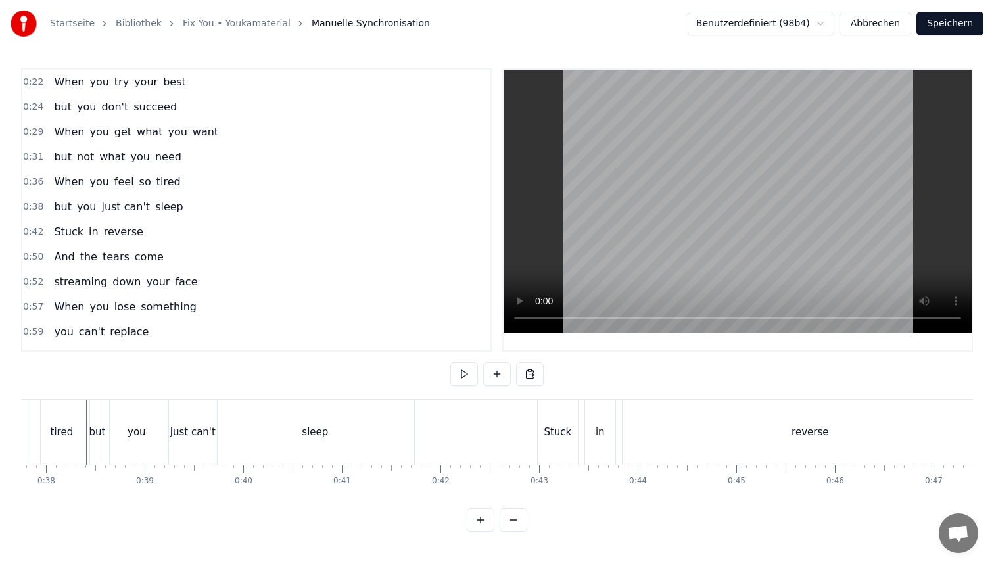
scroll to position [0, 3721]
click at [141, 444] on div "you" at bounding box center [137, 432] width 54 height 65
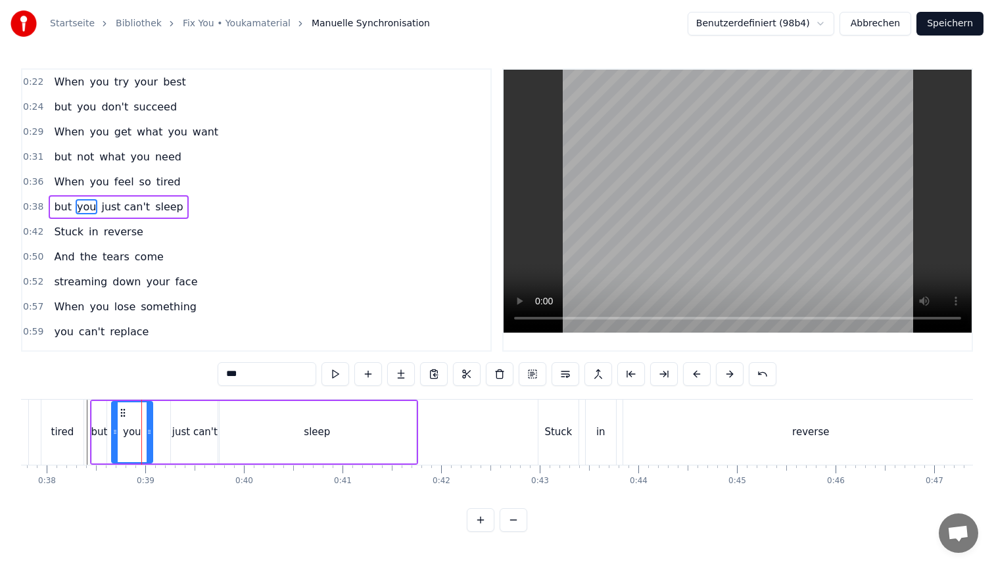
drag, startPoint x: 160, startPoint y: 425, endPoint x: 143, endPoint y: 424, distance: 16.5
click at [147, 424] on div at bounding box center [149, 432] width 5 height 60
click at [183, 429] on div "just can't" at bounding box center [194, 432] width 45 height 15
type input "**********"
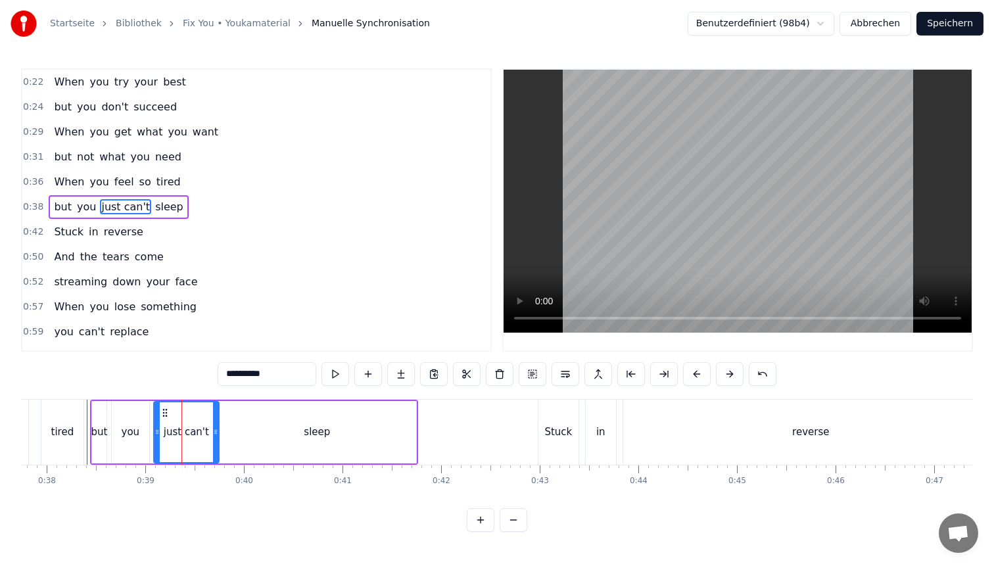
drag, startPoint x: 172, startPoint y: 428, endPoint x: 155, endPoint y: 428, distance: 17.1
click at [155, 428] on icon at bounding box center [156, 432] width 5 height 11
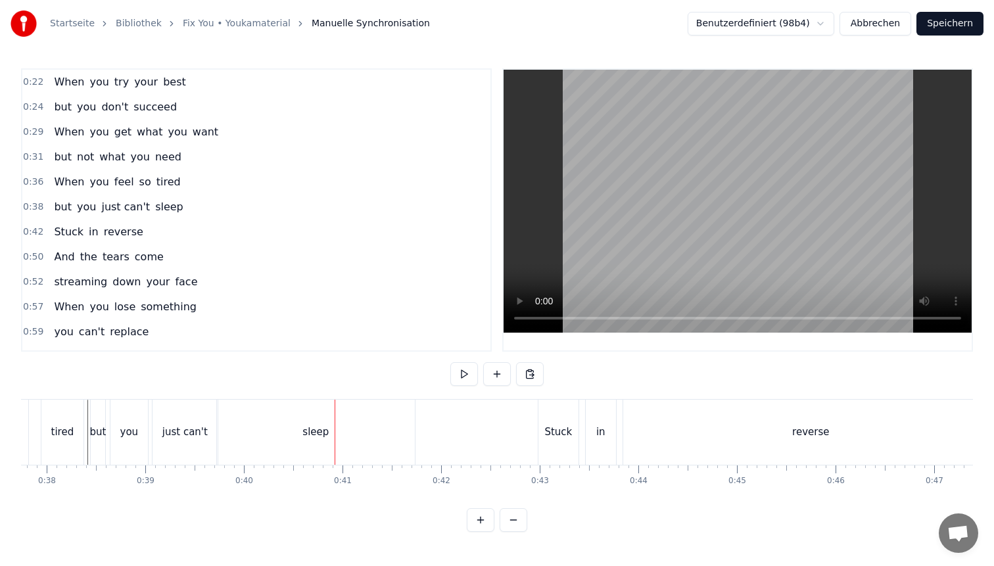
click at [133, 436] on div "you" at bounding box center [129, 432] width 18 height 15
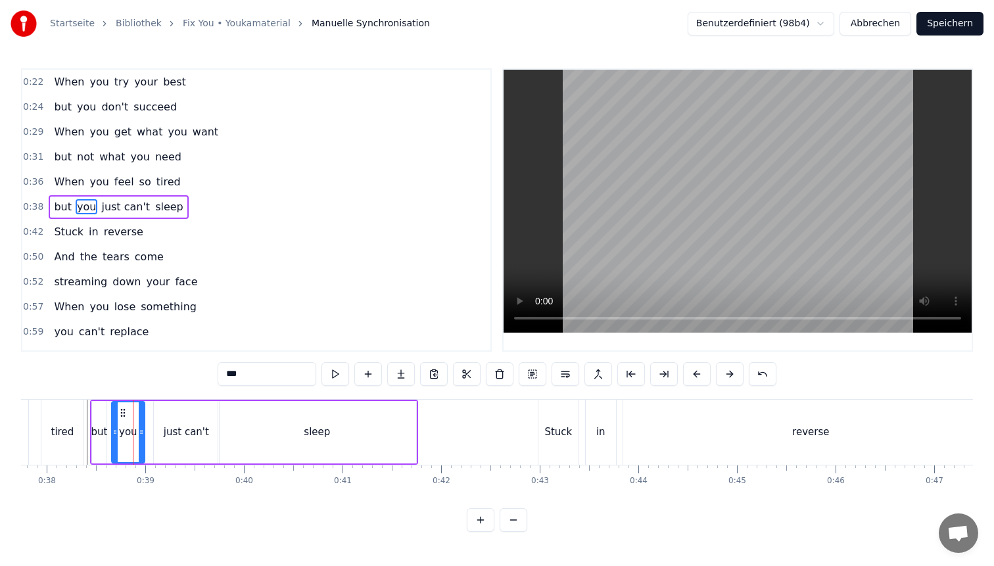
click at [141, 432] on circle at bounding box center [141, 432] width 1 height 1
click at [171, 431] on div "just can't" at bounding box center [186, 432] width 45 height 15
type input "**********"
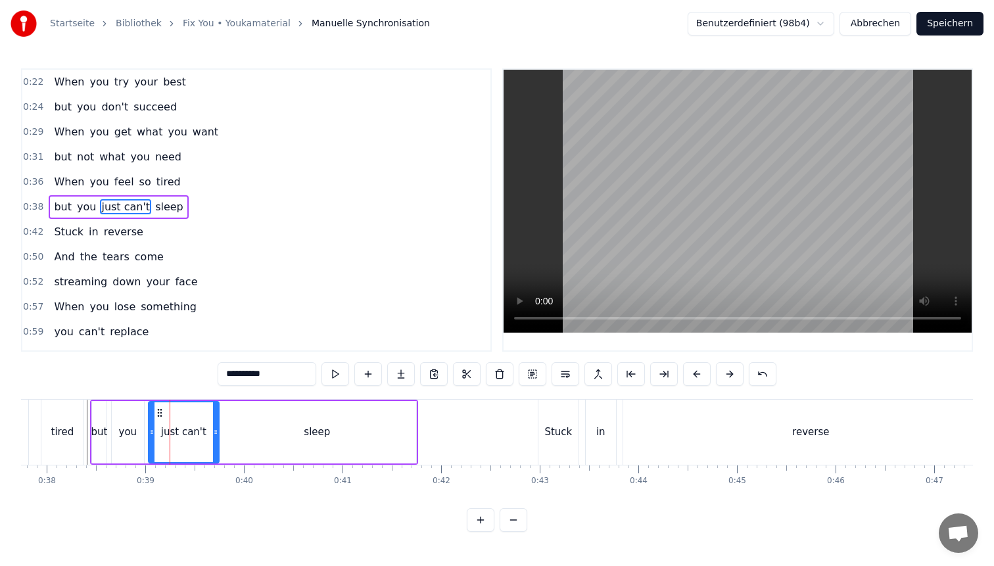
click at [152, 429] on icon at bounding box center [151, 432] width 5 height 11
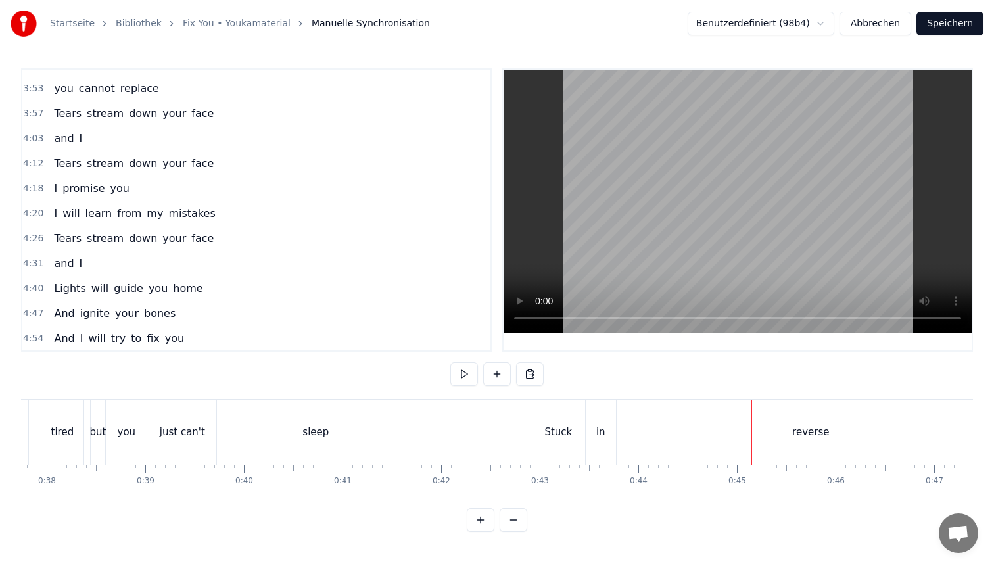
scroll to position [693, 0]
click at [36, 292] on span "4:40" at bounding box center [33, 287] width 20 height 13
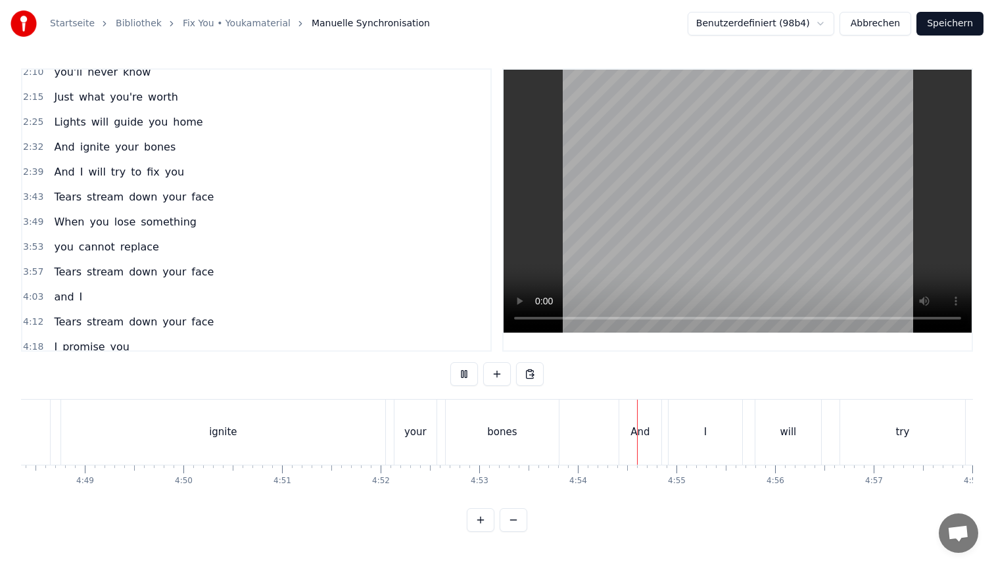
scroll to position [459, 0]
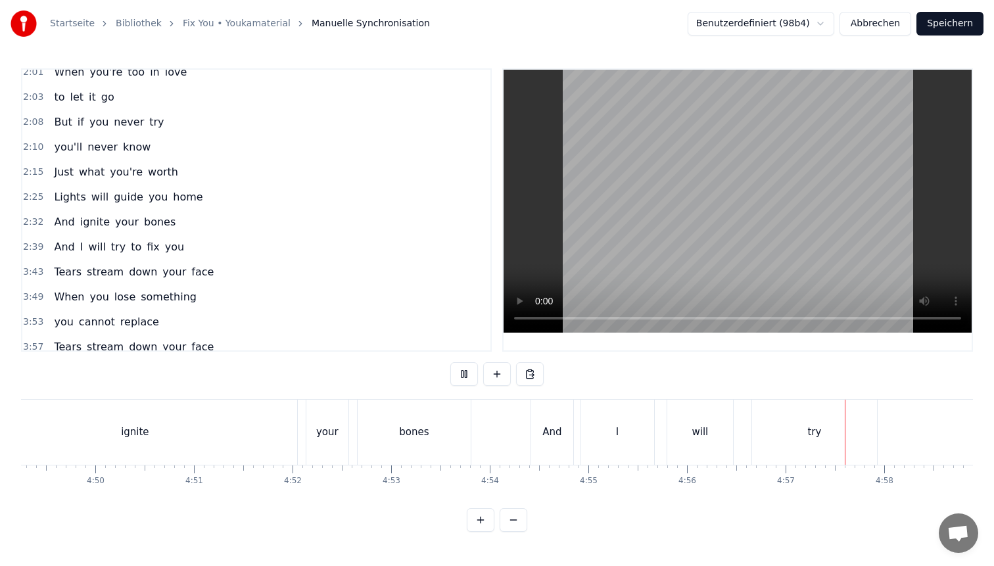
click at [29, 245] on span "2:39" at bounding box center [33, 247] width 20 height 13
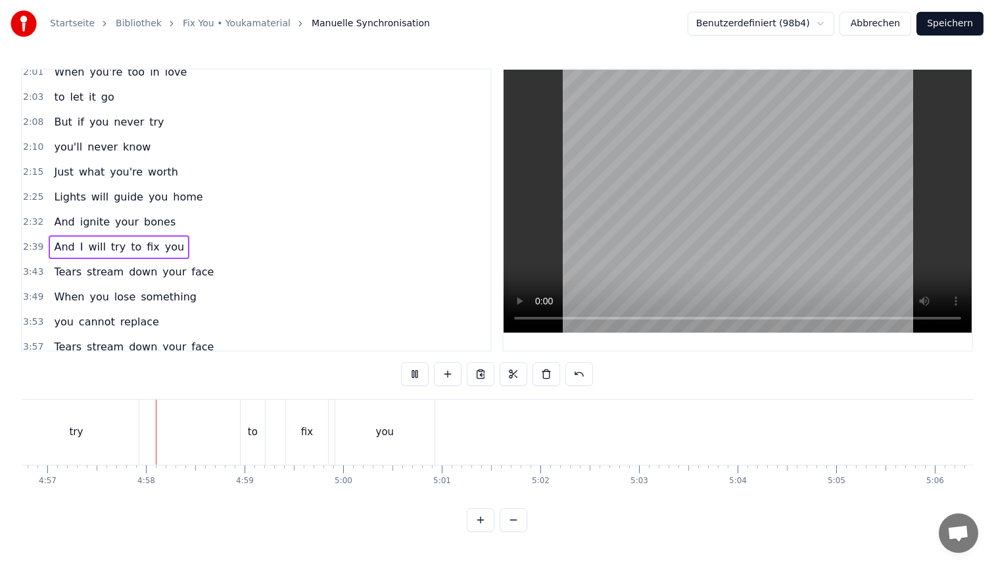
scroll to position [0, 29266]
click at [34, 197] on span "2:25" at bounding box center [33, 197] width 20 height 13
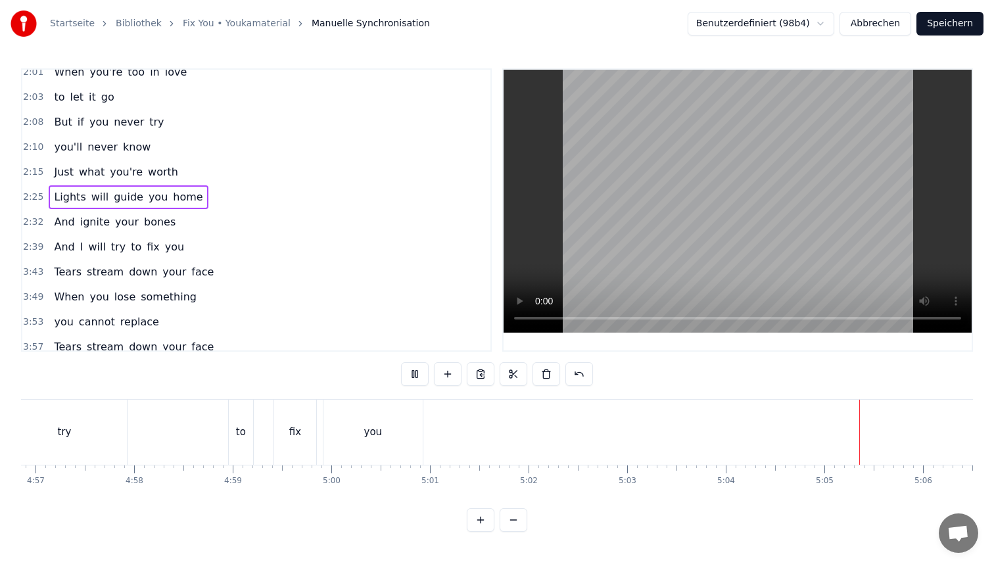
click at [65, 222] on span "And" at bounding box center [64, 221] width 23 height 15
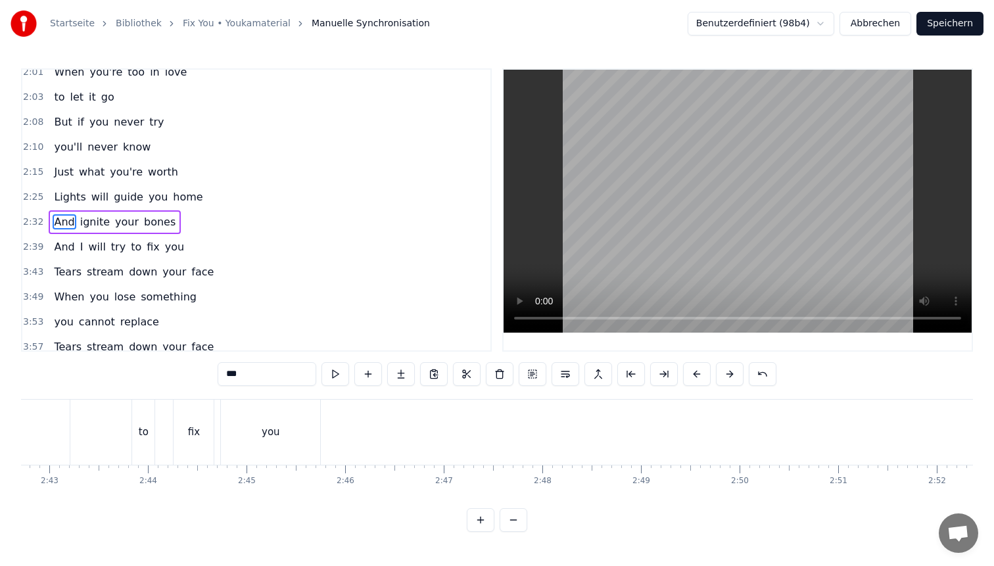
scroll to position [0, 14986]
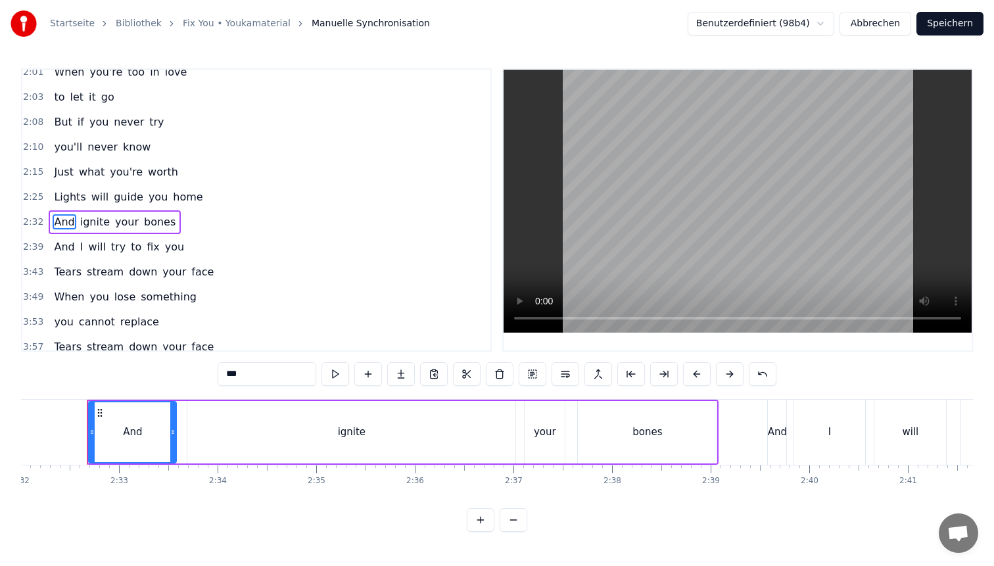
click at [69, 455] on div at bounding box center [392, 432] width 30715 height 65
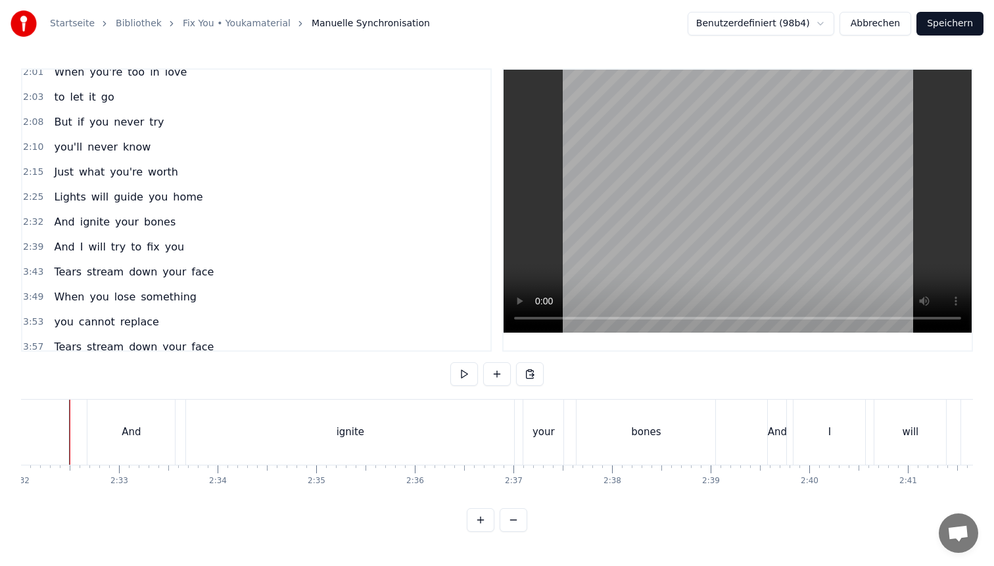
scroll to position [0, 14968]
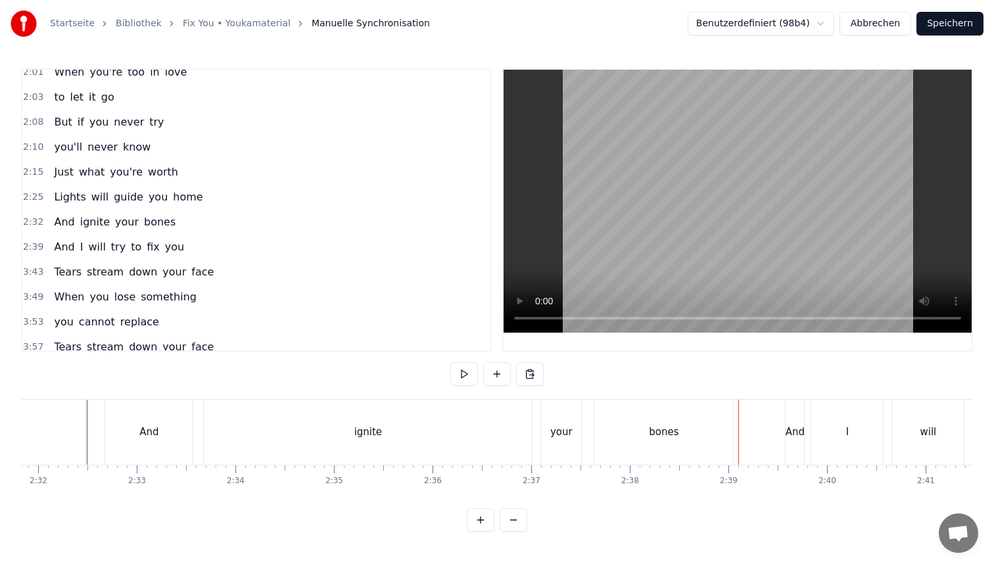
click at [565, 440] on div "your" at bounding box center [561, 432] width 40 height 65
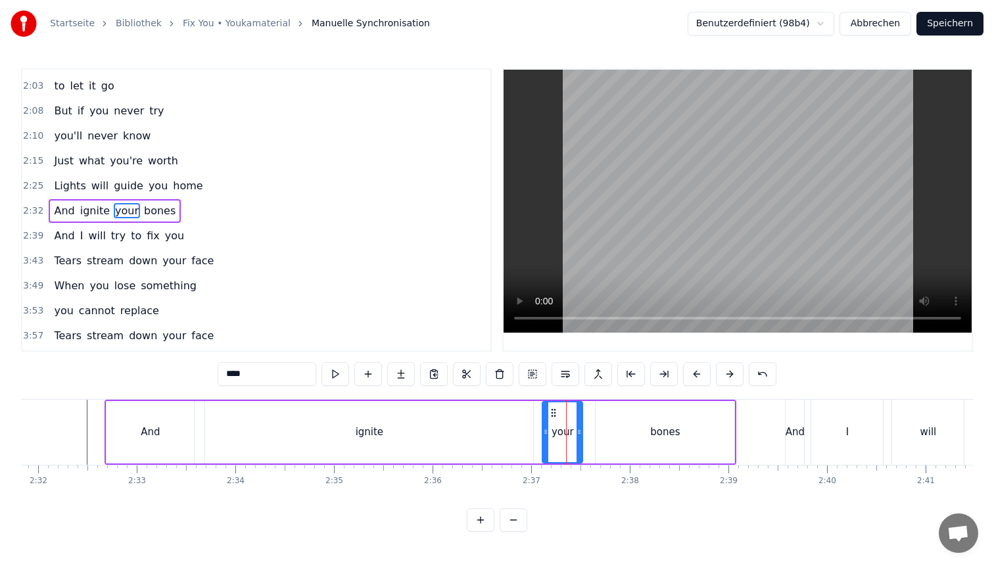
scroll to position [472, 0]
drag, startPoint x: 578, startPoint y: 432, endPoint x: 588, endPoint y: 433, distance: 9.9
click at [589, 433] on circle at bounding box center [589, 433] width 1 height 1
click at [546, 424] on div at bounding box center [544, 432] width 5 height 60
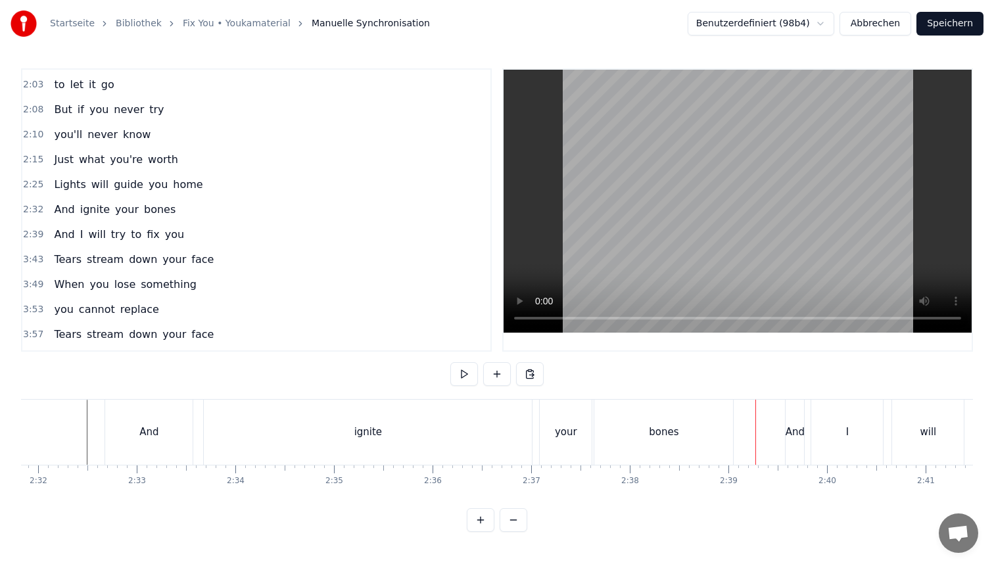
click at [569, 419] on div "your" at bounding box center [566, 432] width 52 height 65
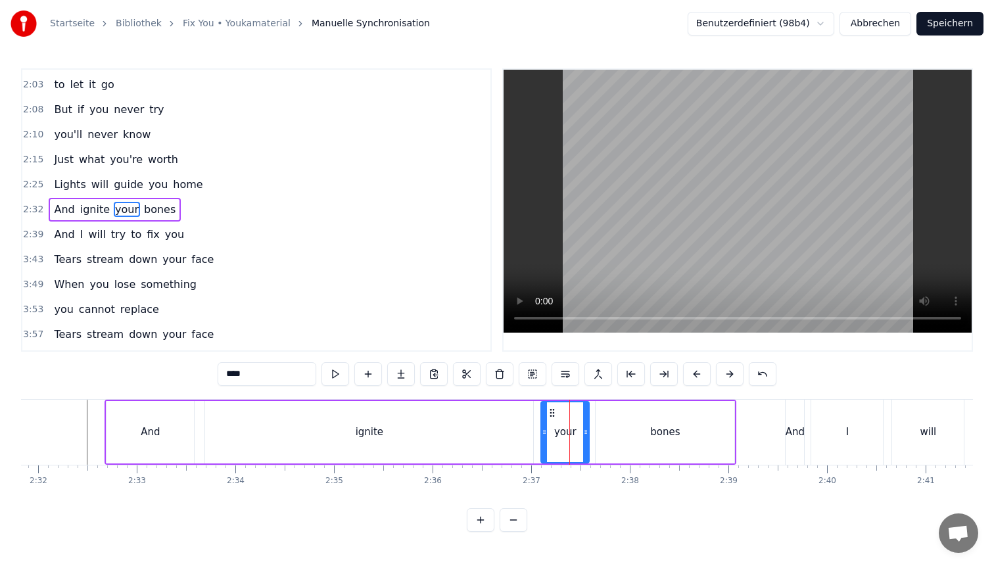
click at [584, 419] on div at bounding box center [585, 432] width 5 height 60
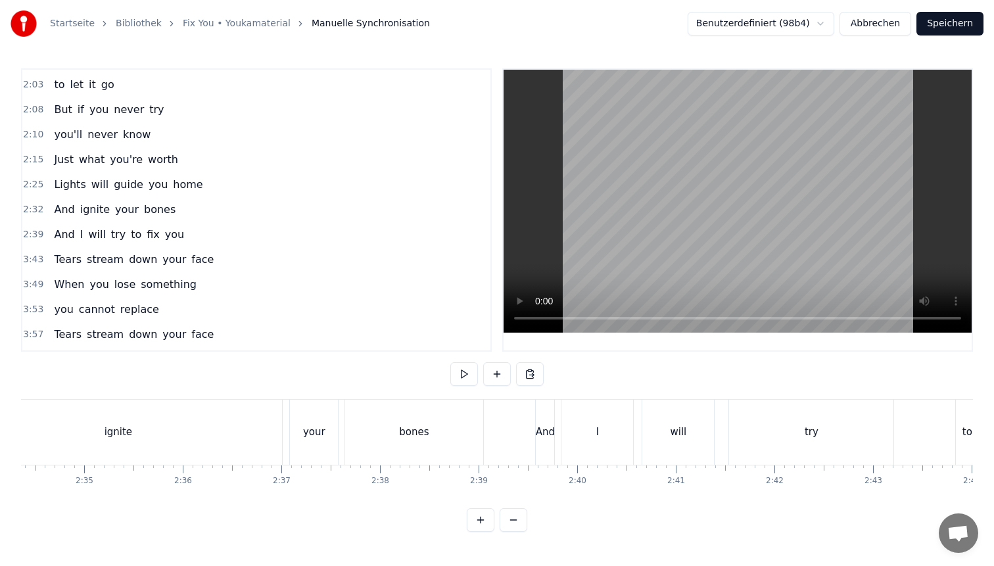
scroll to position [0, 15190]
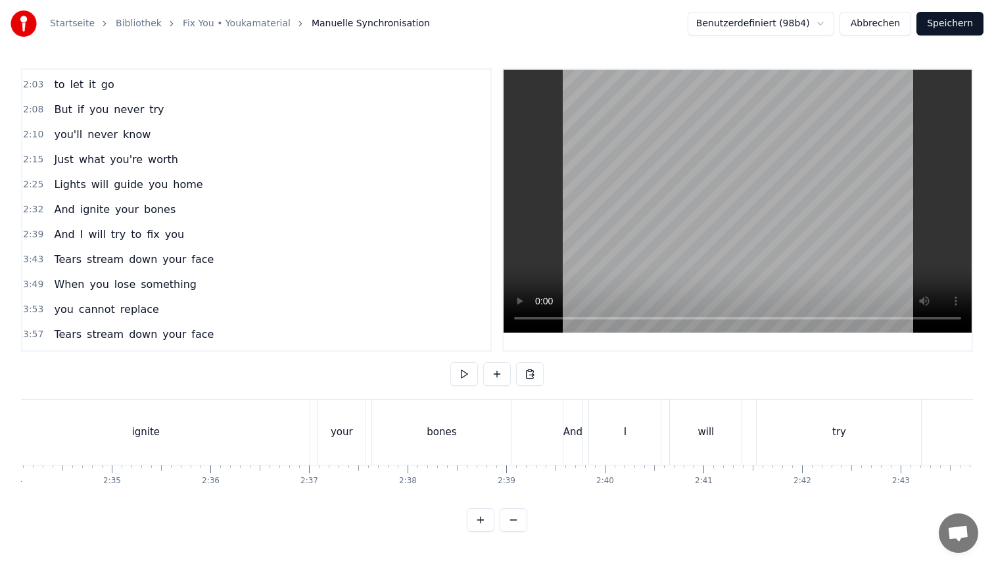
click at [355, 433] on div "your" at bounding box center [341, 432] width 48 height 65
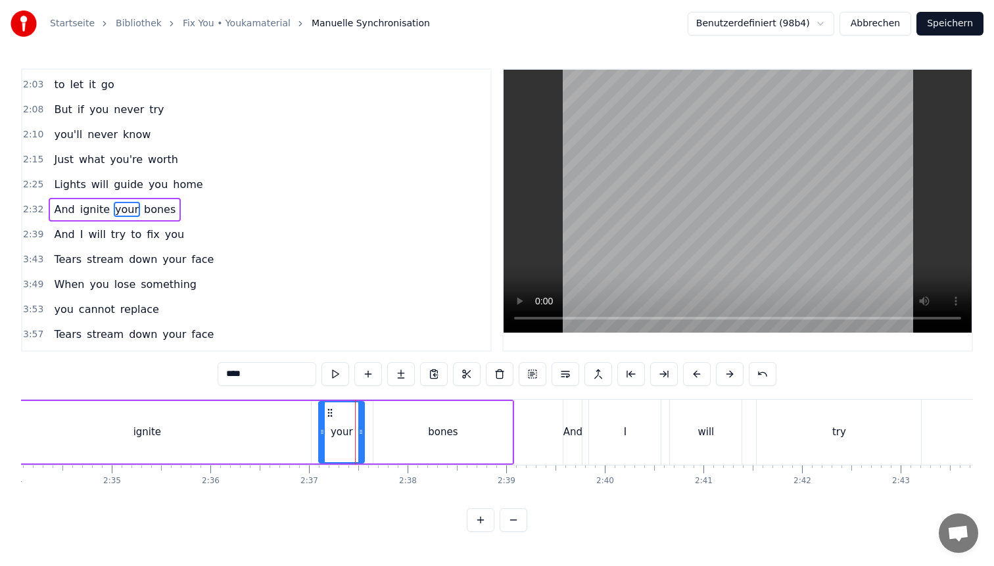
click at [361, 432] on icon at bounding box center [360, 432] width 5 height 11
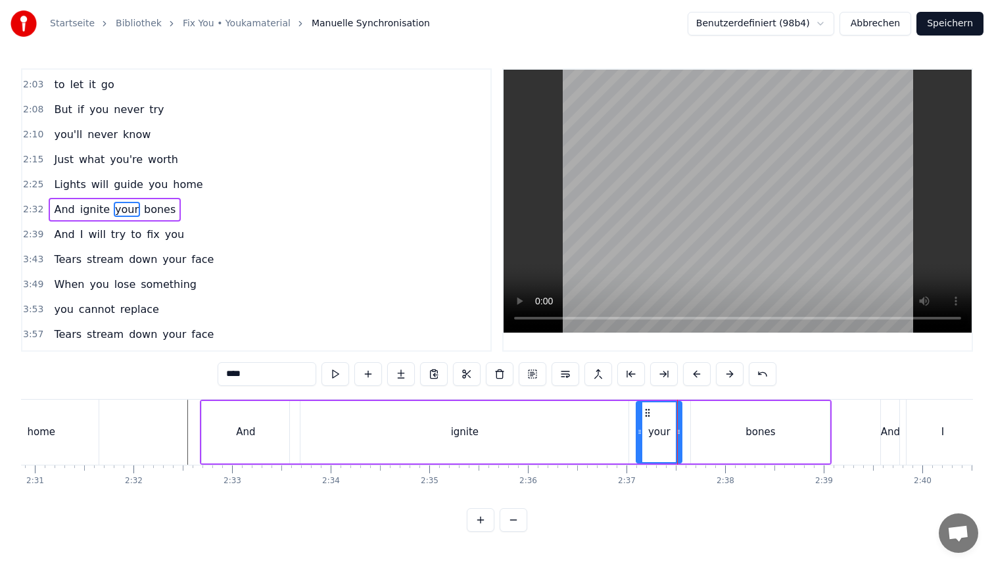
scroll to position [0, 14871]
click at [946, 26] on button "Speichern" at bounding box center [949, 24] width 67 height 24
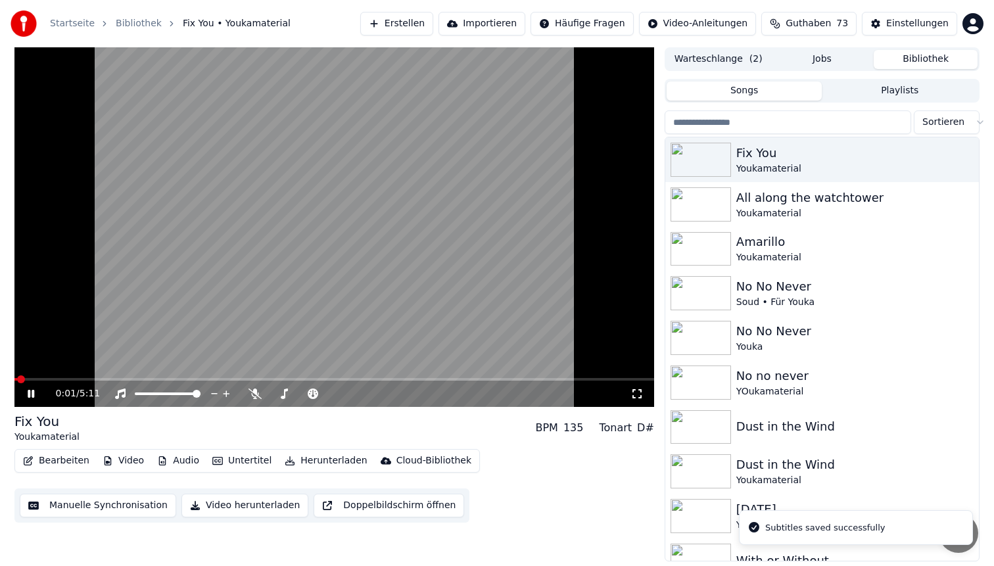
click at [524, 379] on span at bounding box center [333, 379] width 639 height 3
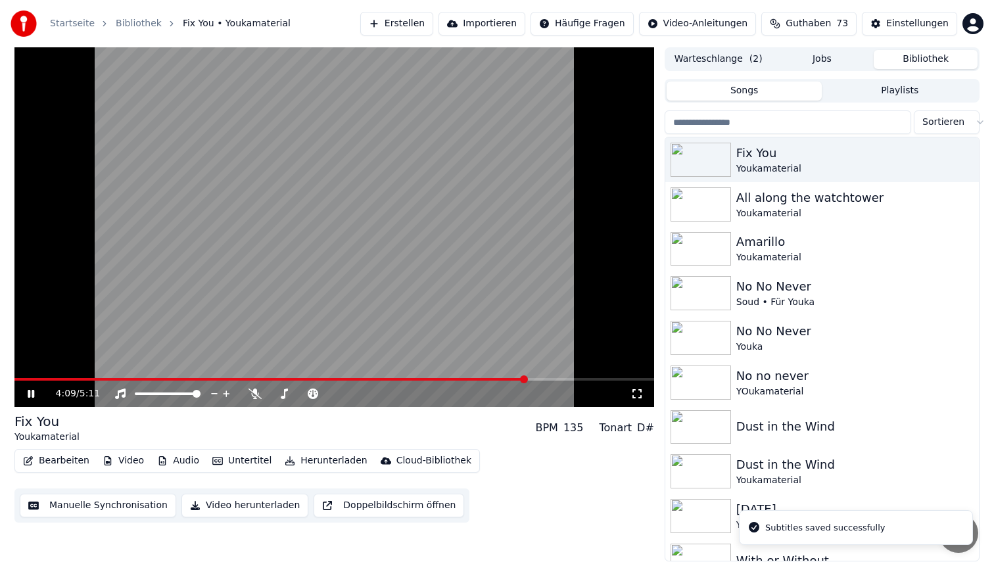
click at [577, 379] on span at bounding box center [333, 379] width 639 height 3
click at [563, 378] on span at bounding box center [297, 379] width 566 height 3
click at [475, 288] on video at bounding box center [333, 227] width 639 height 360
click at [434, 231] on video at bounding box center [333, 227] width 639 height 360
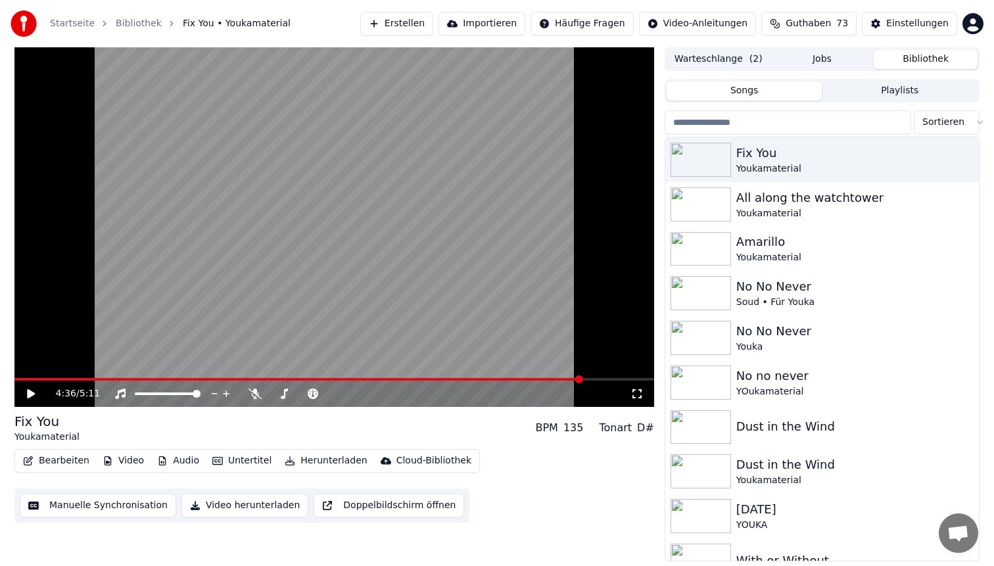
click at [376, 379] on span at bounding box center [297, 379] width 567 height 3
click at [430, 379] on span at bounding box center [333, 379] width 639 height 3
click at [473, 311] on video at bounding box center [333, 227] width 639 height 360
click at [447, 381] on div "3:24 / 5:11" at bounding box center [333, 394] width 639 height 26
click at [448, 379] on span at bounding box center [333, 379] width 639 height 3
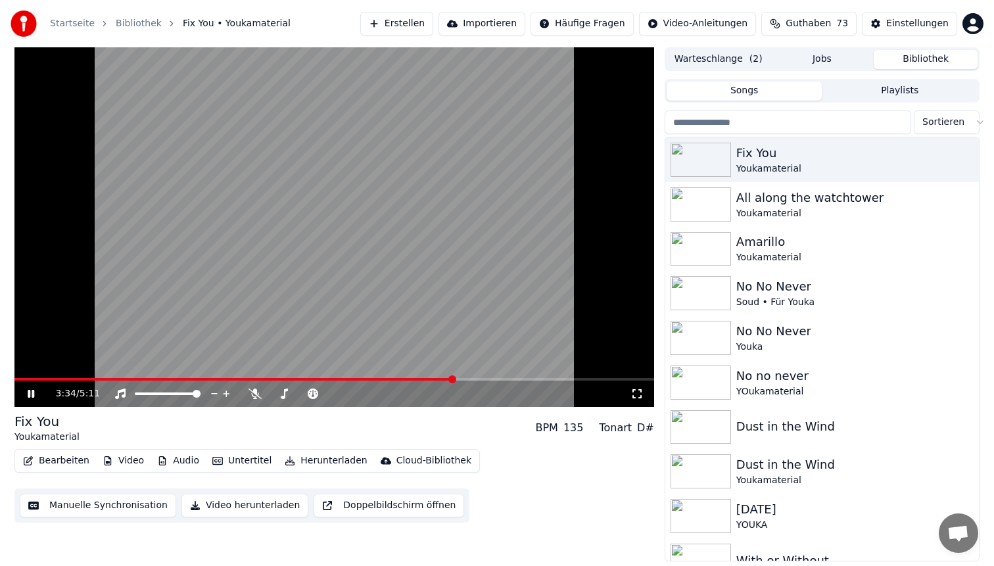
click at [530, 271] on video at bounding box center [333, 227] width 639 height 360
click at [314, 460] on button "Herunterladen" at bounding box center [325, 461] width 93 height 18
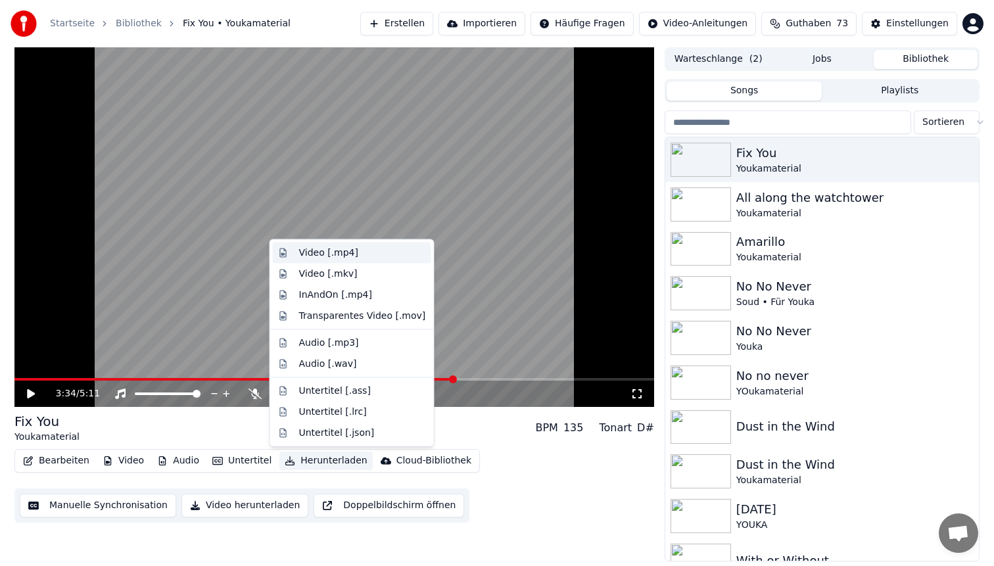
click at [363, 255] on div "Video [.mp4]" at bounding box center [362, 252] width 127 height 13
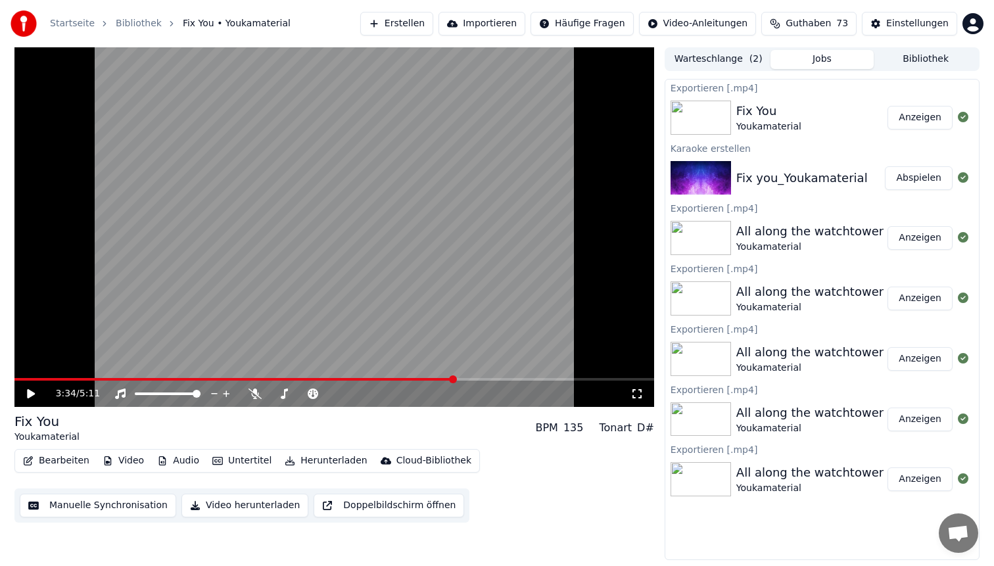
click at [915, 124] on button "Anzeigen" at bounding box center [919, 118] width 65 height 24
click at [200, 375] on span at bounding box center [203, 379] width 8 height 8
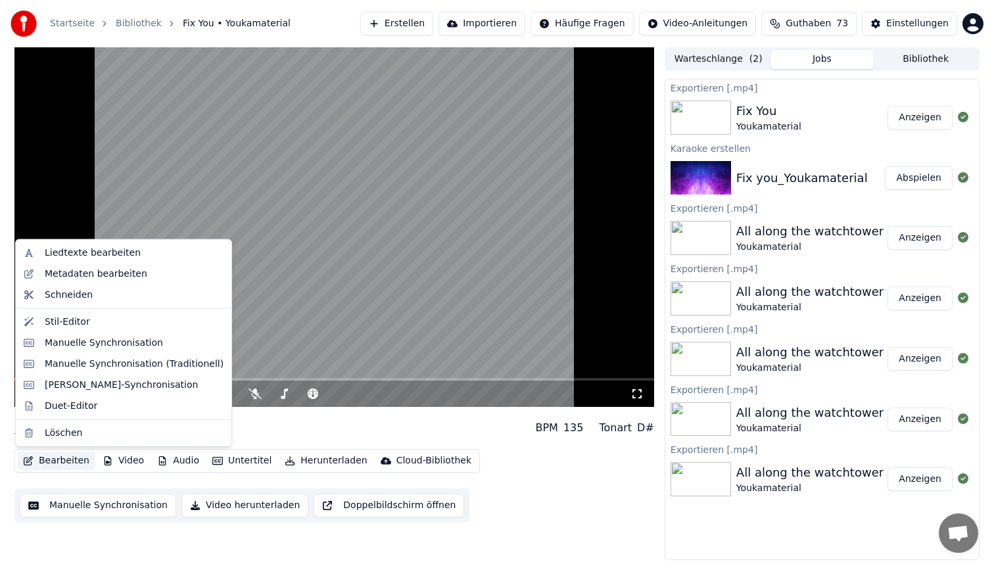
click at [60, 461] on button "Bearbeiten" at bounding box center [56, 461] width 77 height 18
click at [113, 342] on div "Manuelle Synchronisation" at bounding box center [104, 342] width 118 height 13
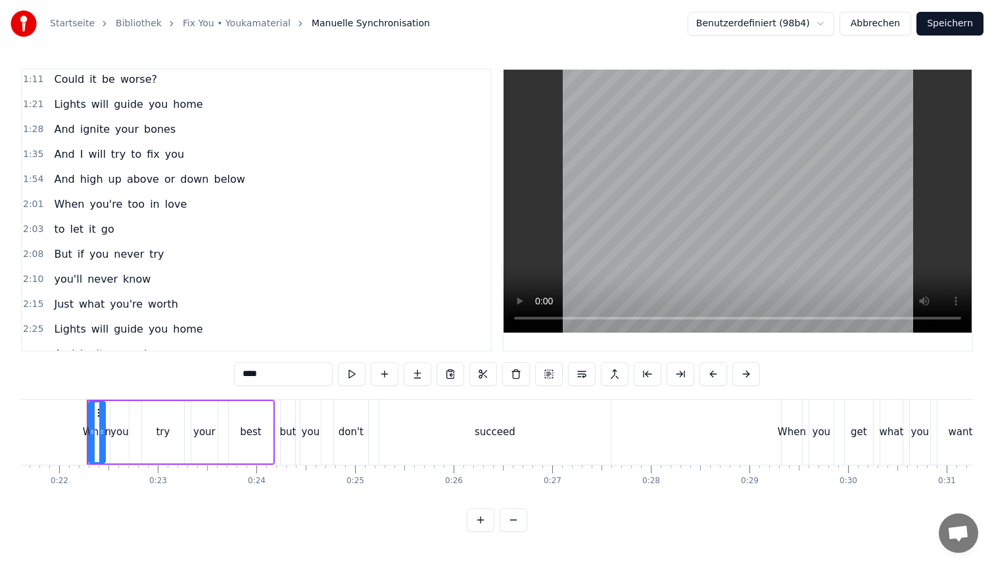
scroll to position [335, 0]
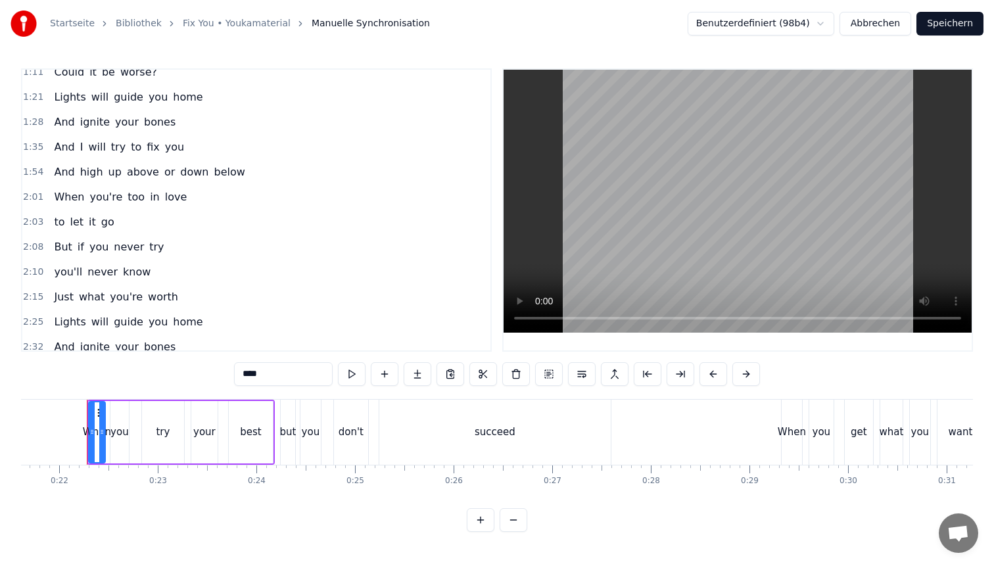
click at [35, 299] on span "2:15" at bounding box center [33, 297] width 20 height 13
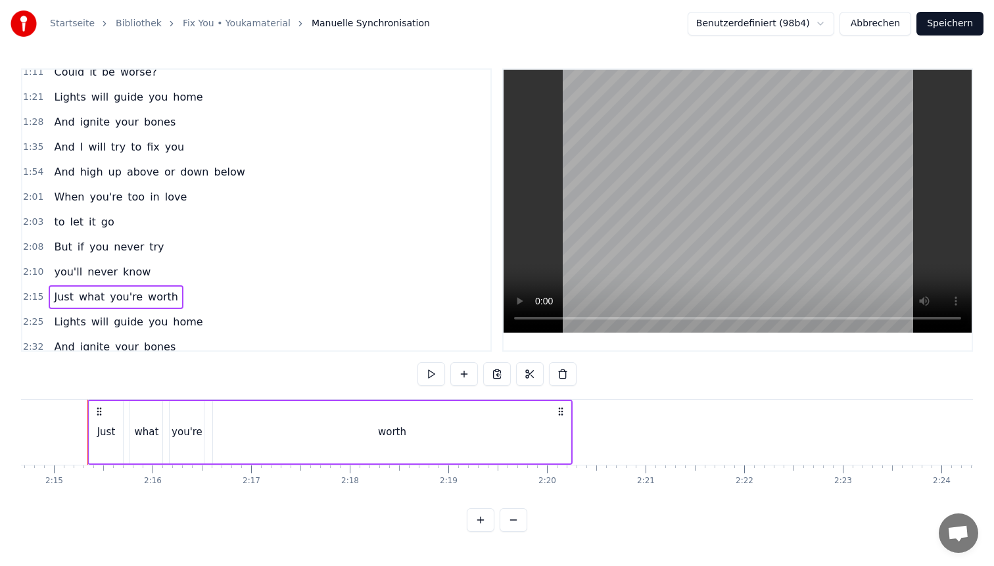
scroll to position [0, 13264]
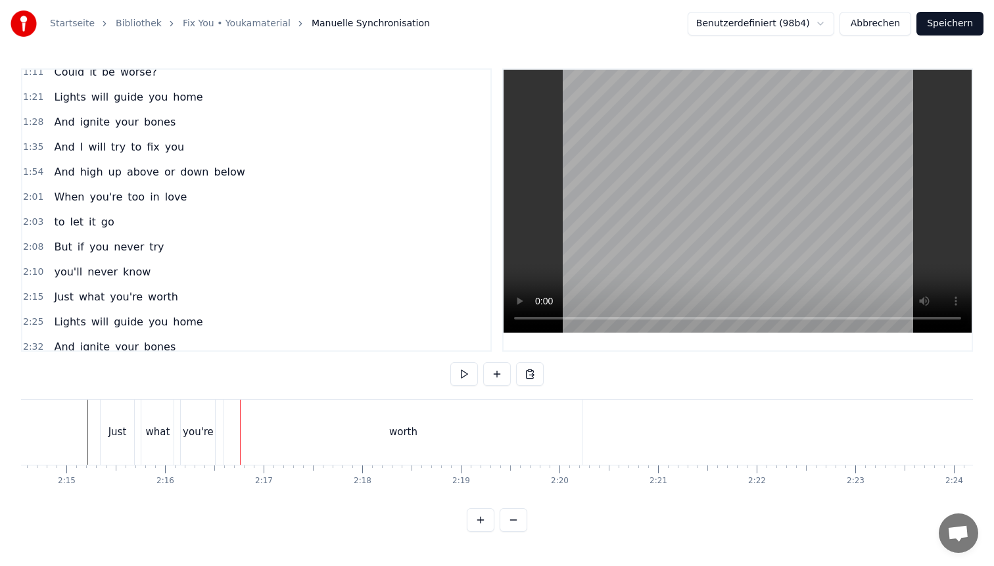
click at [198, 438] on div "you're" at bounding box center [198, 432] width 31 height 15
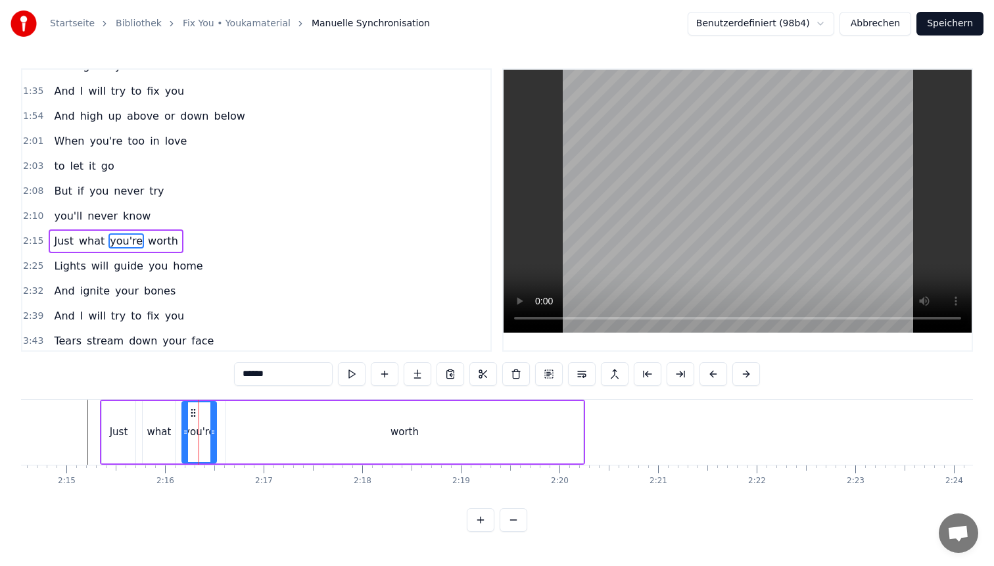
scroll to position [422, 0]
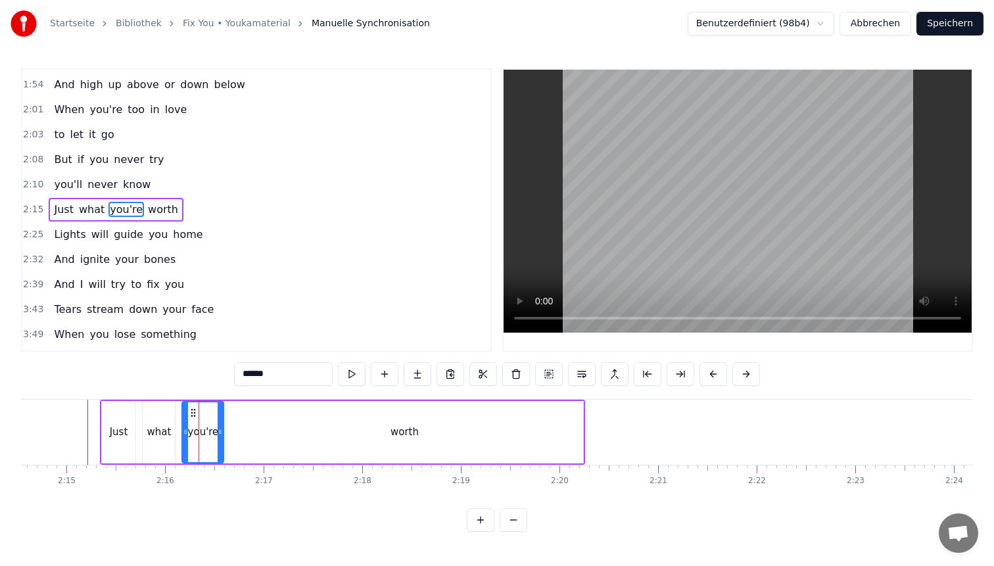
drag, startPoint x: 214, startPoint y: 427, endPoint x: 221, endPoint y: 427, distance: 7.2
click at [221, 427] on icon at bounding box center [220, 432] width 5 height 11
click at [257, 424] on div "worth" at bounding box center [404, 432] width 358 height 62
type input "*****"
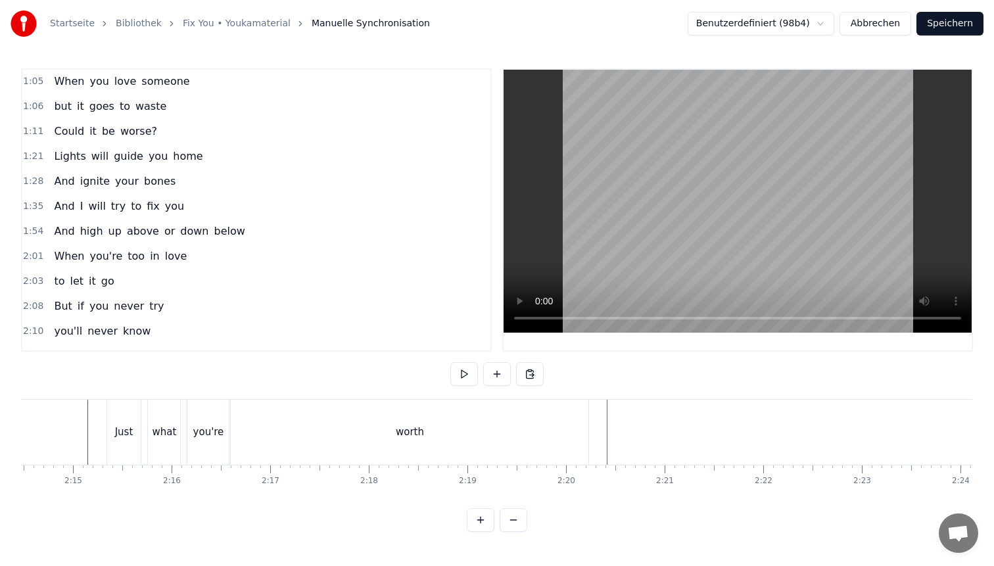
scroll to position [273, 0]
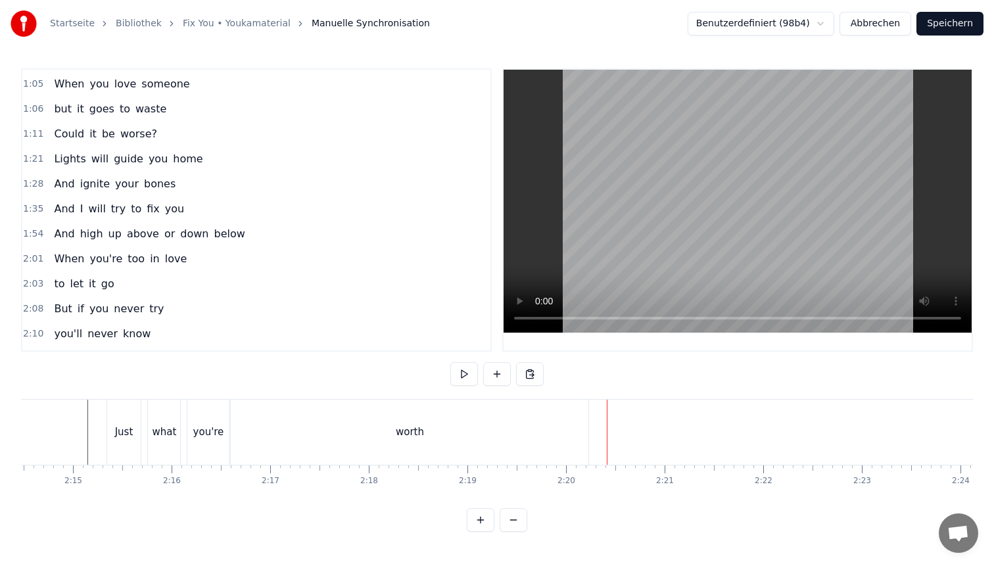
click at [969, 27] on button "Speichern" at bounding box center [949, 24] width 67 height 24
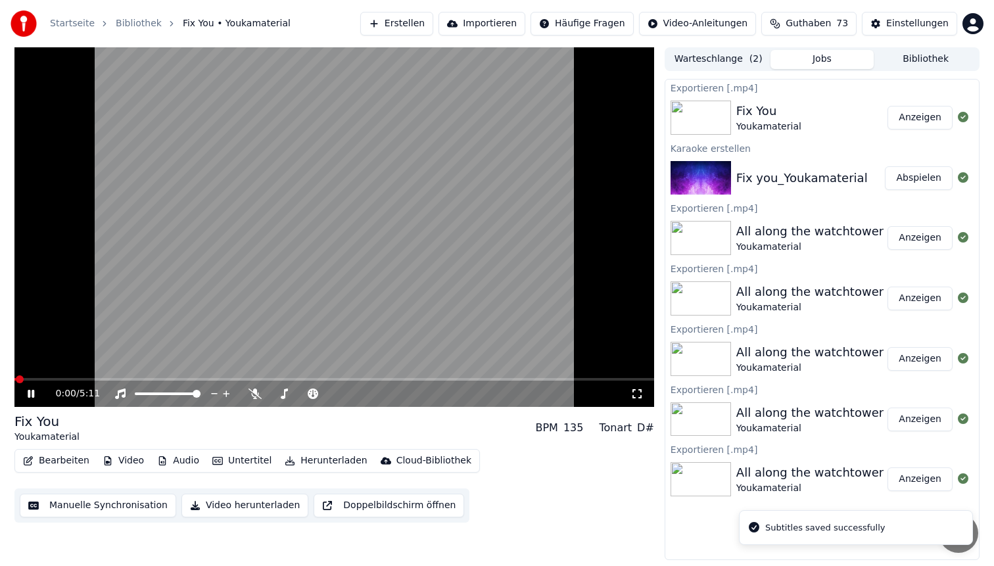
click at [325, 457] on button "Herunterladen" at bounding box center [325, 461] width 93 height 18
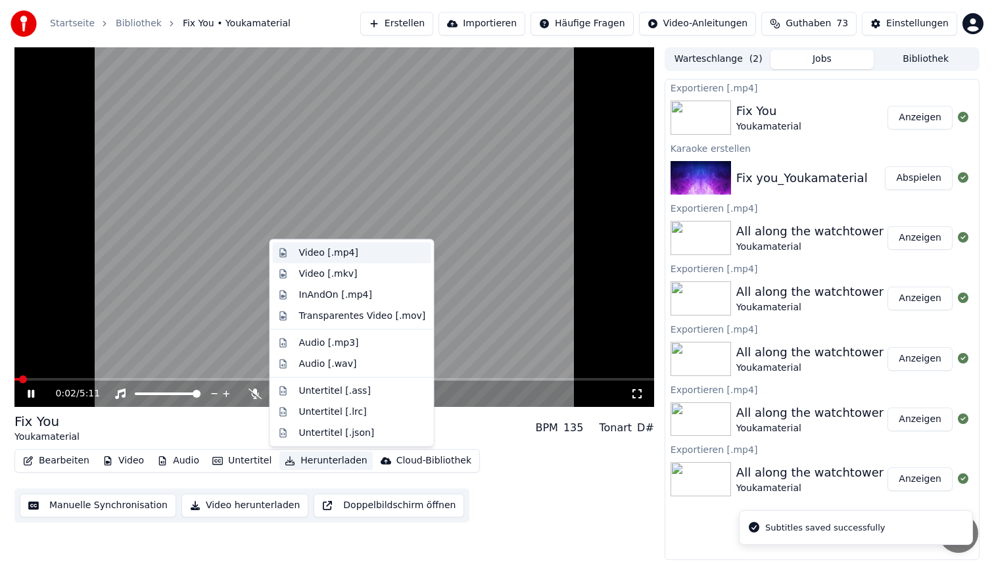
click at [367, 254] on div "Video [.mp4]" at bounding box center [362, 252] width 127 height 13
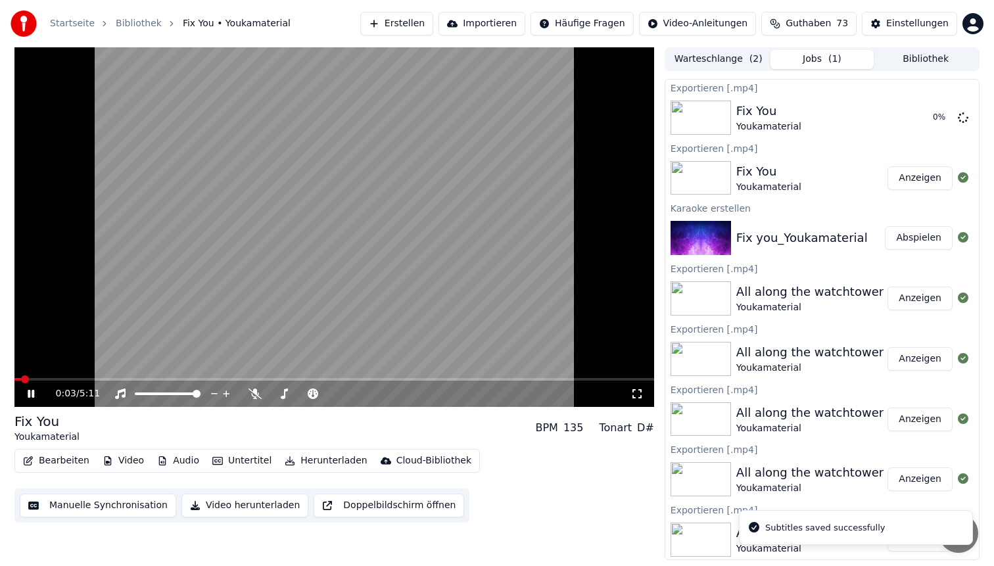
click at [270, 230] on video at bounding box center [333, 227] width 639 height 360
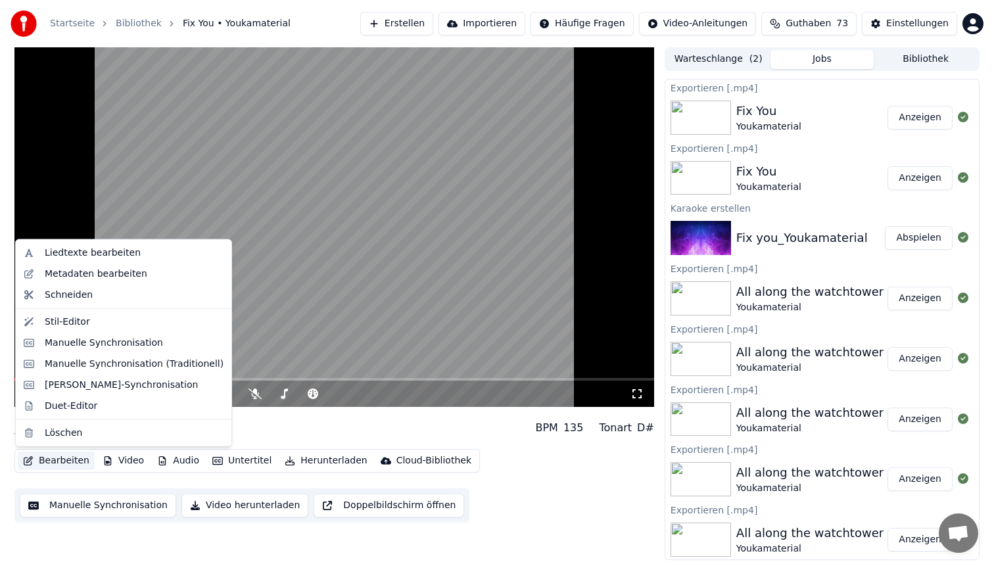
click at [62, 461] on button "Bearbeiten" at bounding box center [56, 461] width 77 height 18
click at [91, 321] on div "Stil-Editor" at bounding box center [134, 321] width 179 height 13
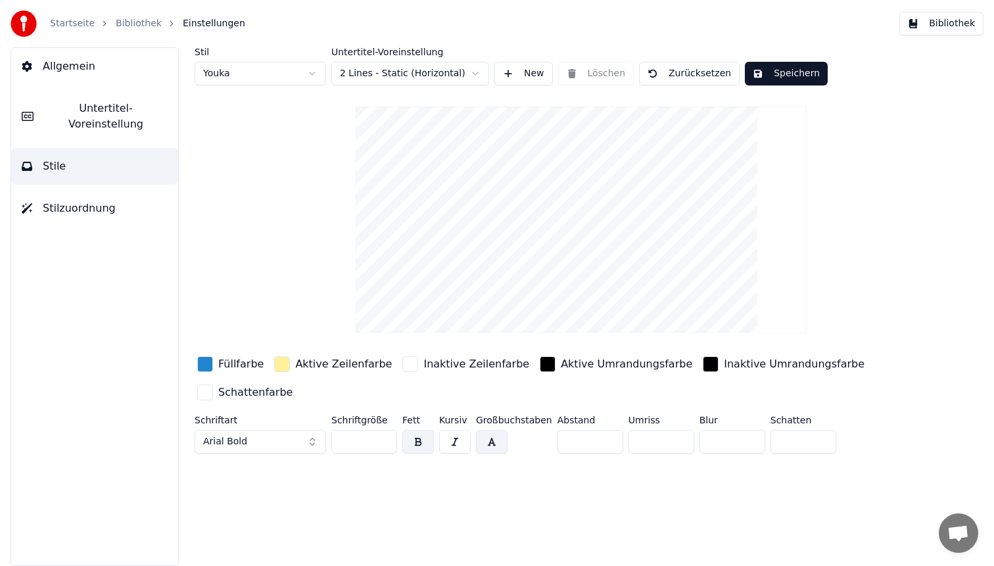
click at [281, 74] on html "Startseite Bibliothek Einstellungen Bibliothek Allgemein Untertitel-Voreinstell…" at bounding box center [497, 283] width 994 height 566
type input "**"
type input "*"
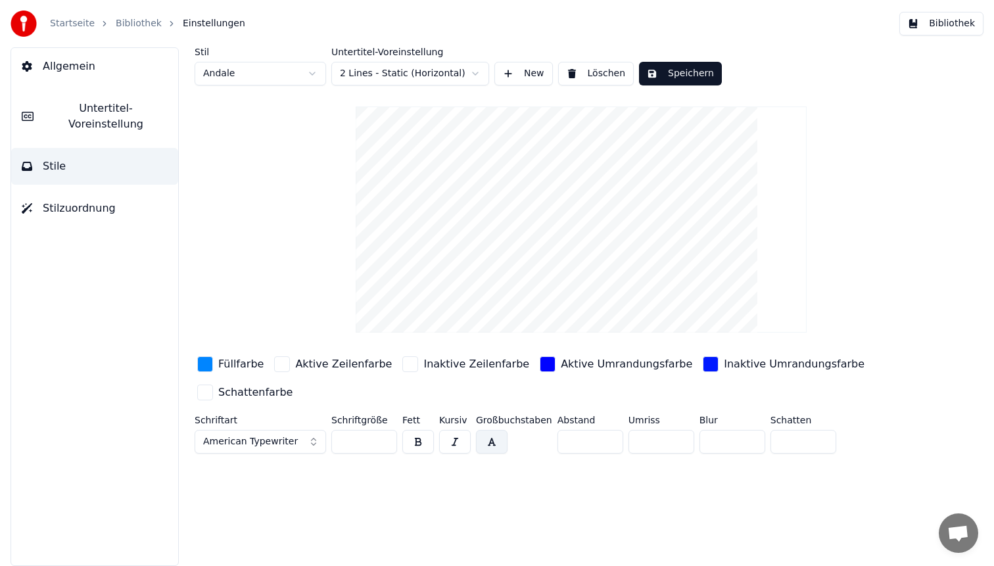
click at [360, 442] on input "**" at bounding box center [364, 442] width 66 height 24
type input "**"
click at [672, 80] on button "Speichern" at bounding box center [680, 74] width 83 height 24
click at [942, 26] on button "Bibliothek" at bounding box center [941, 24] width 84 height 24
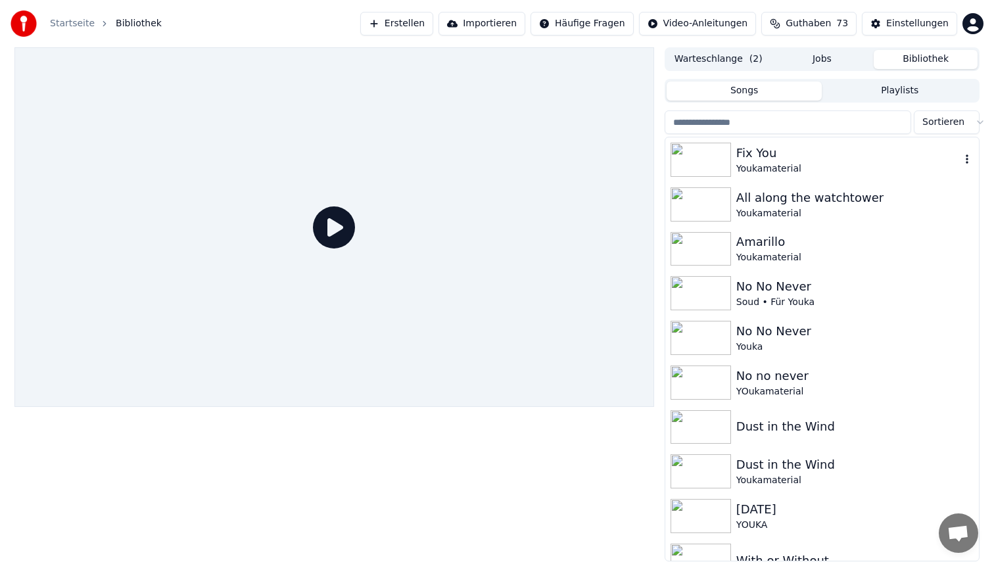
click at [779, 159] on div "Fix You" at bounding box center [848, 153] width 224 height 18
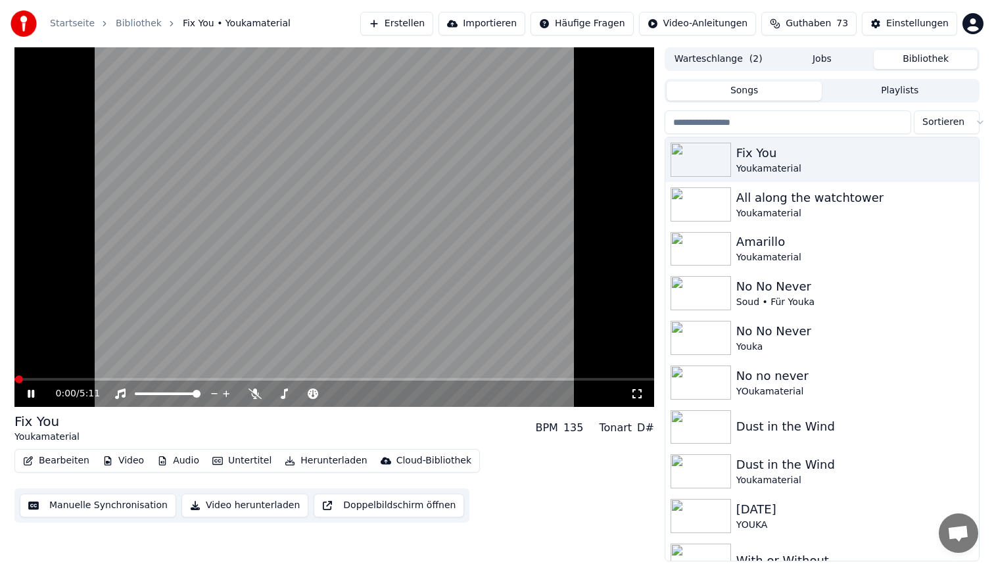
click at [45, 379] on span at bounding box center [333, 379] width 639 height 3
click at [87, 378] on span at bounding box center [333, 379] width 639 height 3
click at [196, 293] on video at bounding box center [333, 227] width 639 height 360
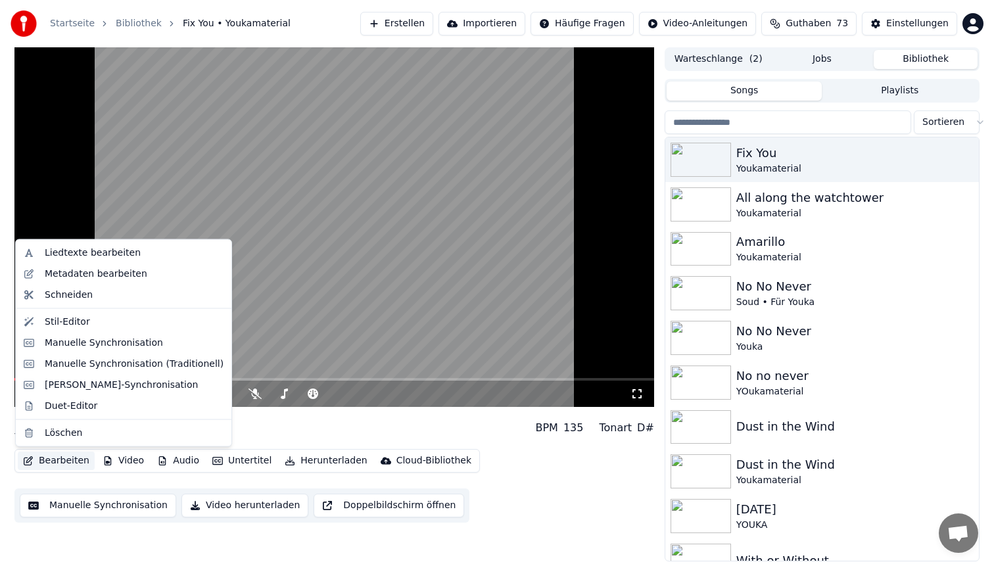
click at [43, 465] on button "Bearbeiten" at bounding box center [56, 461] width 77 height 18
click at [70, 344] on div "Manuelle Synchronisation" at bounding box center [104, 342] width 118 height 13
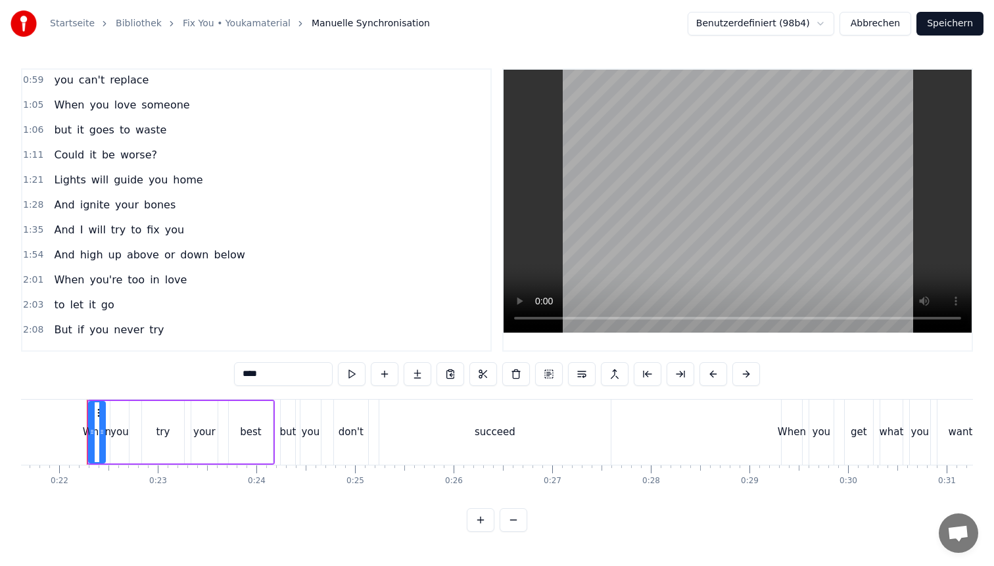
scroll to position [254, 0]
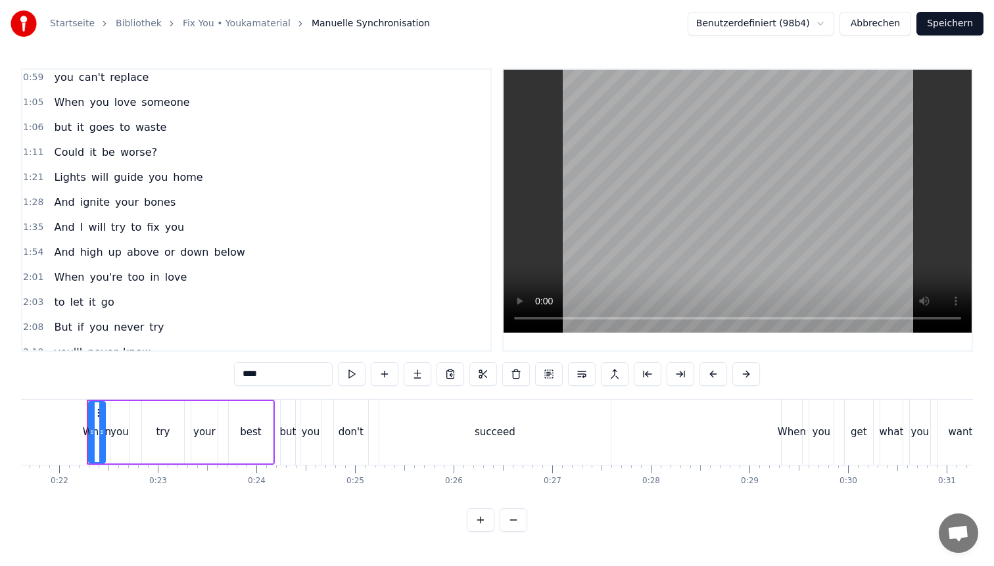
click at [56, 252] on span "And" at bounding box center [64, 251] width 23 height 15
type input "***"
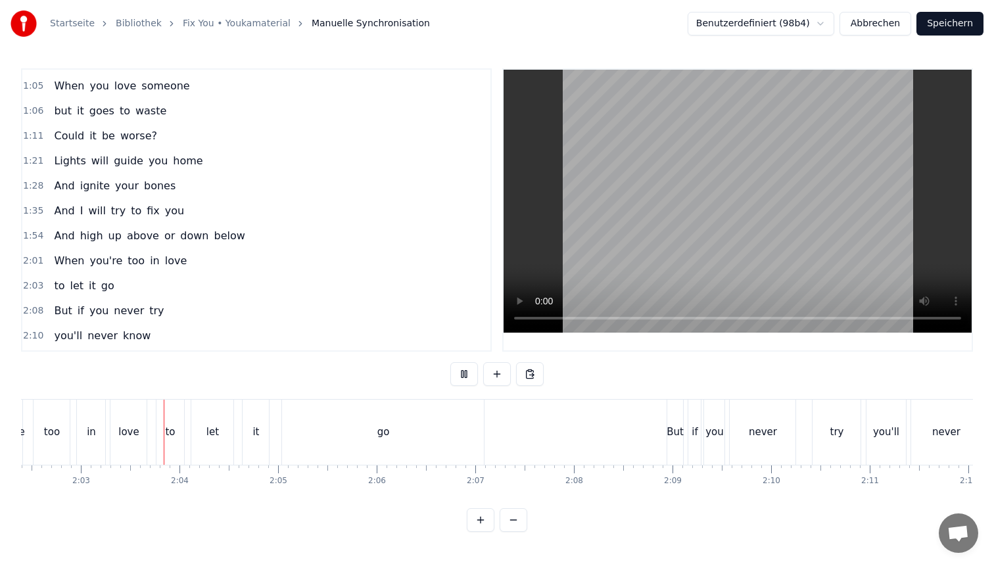
scroll to position [0, 12075]
click at [935, 26] on button "Speichern" at bounding box center [949, 24] width 67 height 24
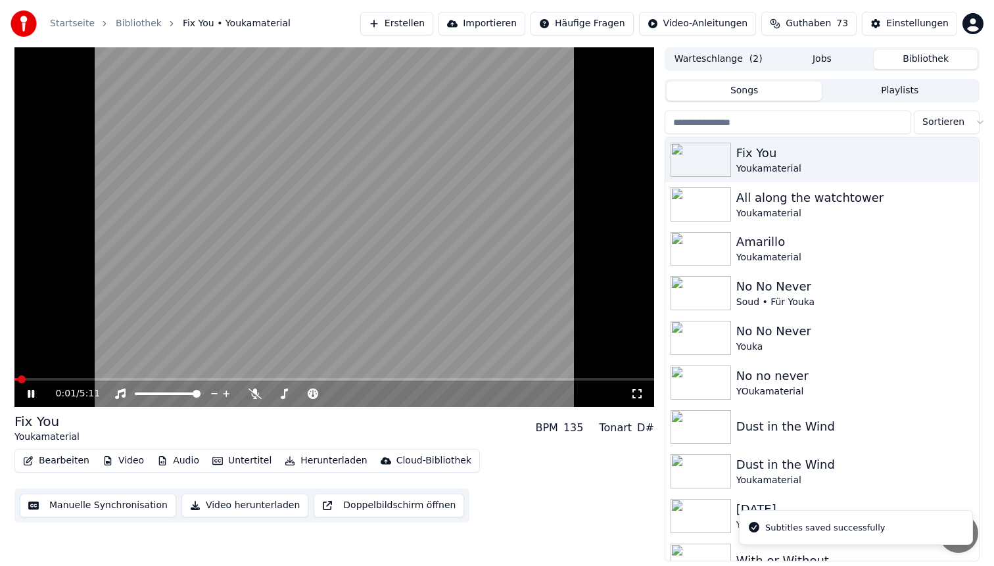
click at [311, 460] on button "Herunterladen" at bounding box center [325, 461] width 93 height 18
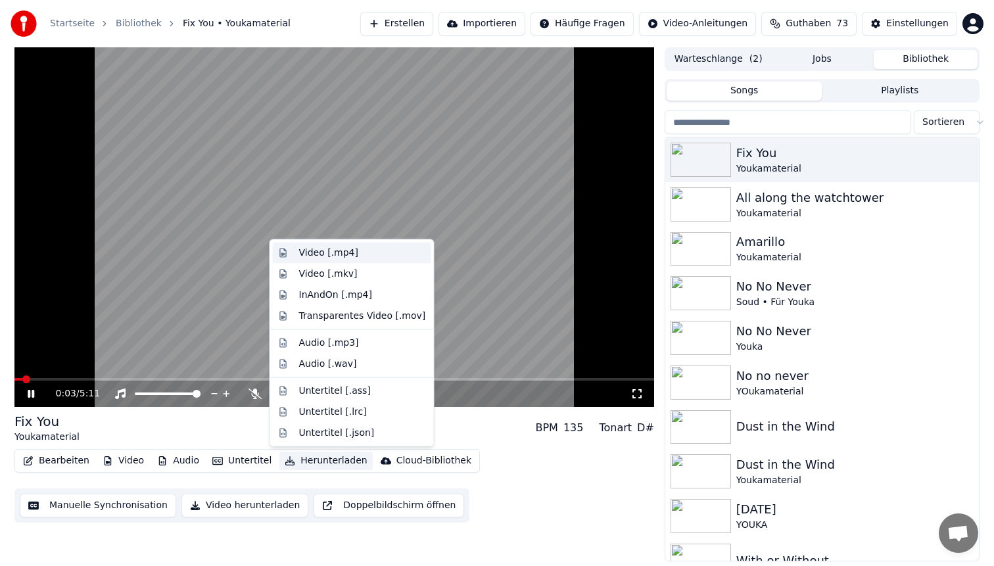
click at [357, 250] on div "Video [.mp4]" at bounding box center [362, 252] width 127 height 13
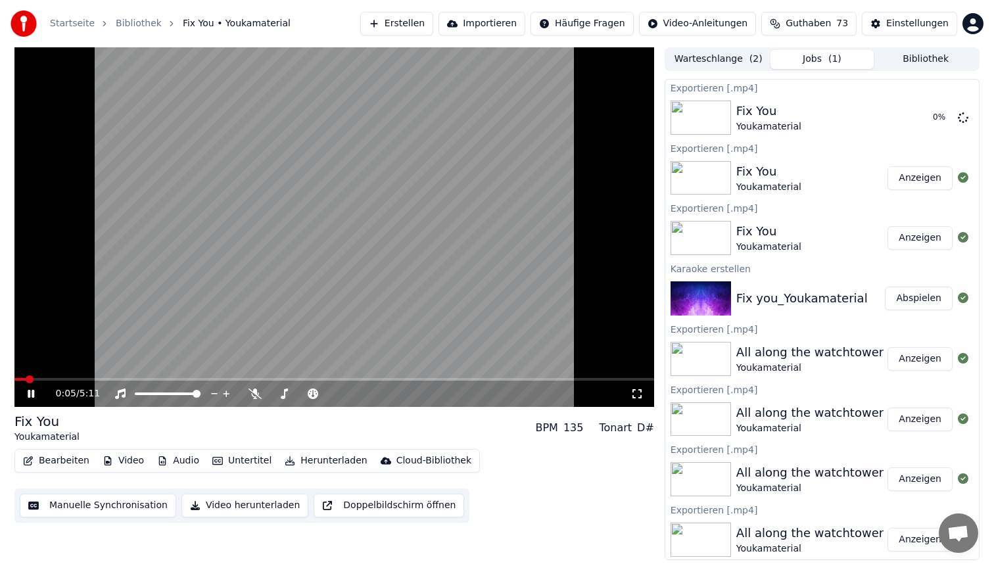
click at [210, 229] on video at bounding box center [333, 227] width 639 height 360
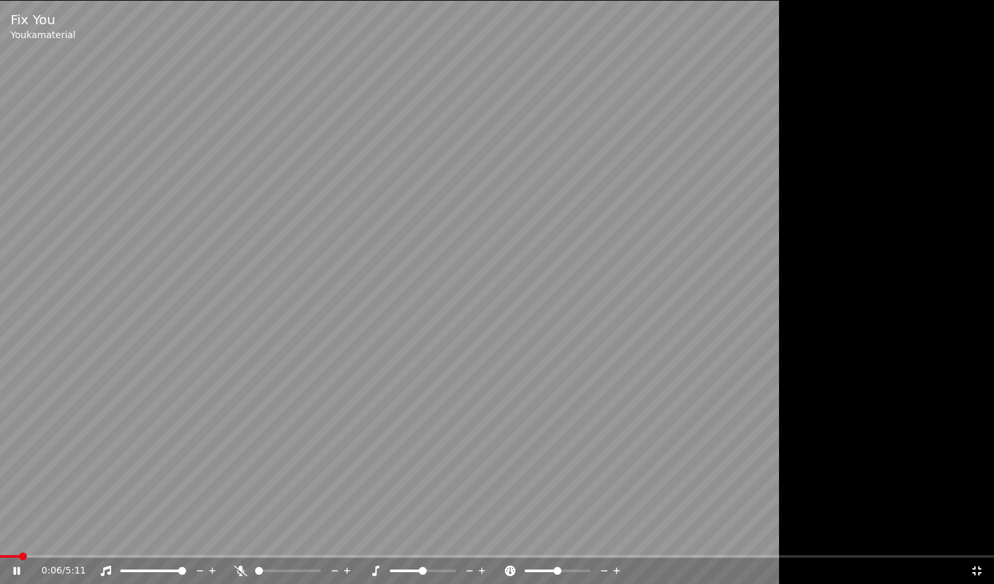
click at [210, 248] on video at bounding box center [497, 292] width 994 height 584
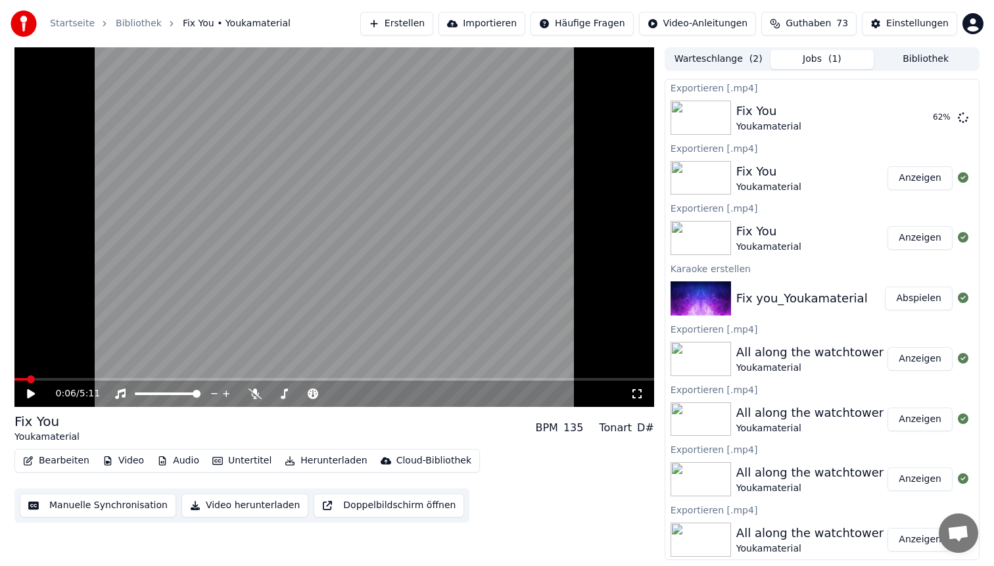
click at [235, 206] on video at bounding box center [333, 227] width 639 height 360
click at [283, 184] on video at bounding box center [333, 227] width 639 height 360
click at [56, 455] on button "Bearbeiten" at bounding box center [56, 461] width 77 height 18
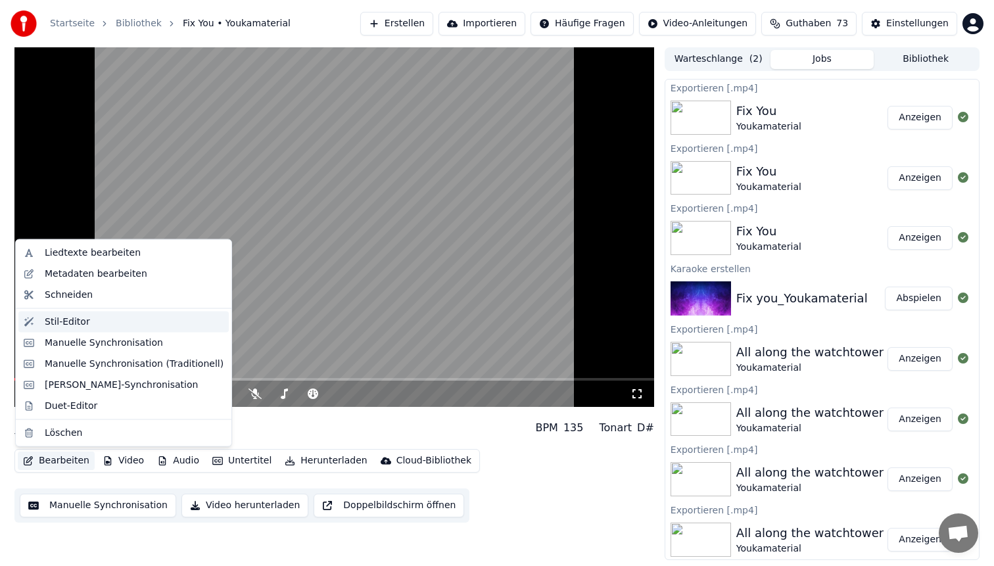
click at [90, 321] on div "Stil-Editor" at bounding box center [134, 321] width 179 height 13
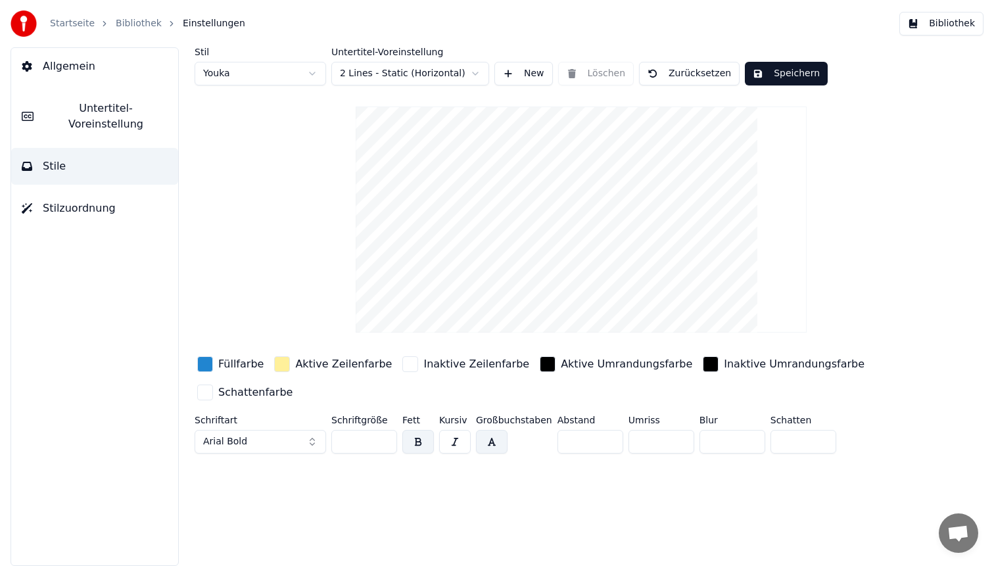
click at [929, 18] on button "Bibliothek" at bounding box center [941, 24] width 84 height 24
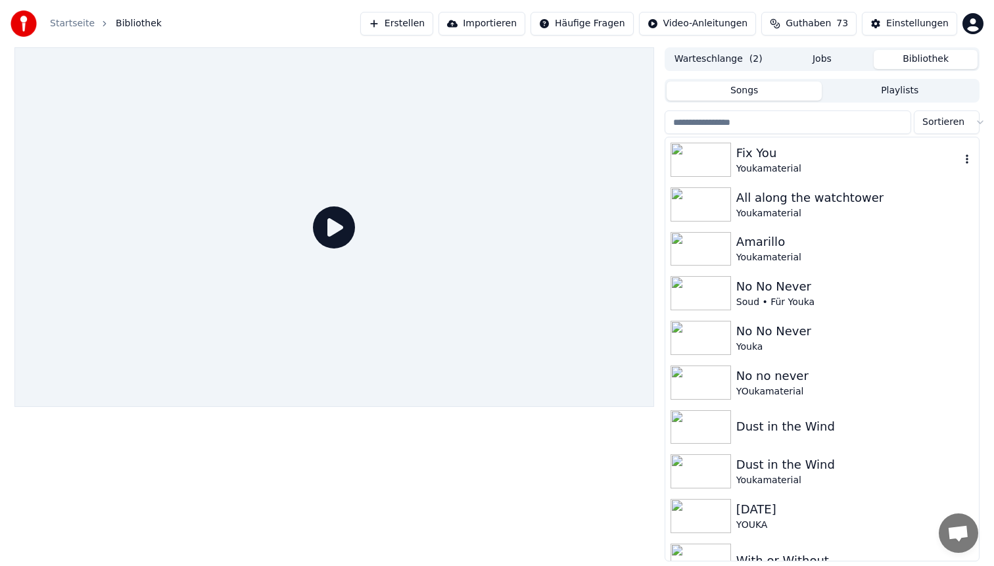
click at [841, 161] on div "Fix You" at bounding box center [848, 153] width 224 height 18
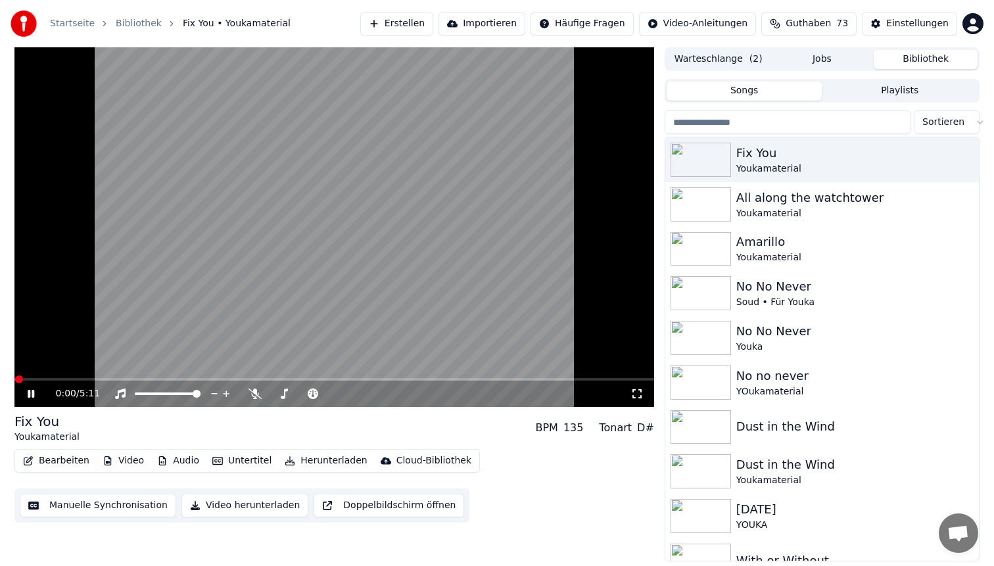
click at [47, 460] on button "Bearbeiten" at bounding box center [56, 461] width 77 height 18
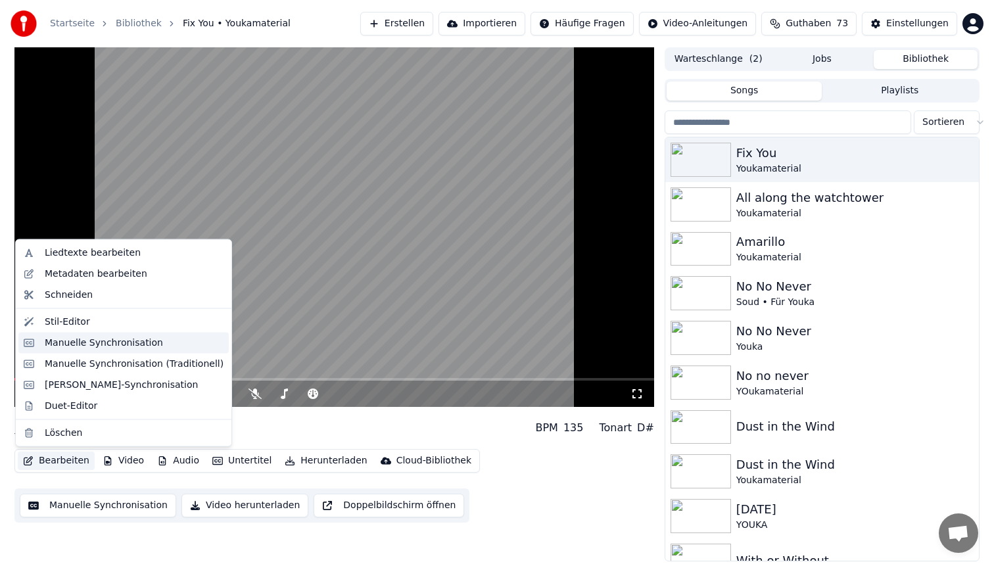
click at [108, 338] on div "Manuelle Synchronisation" at bounding box center [104, 342] width 118 height 13
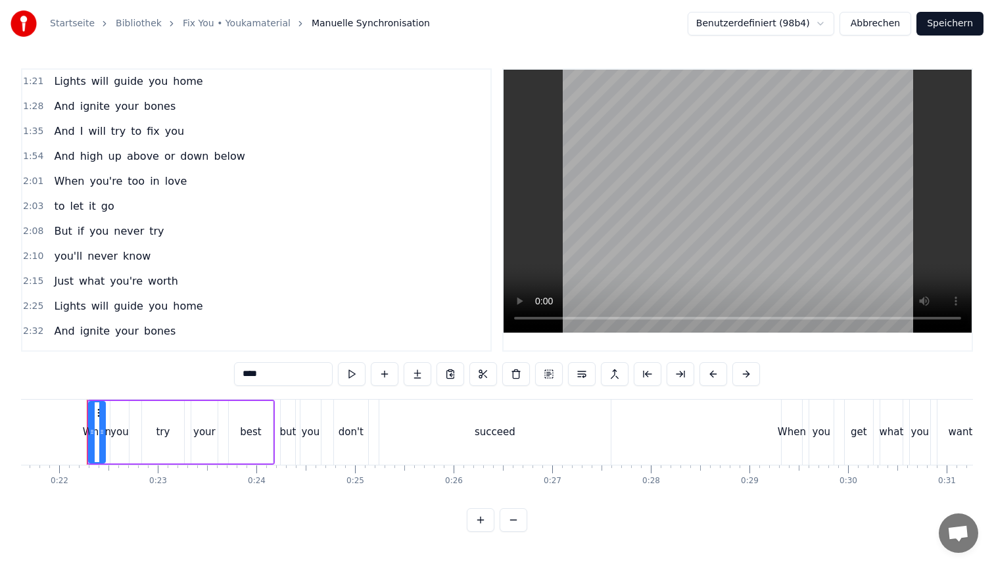
scroll to position [285, 0]
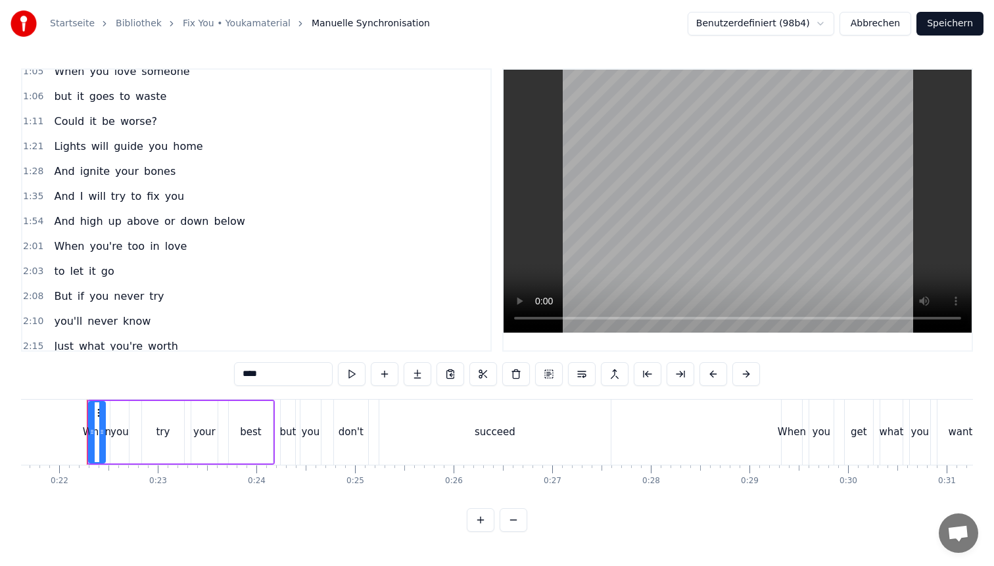
click at [58, 151] on span "Lights" at bounding box center [70, 146] width 34 height 15
type input "******"
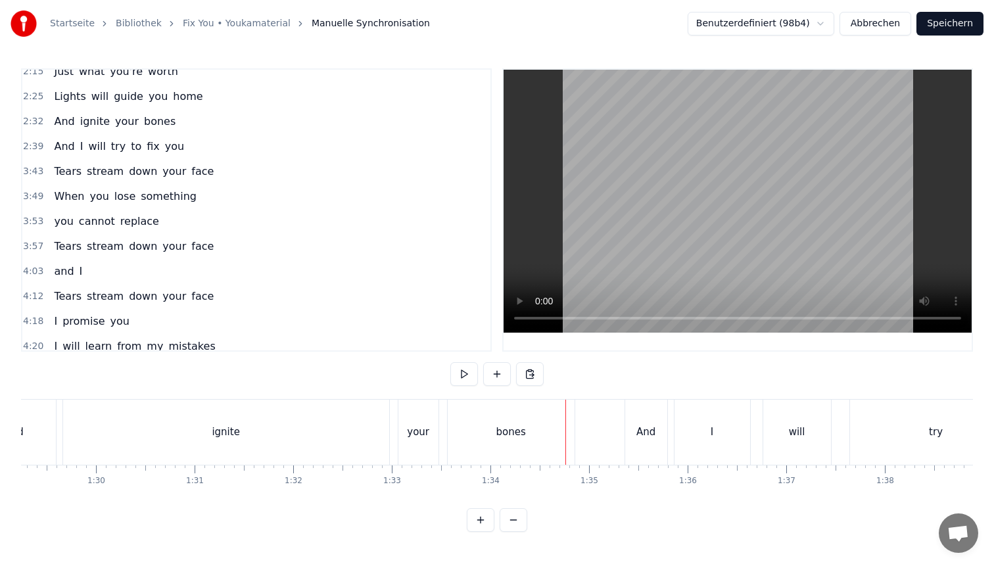
scroll to position [557, 0]
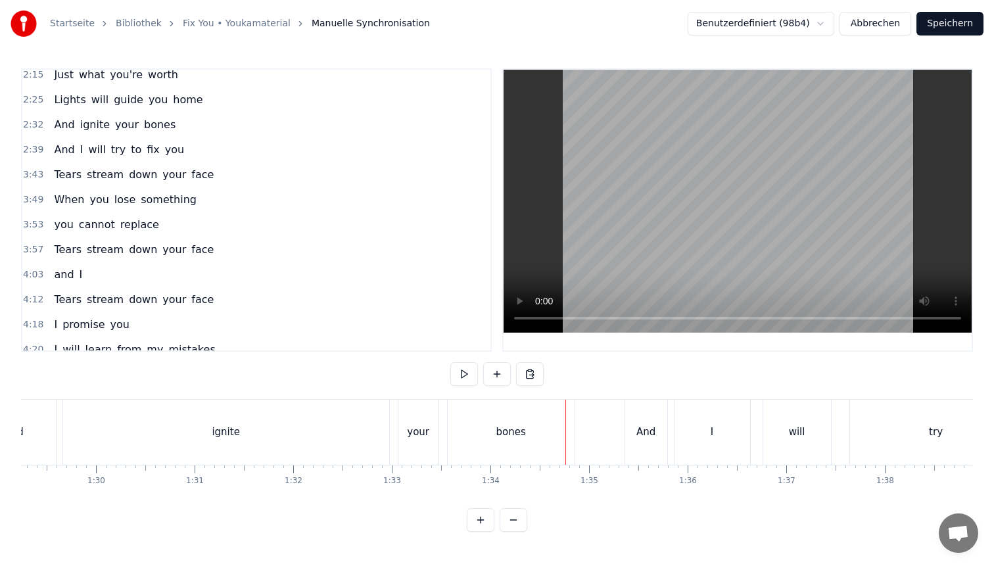
click at [62, 103] on span "Lights" at bounding box center [70, 99] width 34 height 15
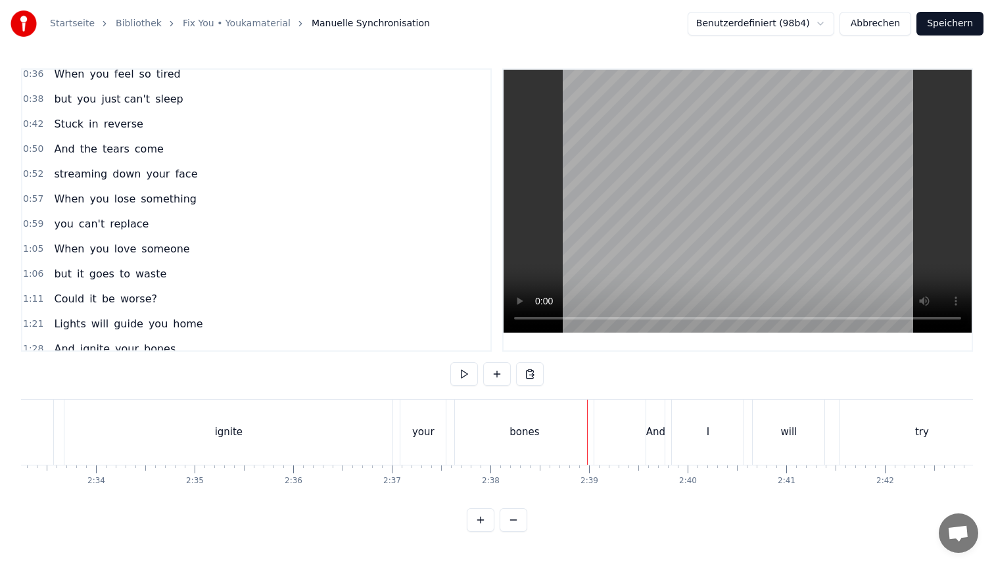
scroll to position [137, 0]
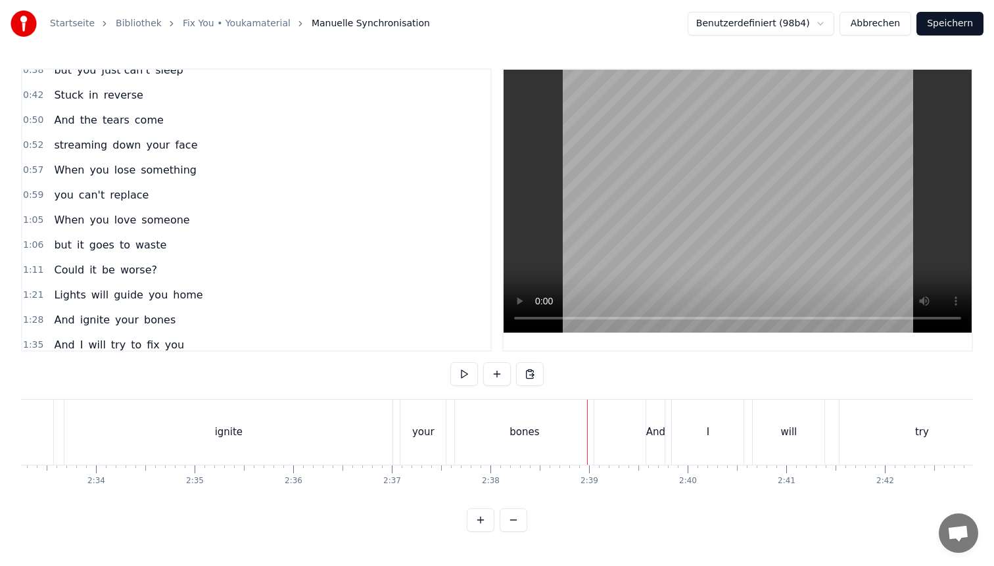
click at [56, 314] on span "And" at bounding box center [64, 319] width 23 height 15
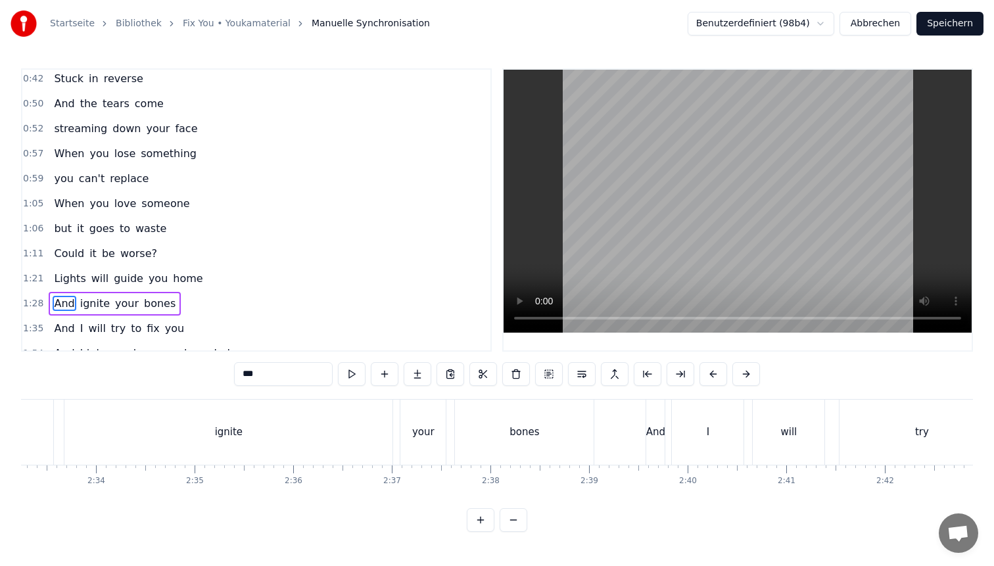
scroll to position [161, 0]
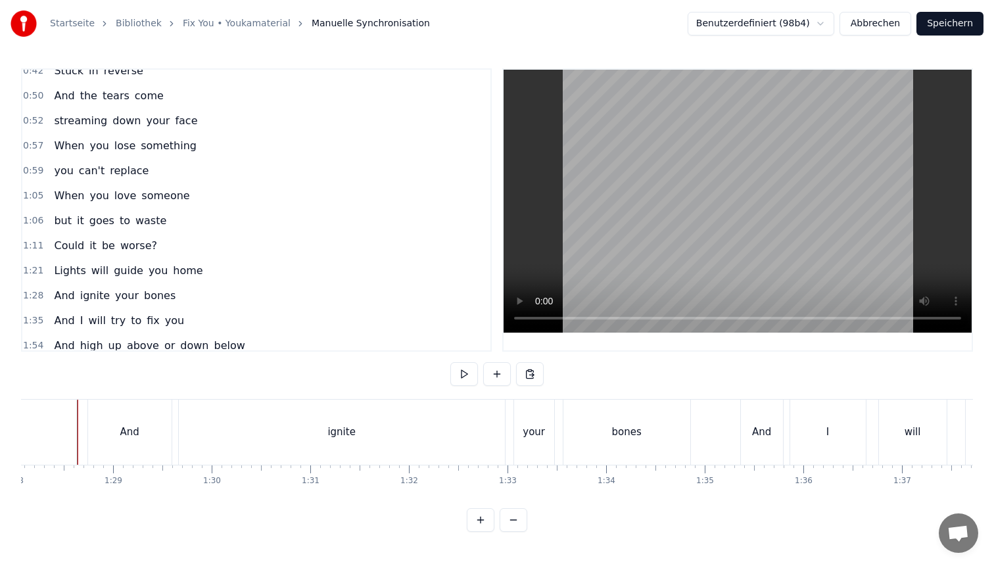
scroll to position [0, 8672]
click at [542, 427] on div "your" at bounding box center [543, 432] width 22 height 15
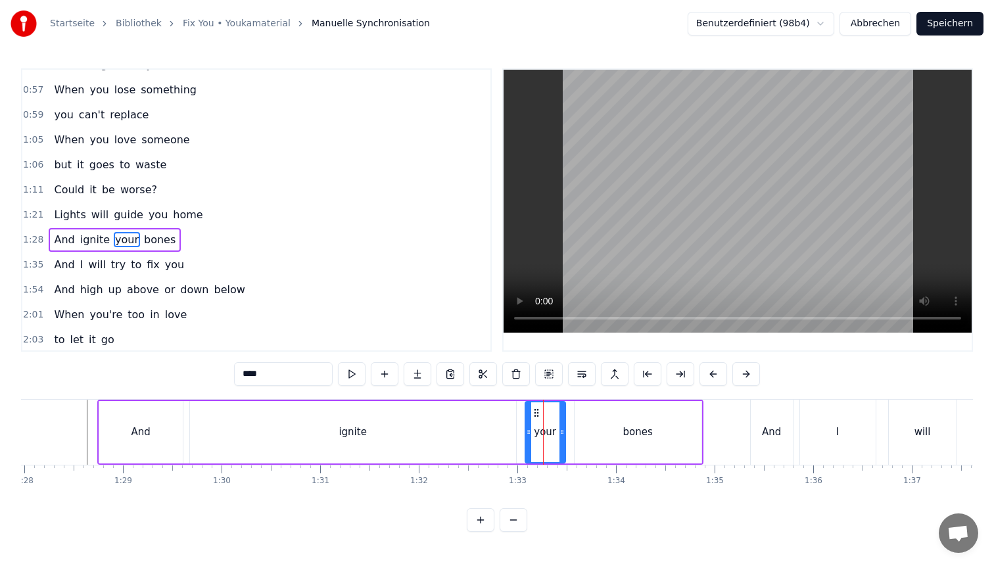
scroll to position [247, 0]
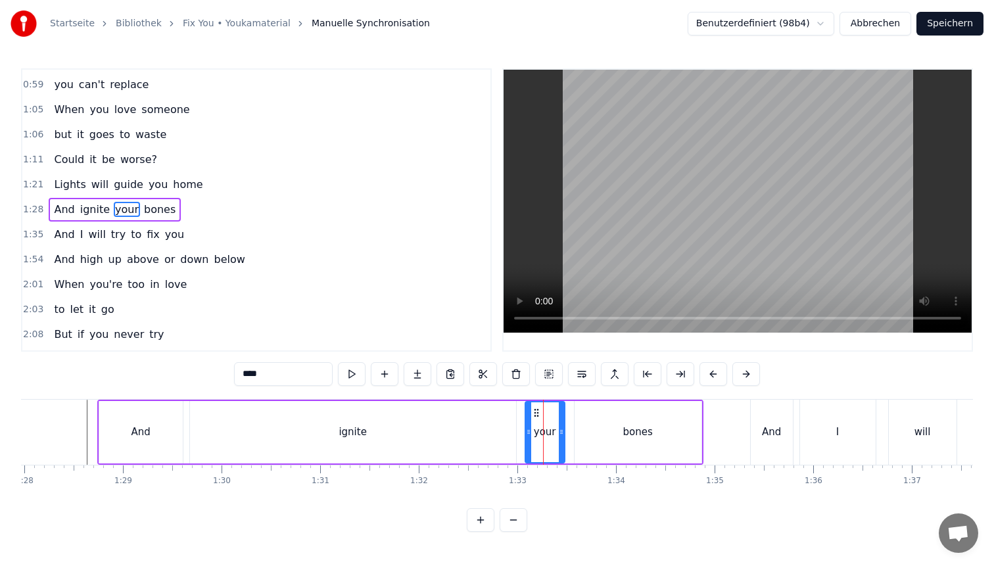
click at [562, 424] on div at bounding box center [561, 432] width 5 height 60
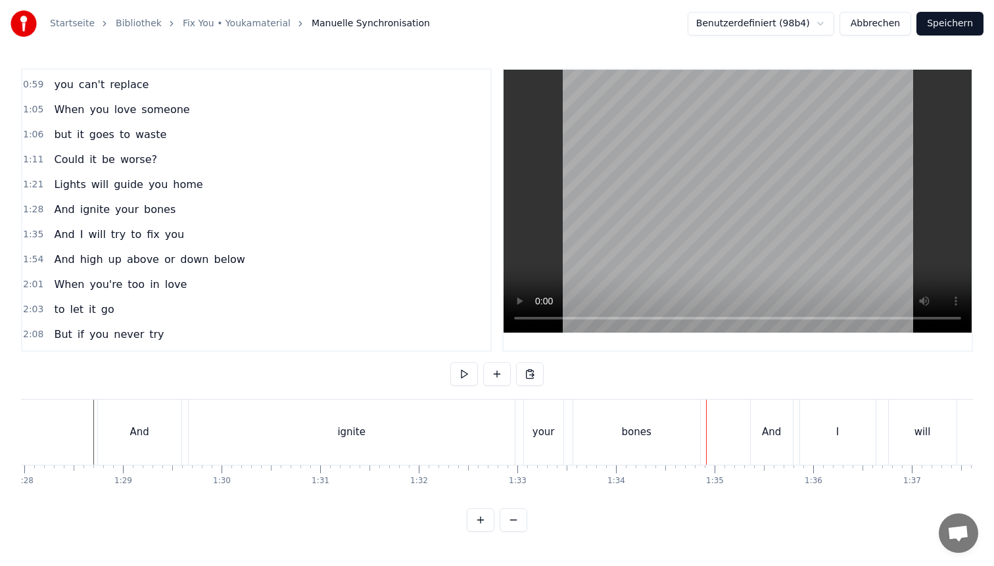
click at [971, 27] on button "Speichern" at bounding box center [949, 24] width 67 height 24
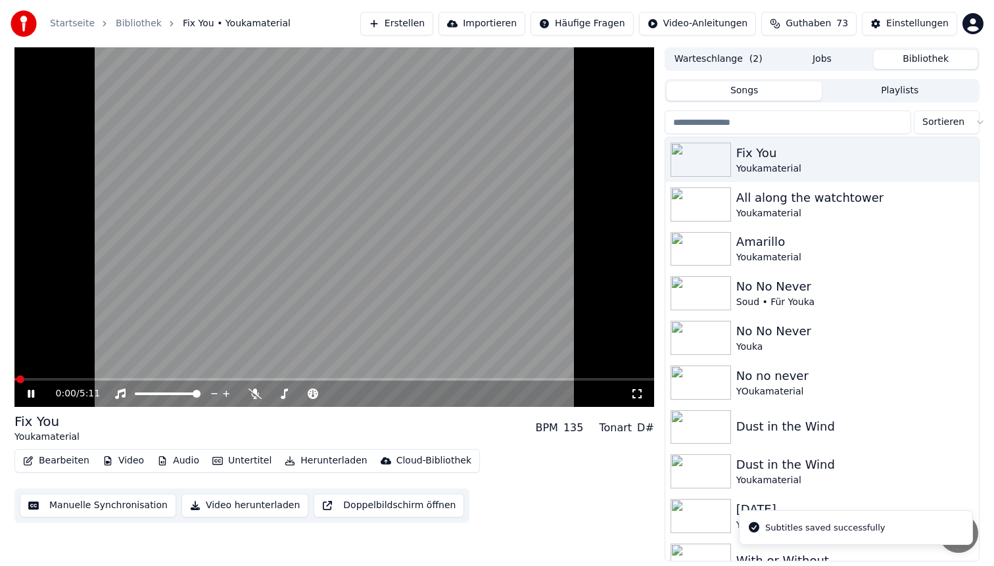
click at [309, 464] on button "Herunterladen" at bounding box center [325, 461] width 93 height 18
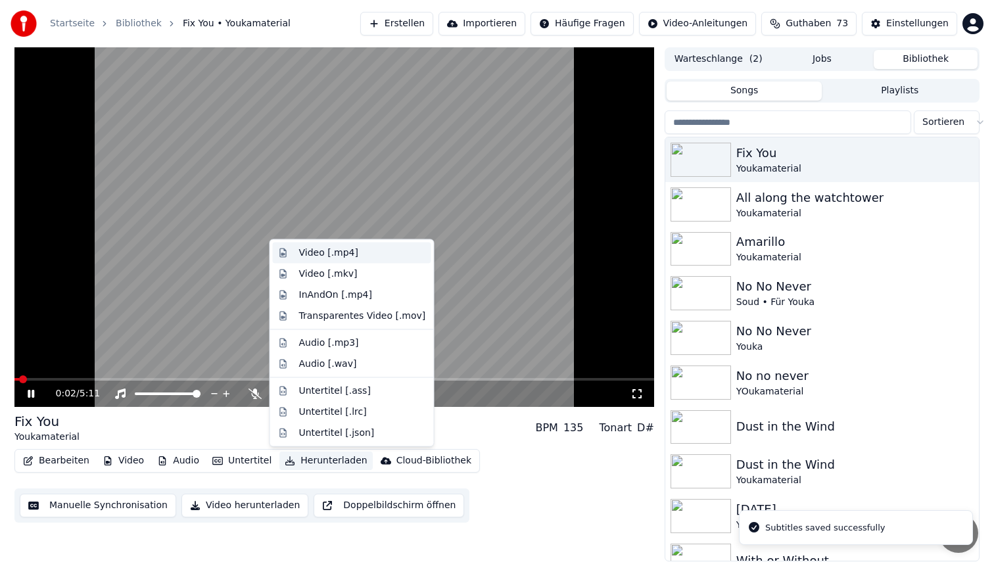
click at [366, 253] on div "Video [.mp4]" at bounding box center [362, 252] width 127 height 13
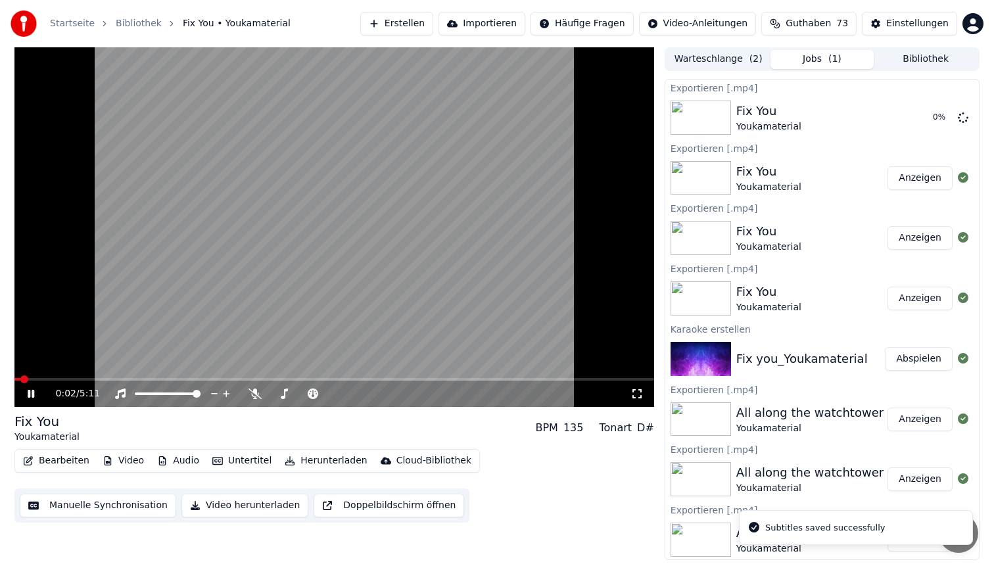
click at [336, 241] on video at bounding box center [333, 227] width 639 height 360
